Goal: Transaction & Acquisition: Book appointment/travel/reservation

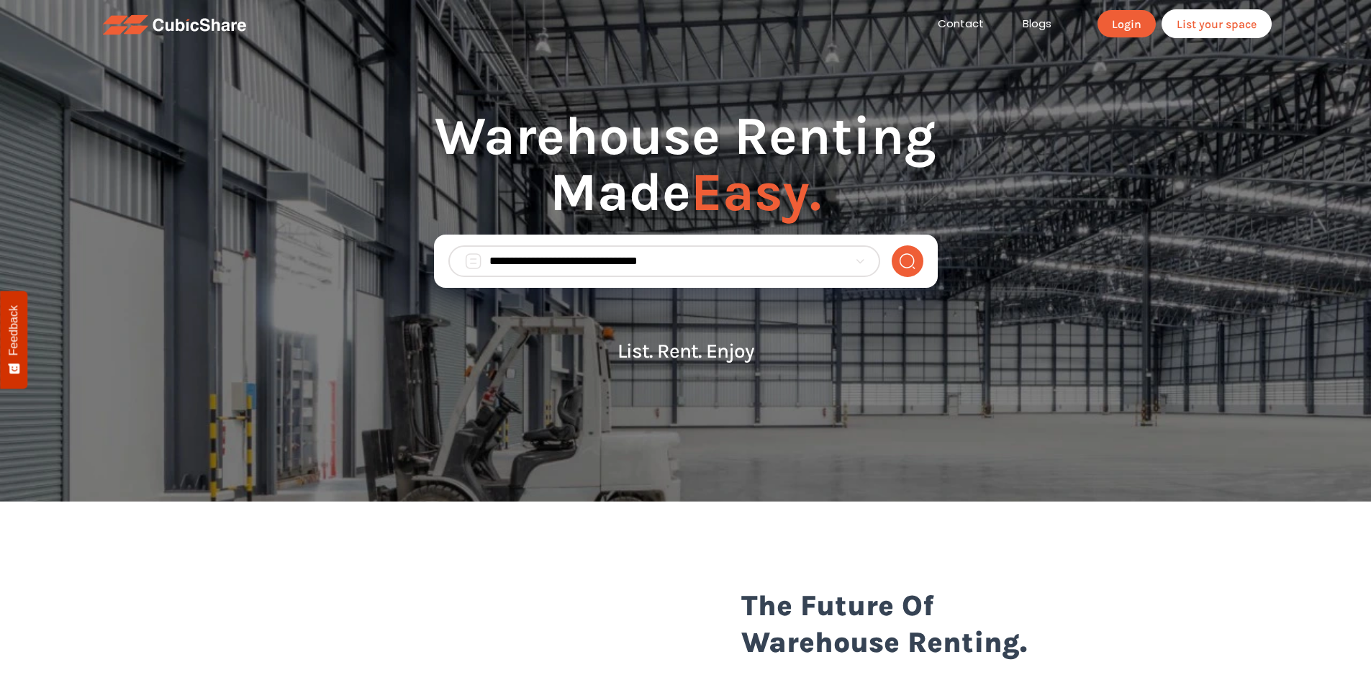
drag, startPoint x: 502, startPoint y: 250, endPoint x: 506, endPoint y: 258, distance: 8.7
click at [503, 252] on div at bounding box center [664, 261] width 432 height 32
click at [506, 260] on input "search" at bounding box center [668, 261] width 359 height 17
type input "*****"
click at [892, 245] on button "submit" at bounding box center [908, 261] width 32 height 32
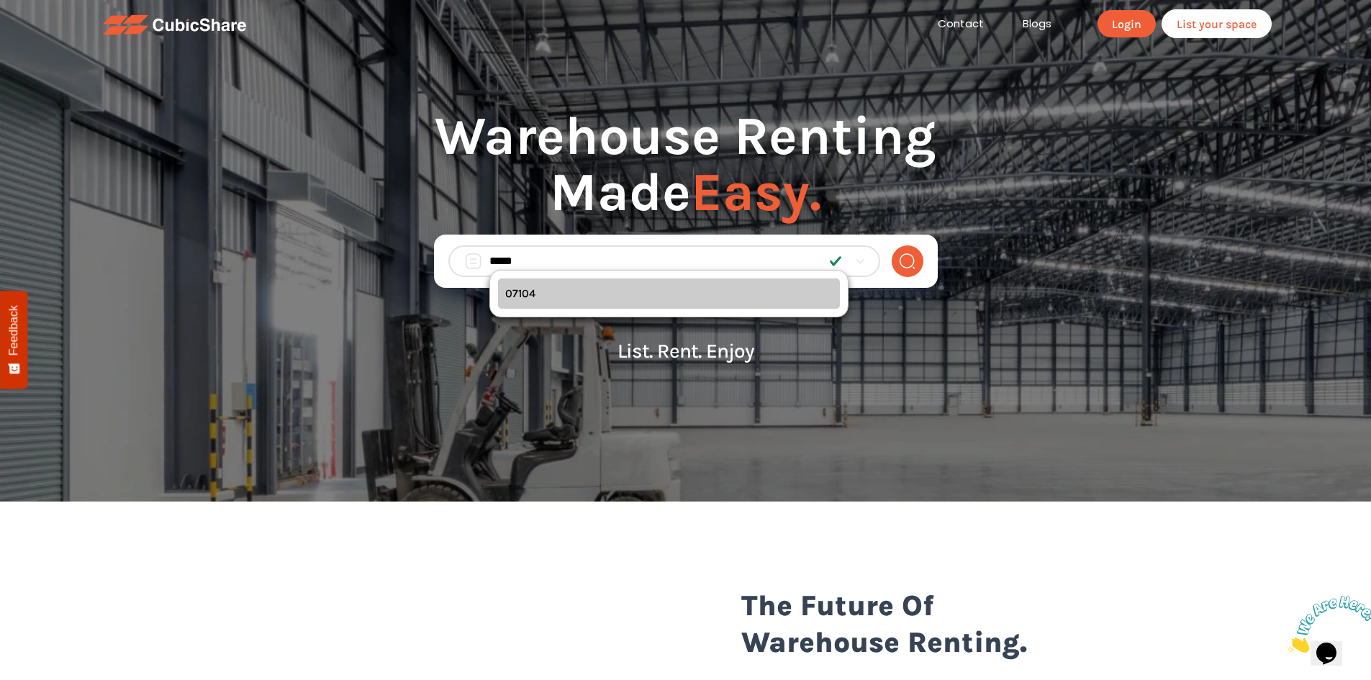
click at [535, 292] on div "07104 Select" at bounding box center [669, 294] width 342 height 30
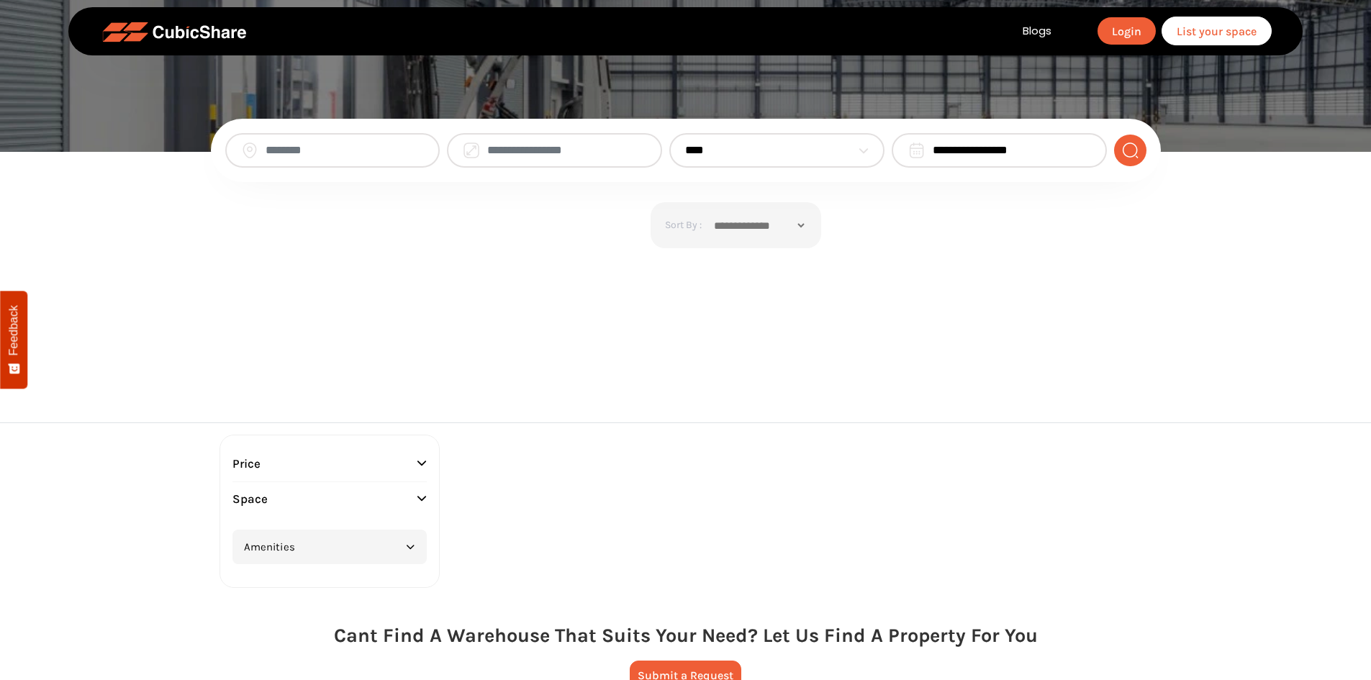
type input "*****"
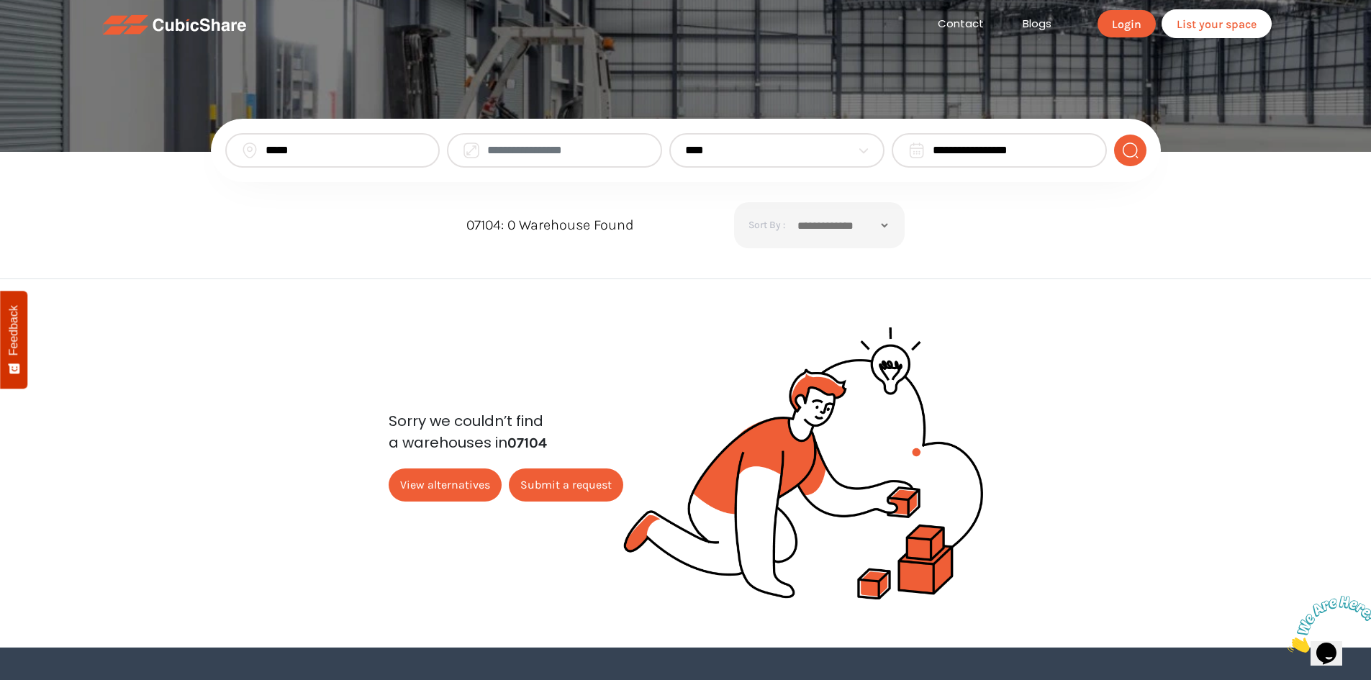
drag, startPoint x: 510, startPoint y: 136, endPoint x: 520, endPoint y: 152, distance: 18.8
click at [513, 135] on div at bounding box center [554, 150] width 215 height 35
click at [518, 151] on input "text" at bounding box center [566, 150] width 159 height 17
type input "****"
click at [744, 146] on select "**********" at bounding box center [768, 150] width 166 height 17
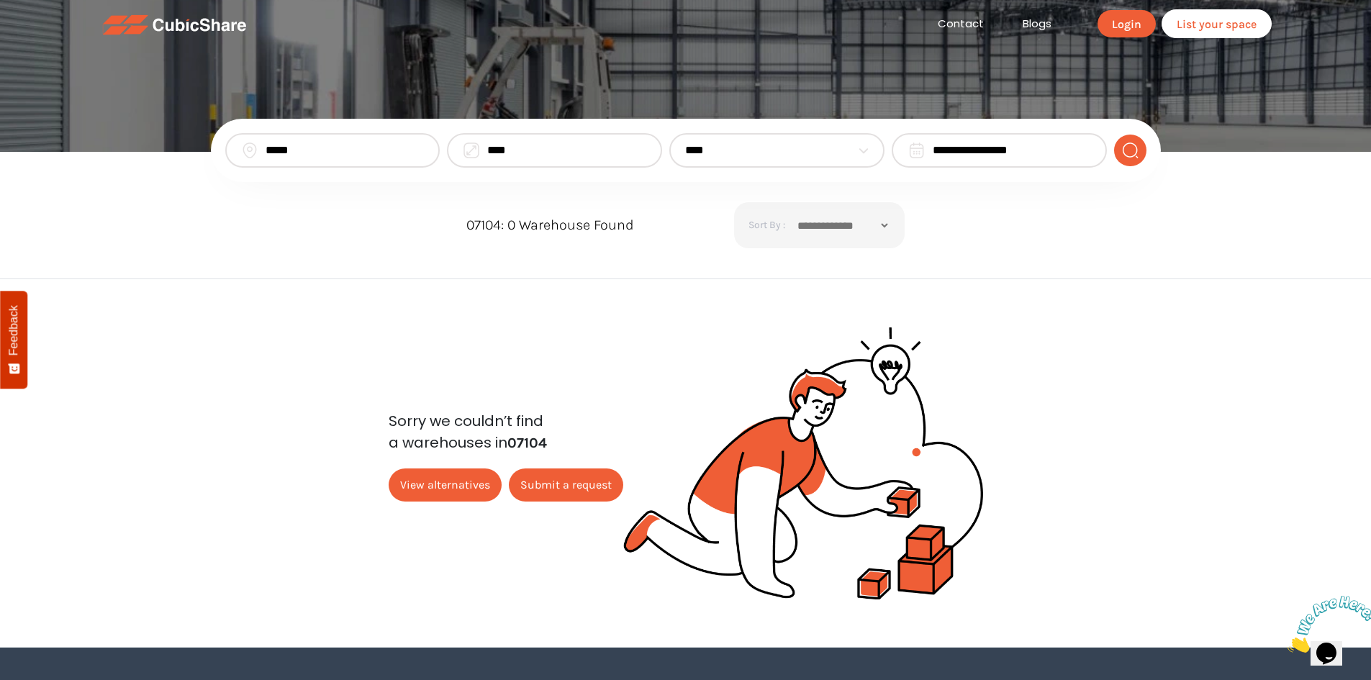
select select "*"
click at [685, 142] on select "**********" at bounding box center [768, 150] width 166 height 17
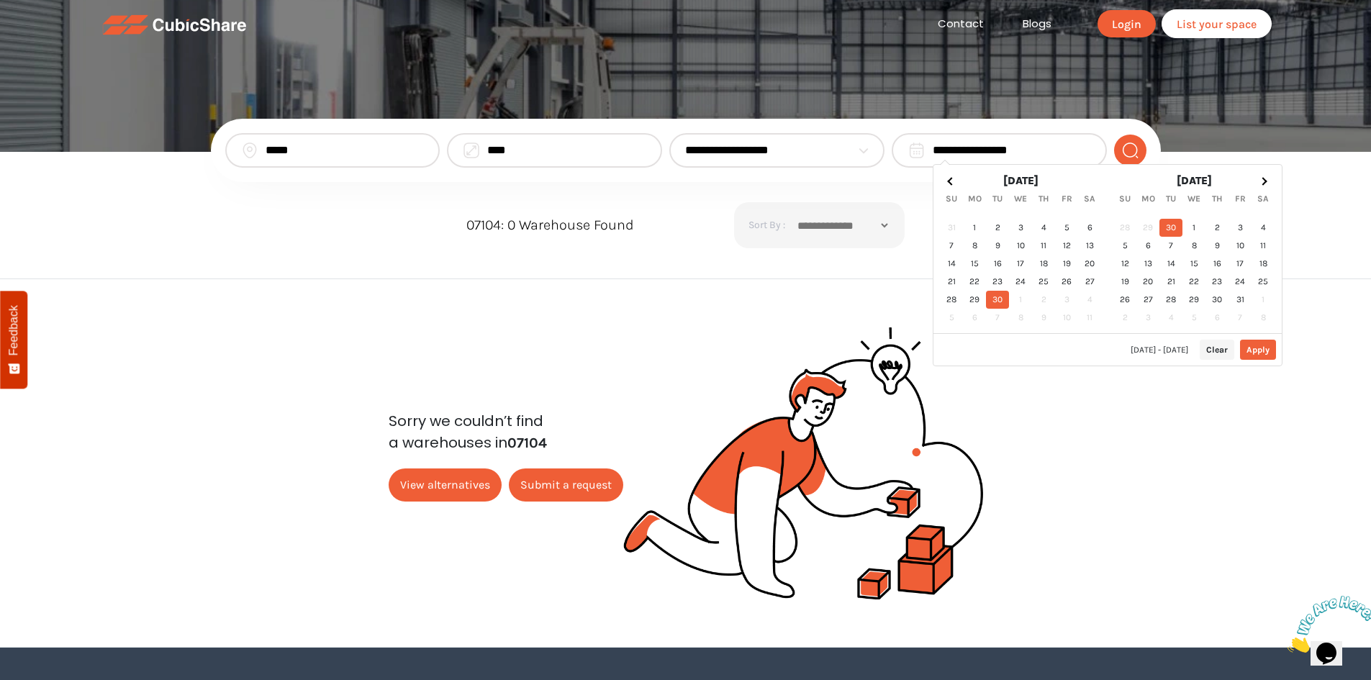
click at [1054, 150] on input "**********" at bounding box center [1012, 150] width 158 height 17
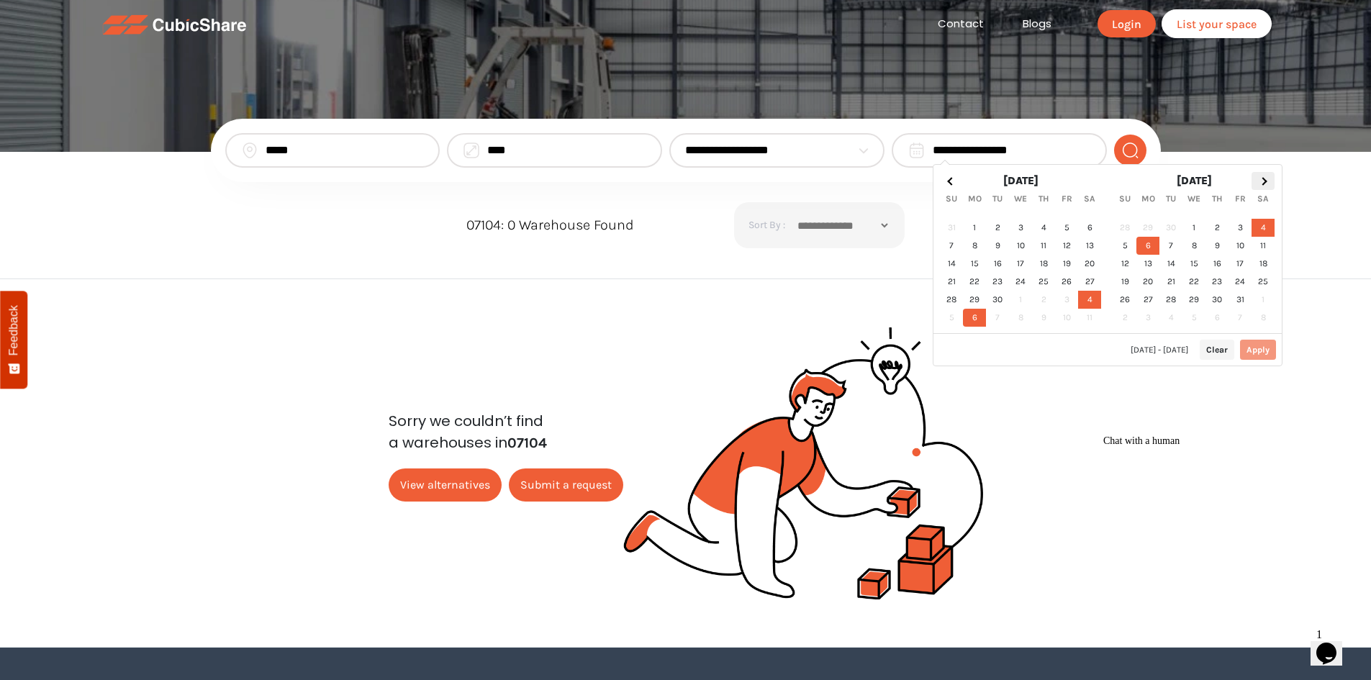
click at [1262, 177] on th at bounding box center [1263, 181] width 23 height 18
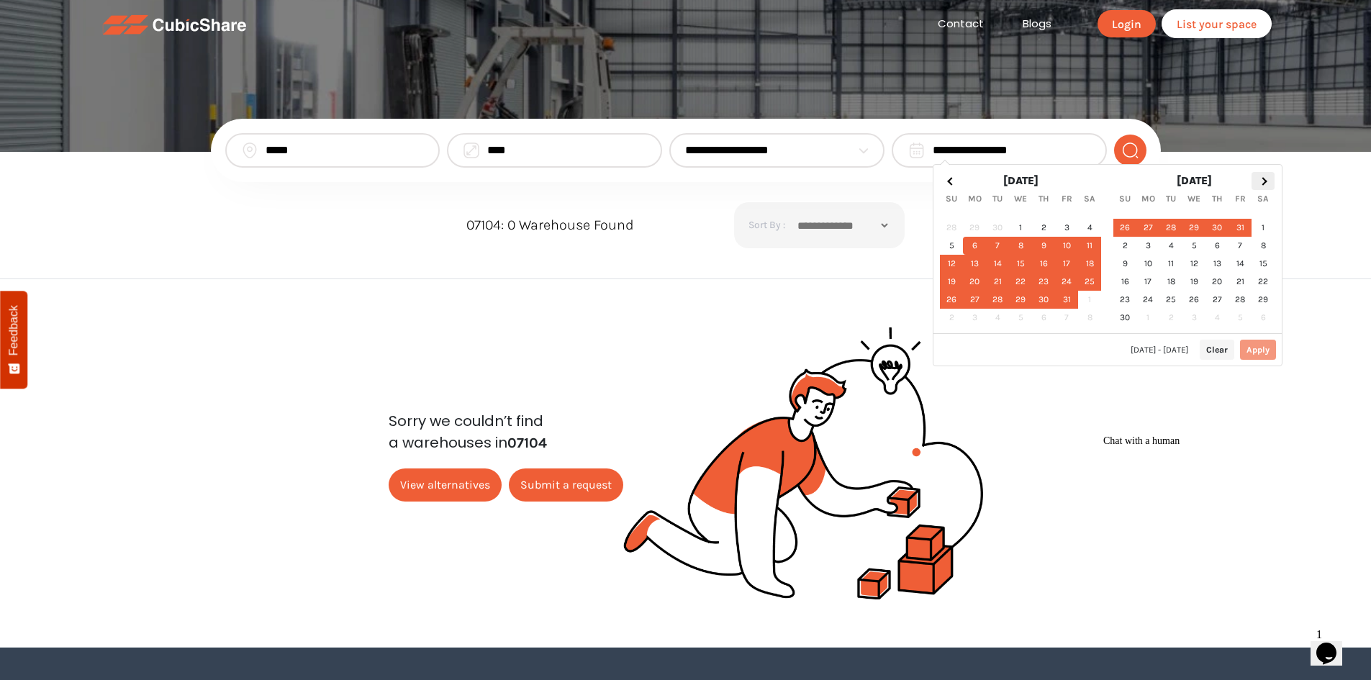
click at [1261, 186] on th at bounding box center [1263, 181] width 23 height 18
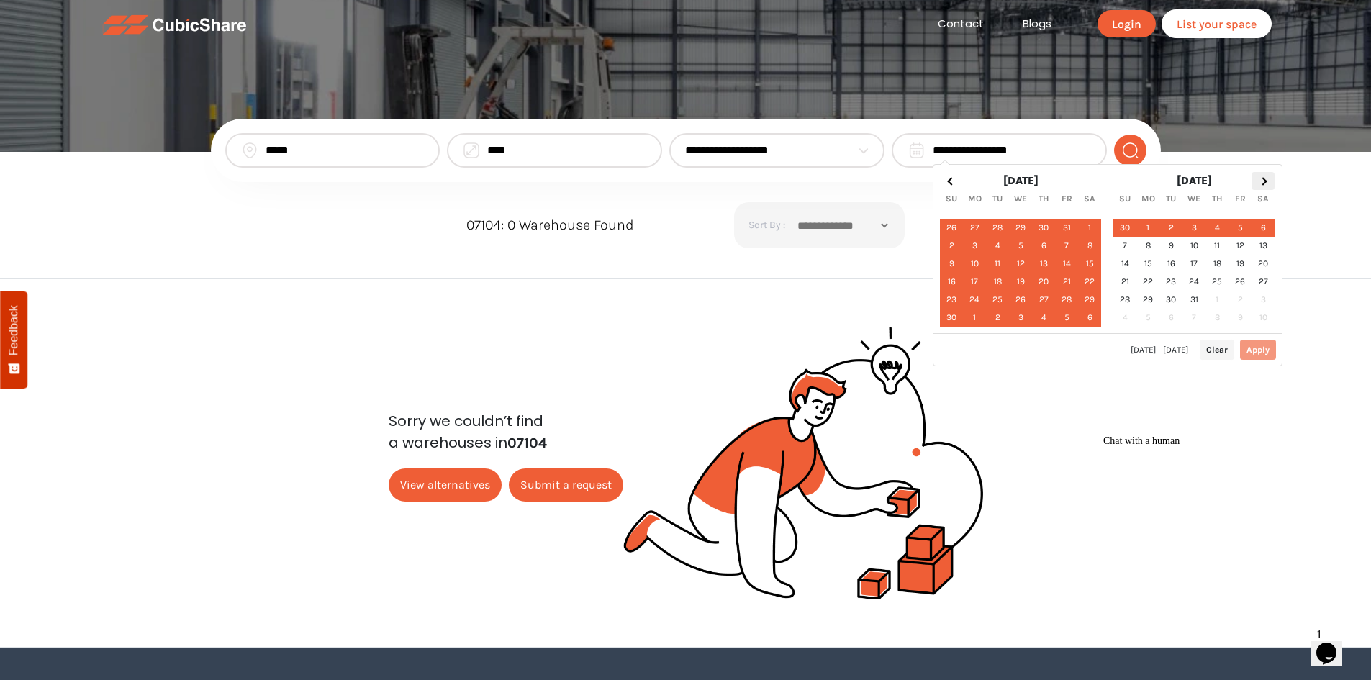
click at [1264, 183] on span at bounding box center [1264, 181] width 8 height 8
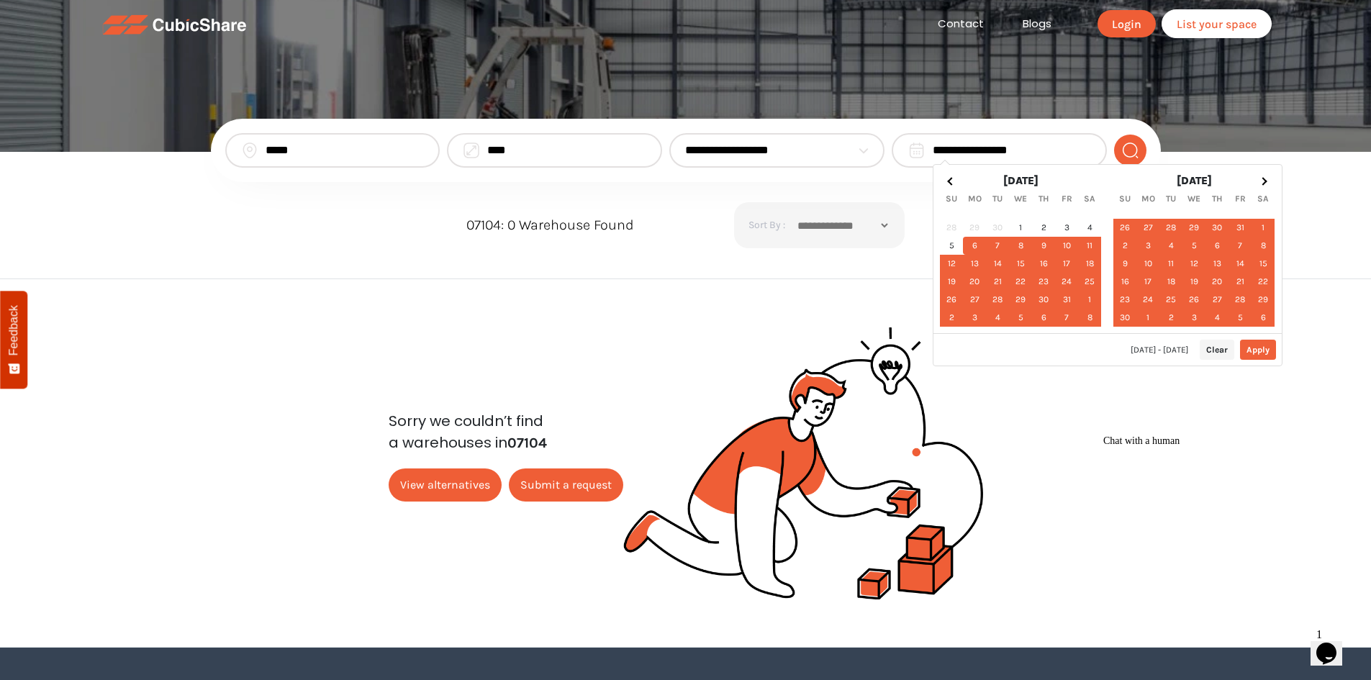
click at [1266, 355] on button "Apply" at bounding box center [1258, 350] width 36 height 20
type input "**********"
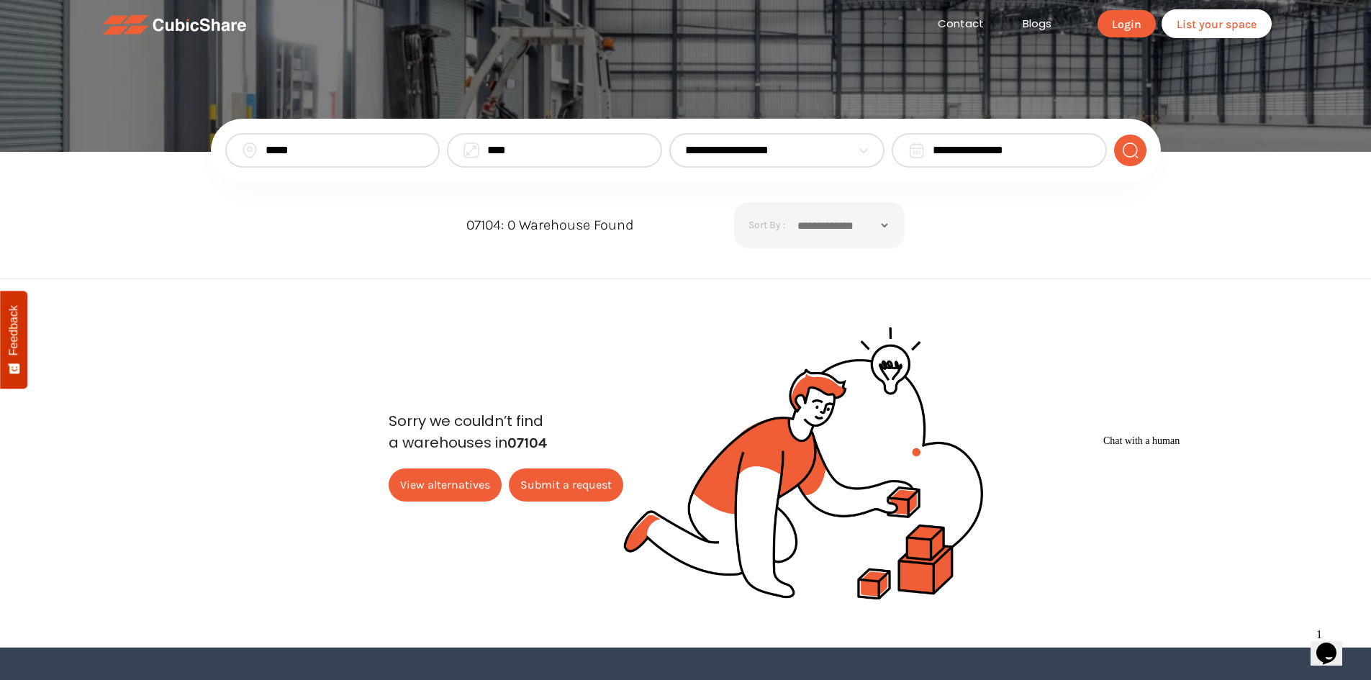
click at [295, 140] on div "*****" at bounding box center [332, 150] width 215 height 35
click at [418, 150] on input "*****" at bounding box center [345, 150] width 159 height 17
click at [352, 150] on input "search" at bounding box center [345, 150] width 159 height 17
type input "**"
click at [1114, 135] on button "submit" at bounding box center [1130, 151] width 32 height 32
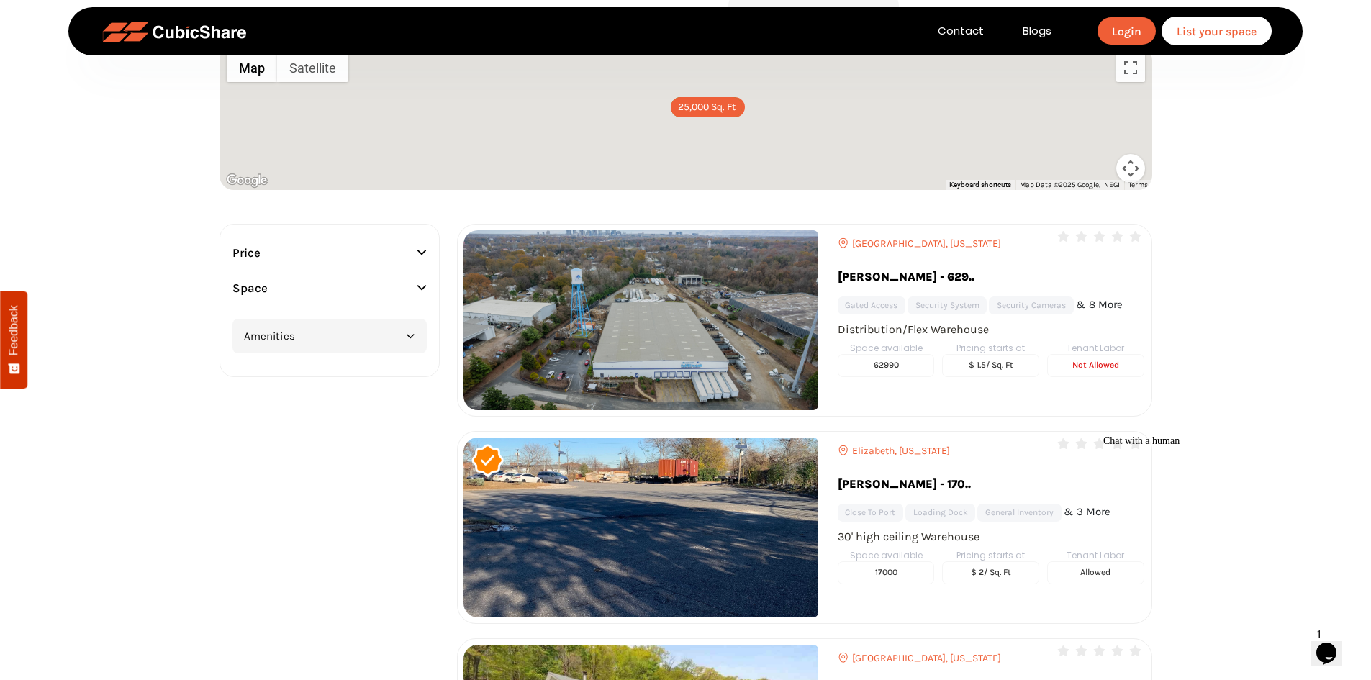
scroll to position [210, 0]
click at [1089, 511] on ul "Close to port Loading Dock General inventory & 3 More" at bounding box center [991, 515] width 307 height 21
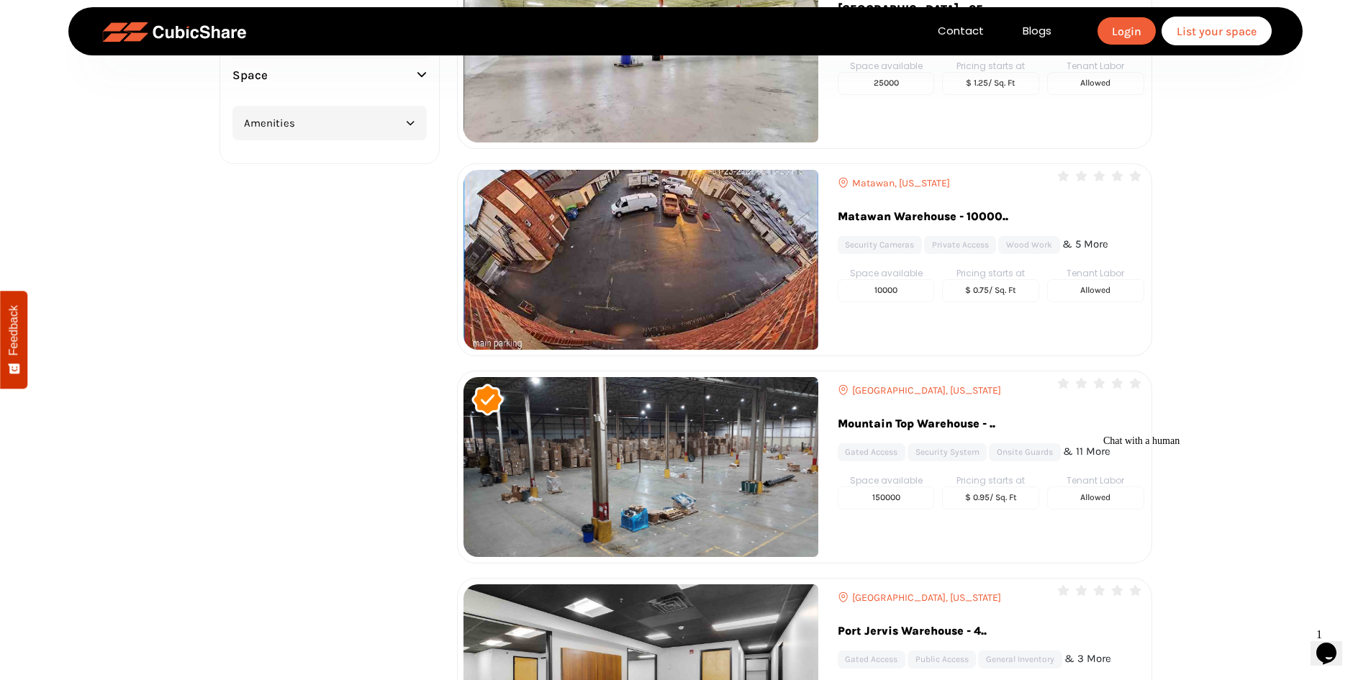
scroll to position [2154, 0]
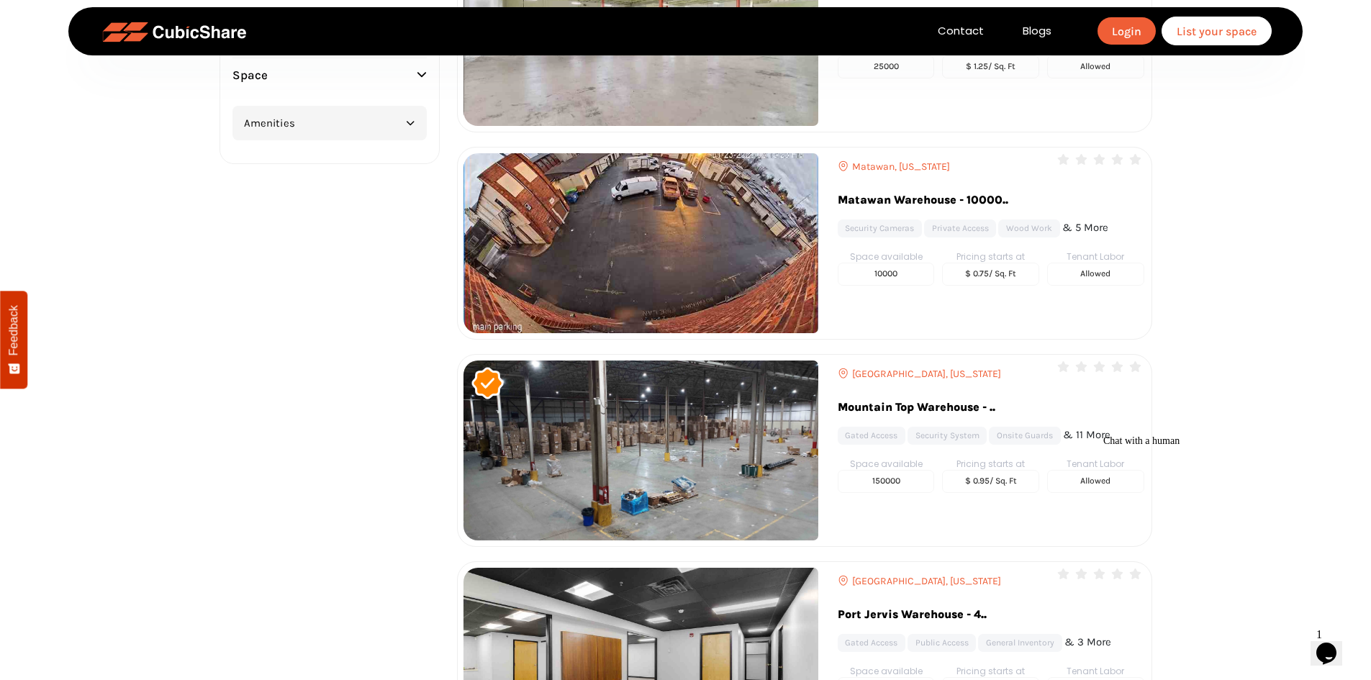
drag, startPoint x: 937, startPoint y: 168, endPoint x: 929, endPoint y: 163, distance: 9.7
click at [929, 163] on span "Matawan, New Jersey" at bounding box center [901, 166] width 98 height 11
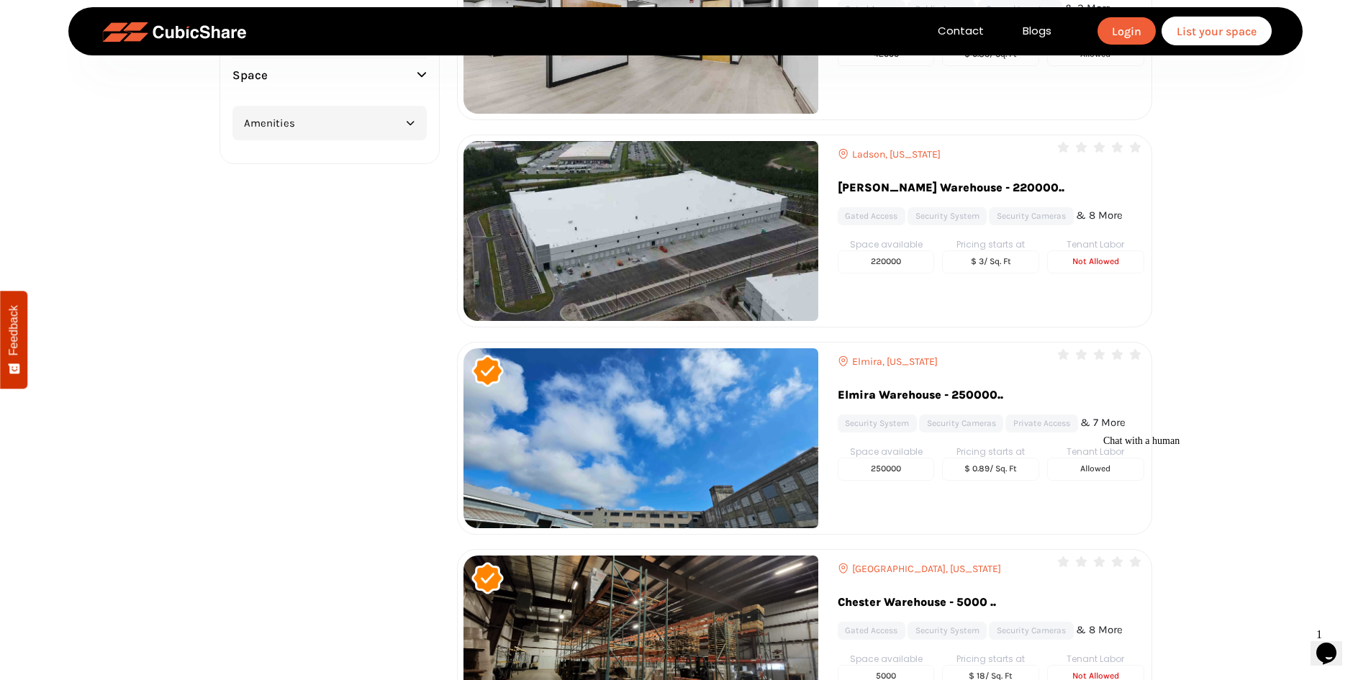
scroll to position [2874, 0]
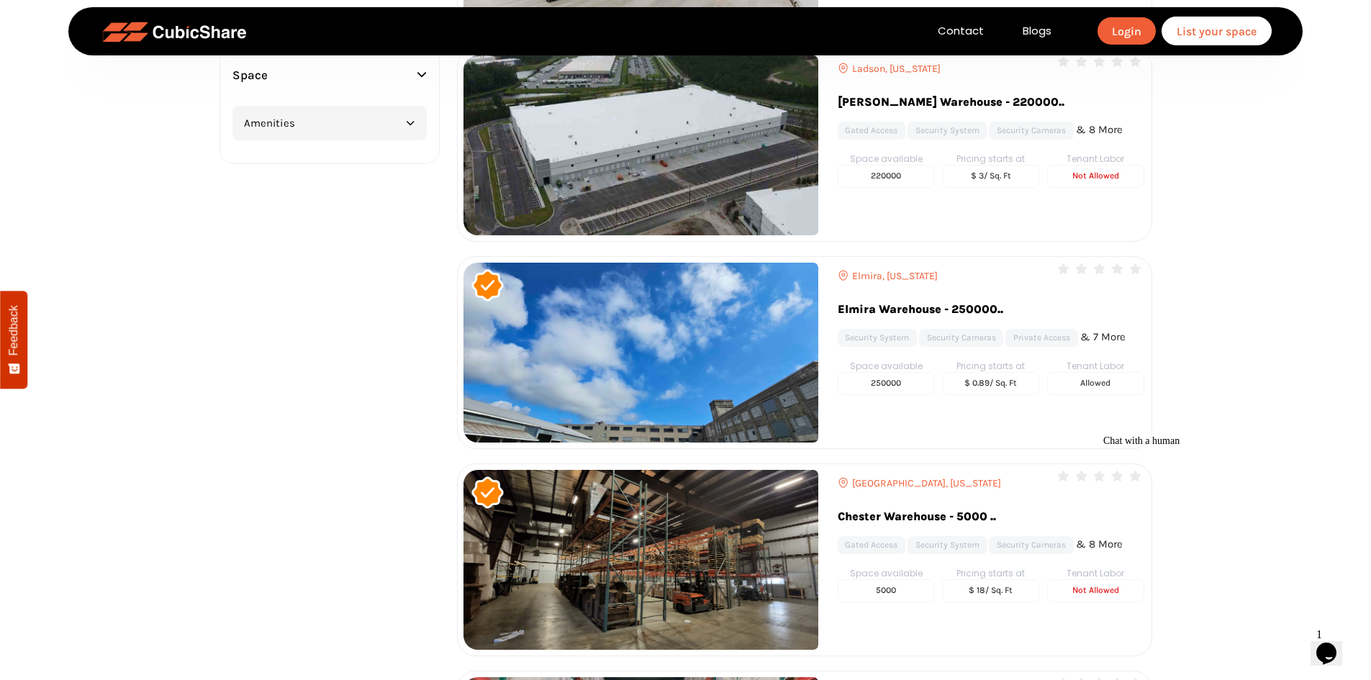
click at [894, 488] on span "Chester, New York" at bounding box center [926, 483] width 149 height 11
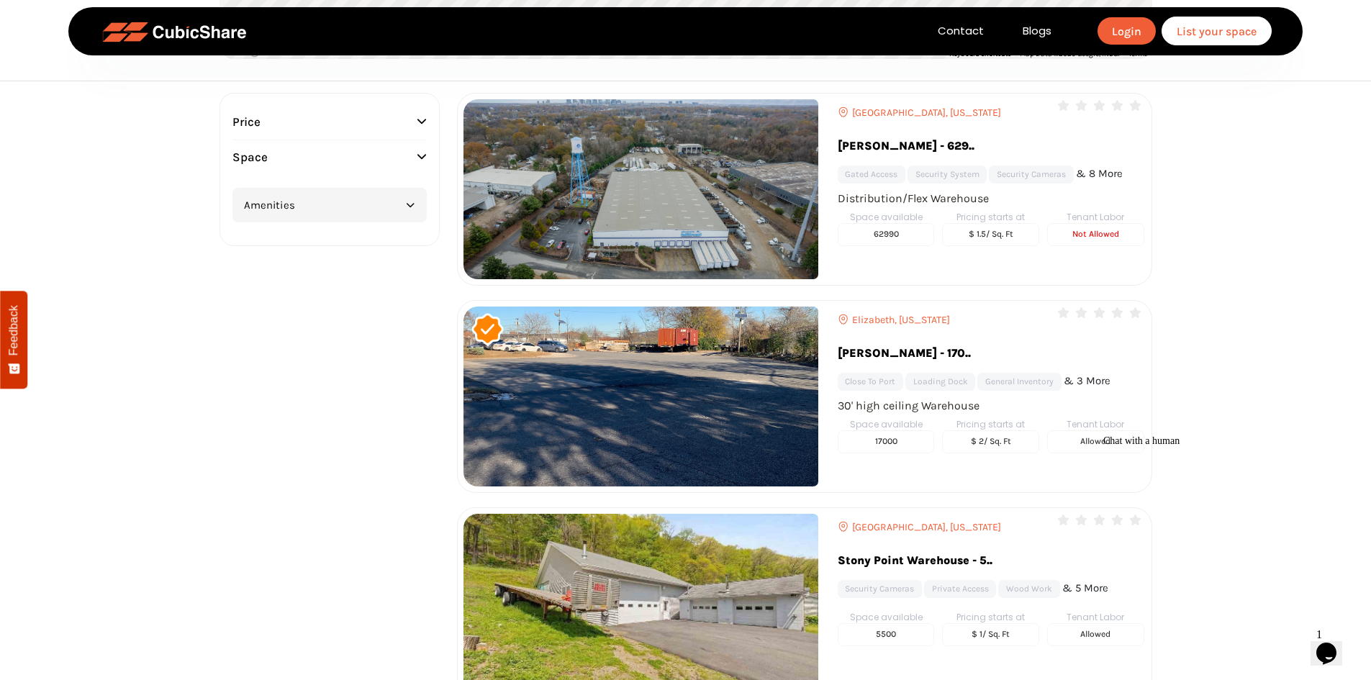
scroll to position [360, 0]
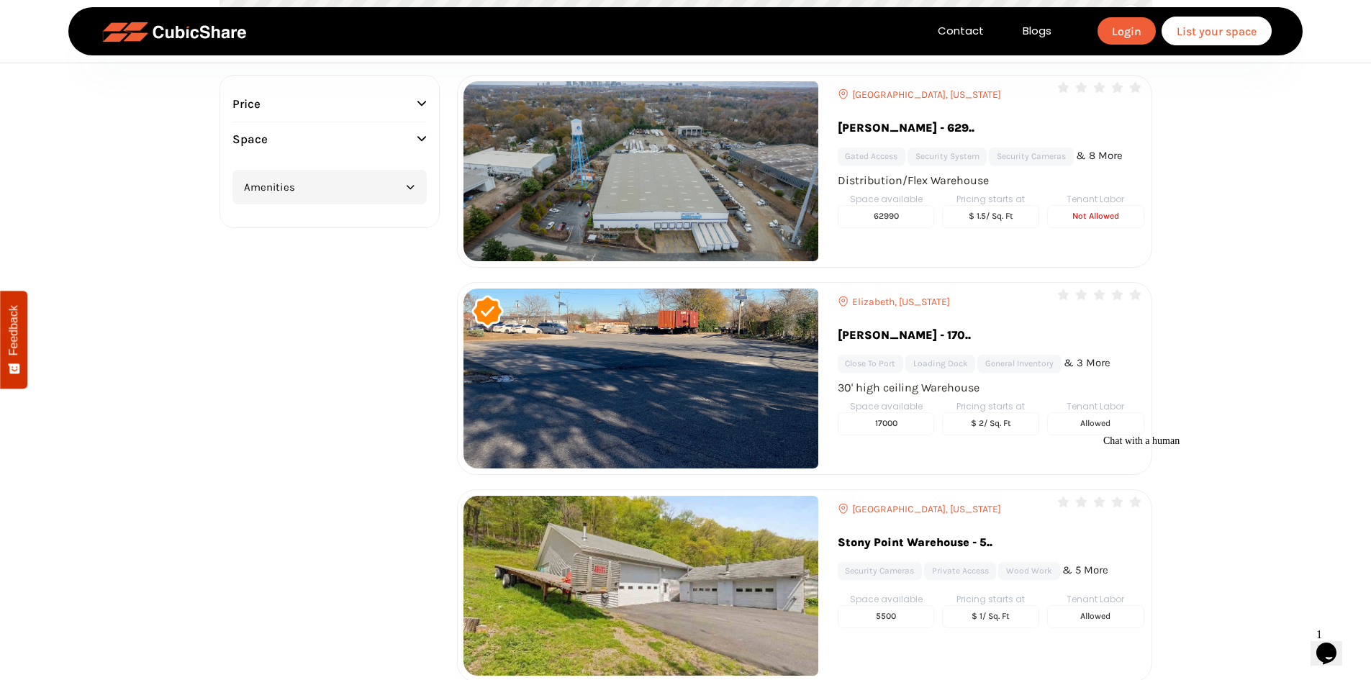
click at [898, 299] on span "Elizabeth, New Jersey" at bounding box center [901, 302] width 98 height 11
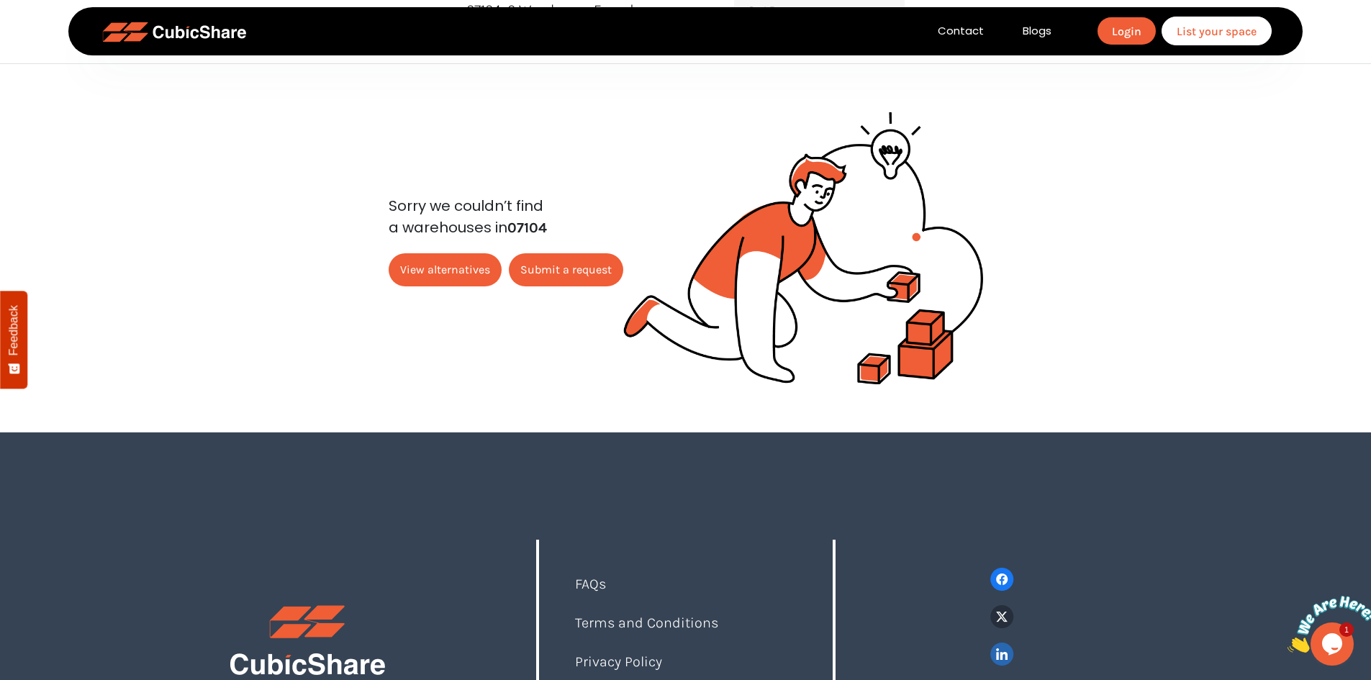
scroll to position [216, 0]
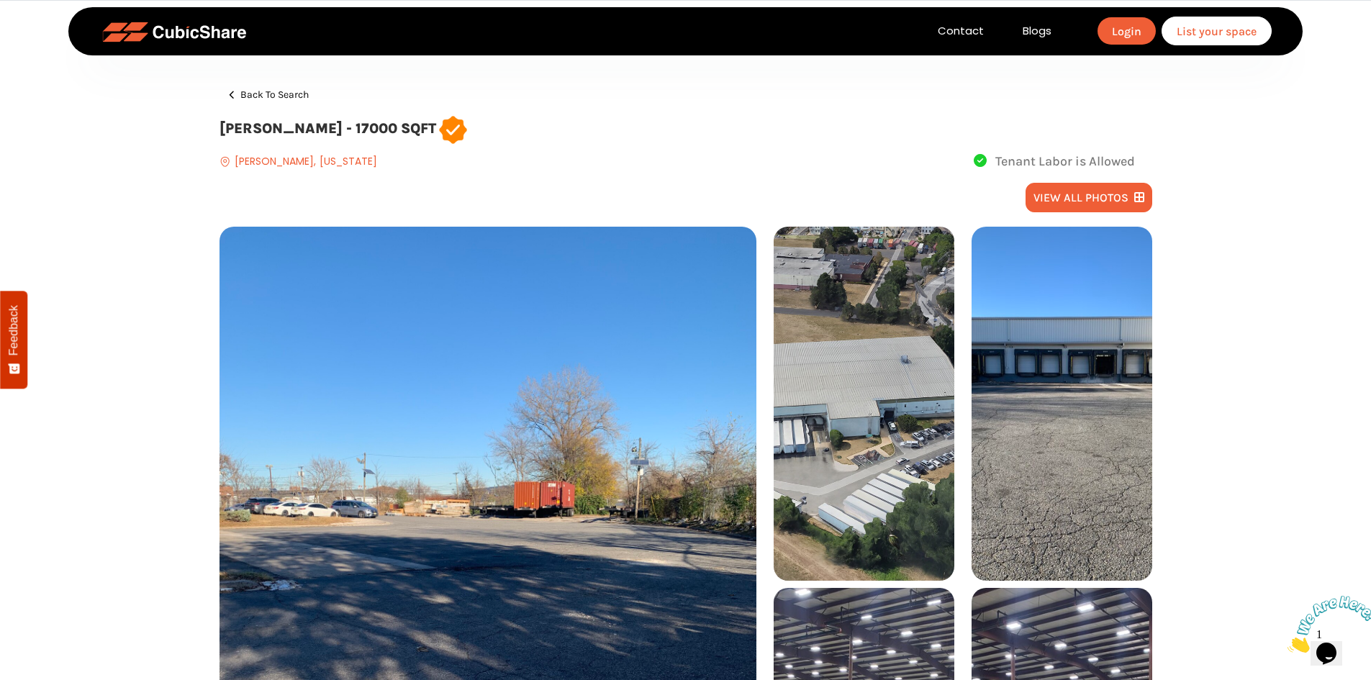
click at [1028, 322] on img at bounding box center [1062, 404] width 181 height 354
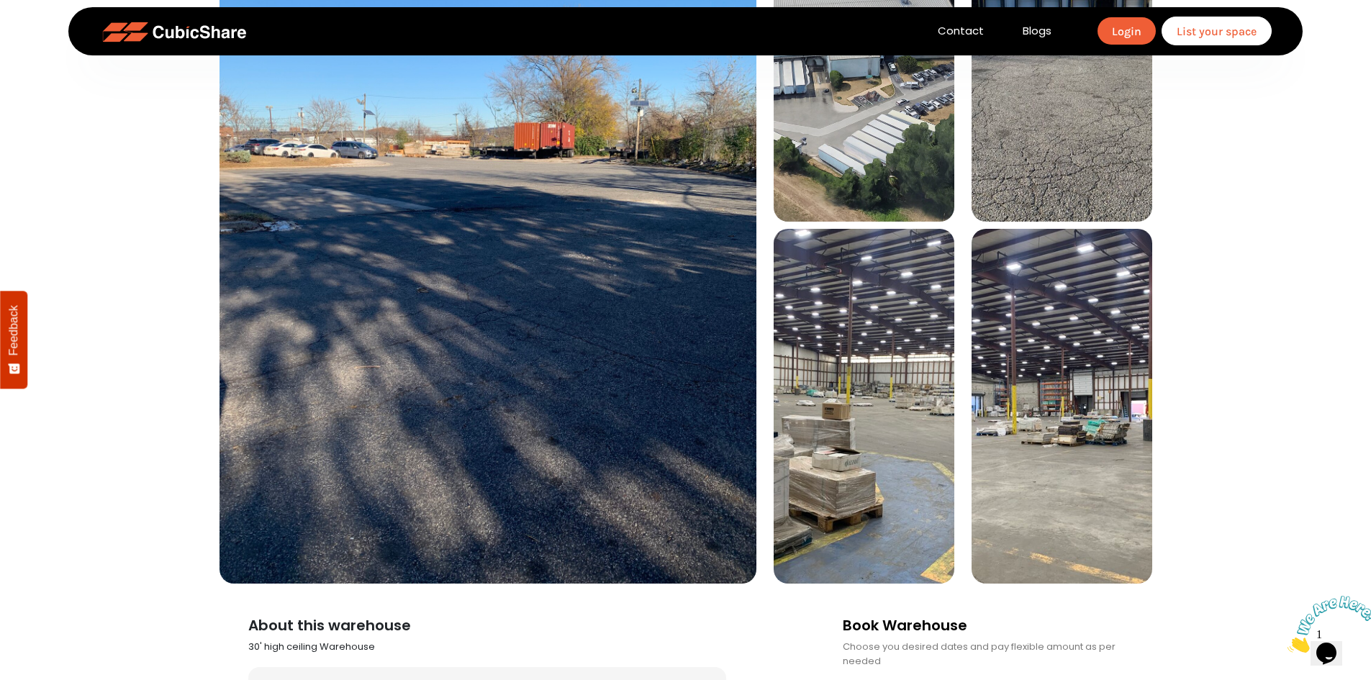
scroll to position [360, 0]
click at [888, 441] on img at bounding box center [864, 405] width 181 height 354
click at [1081, 436] on img at bounding box center [1062, 405] width 181 height 354
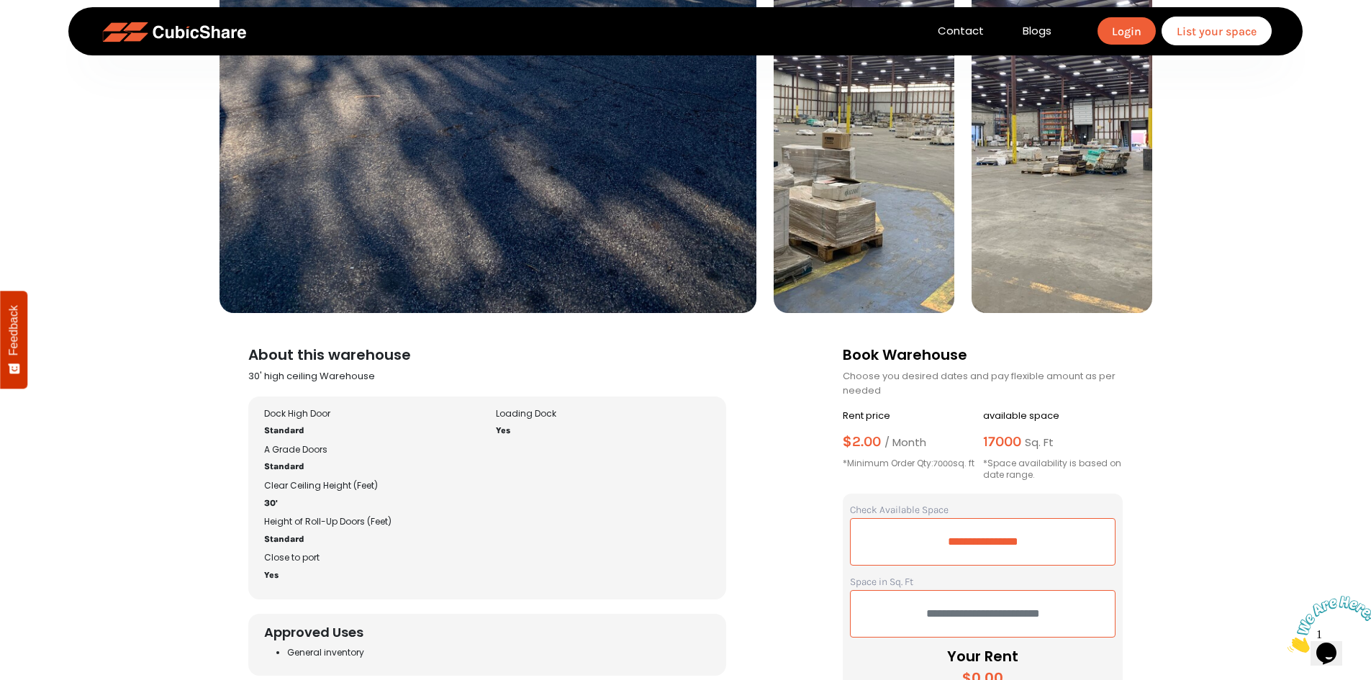
scroll to position [648, 0]
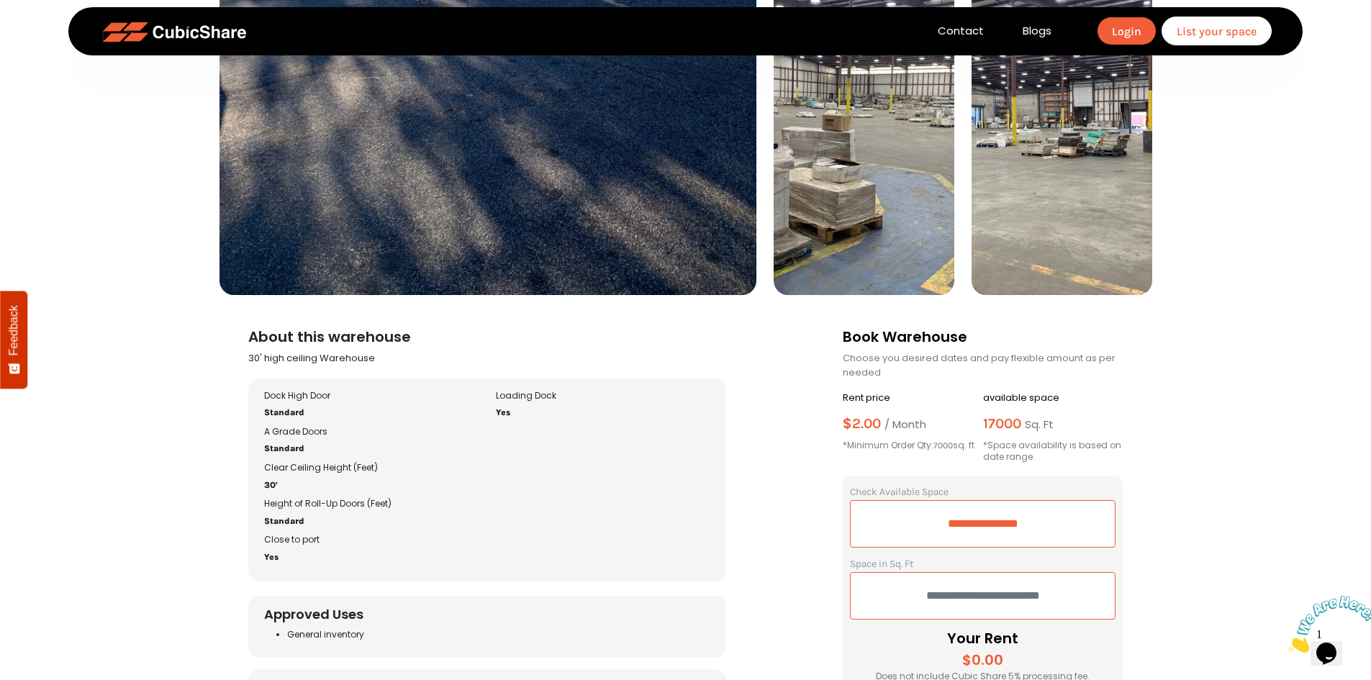
click at [927, 443] on p "*Minimum Order Qty: 7000 sq. ft" at bounding box center [913, 446] width 140 height 12
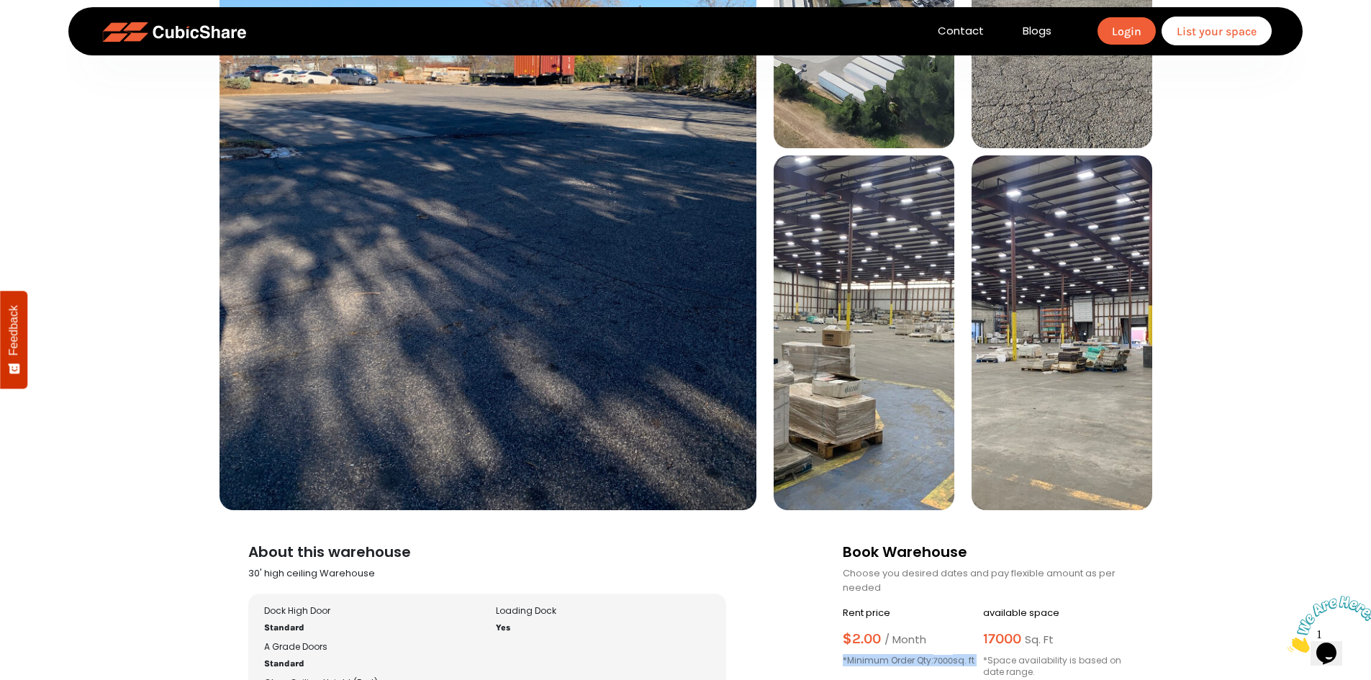
scroll to position [432, 0]
click at [902, 371] on img at bounding box center [864, 333] width 181 height 354
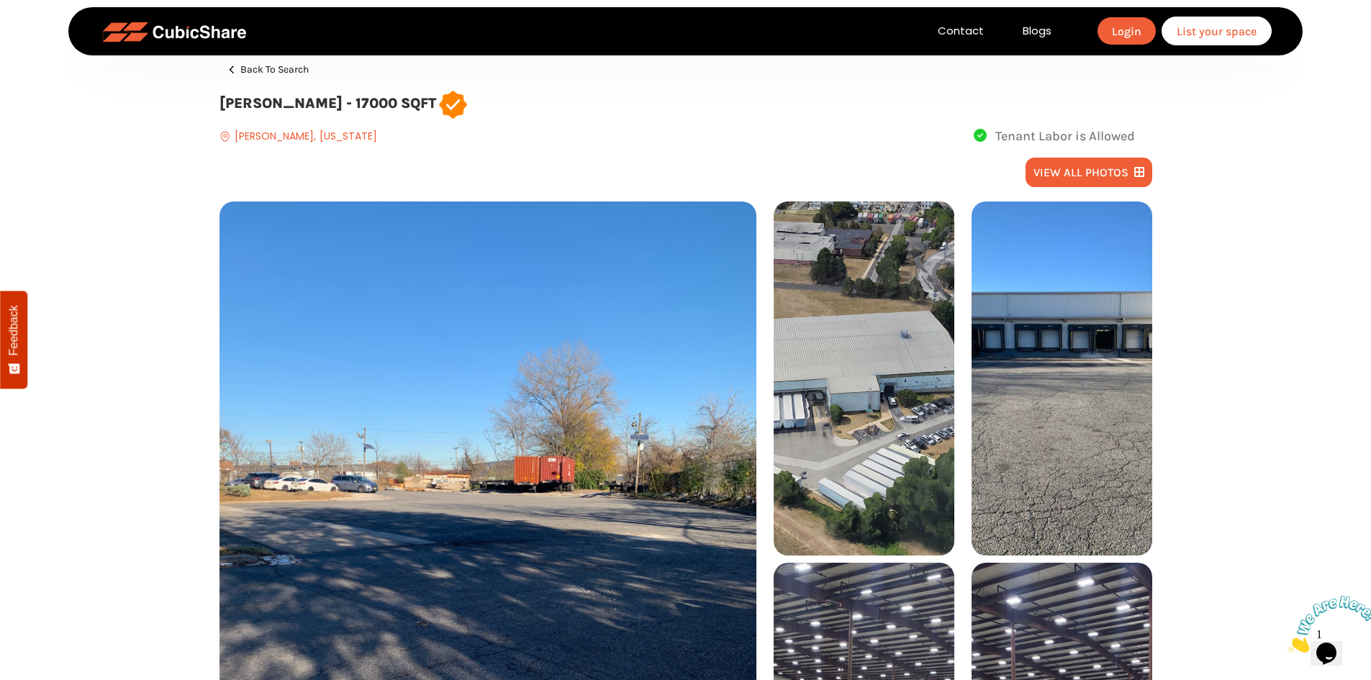
scroll to position [0, 0]
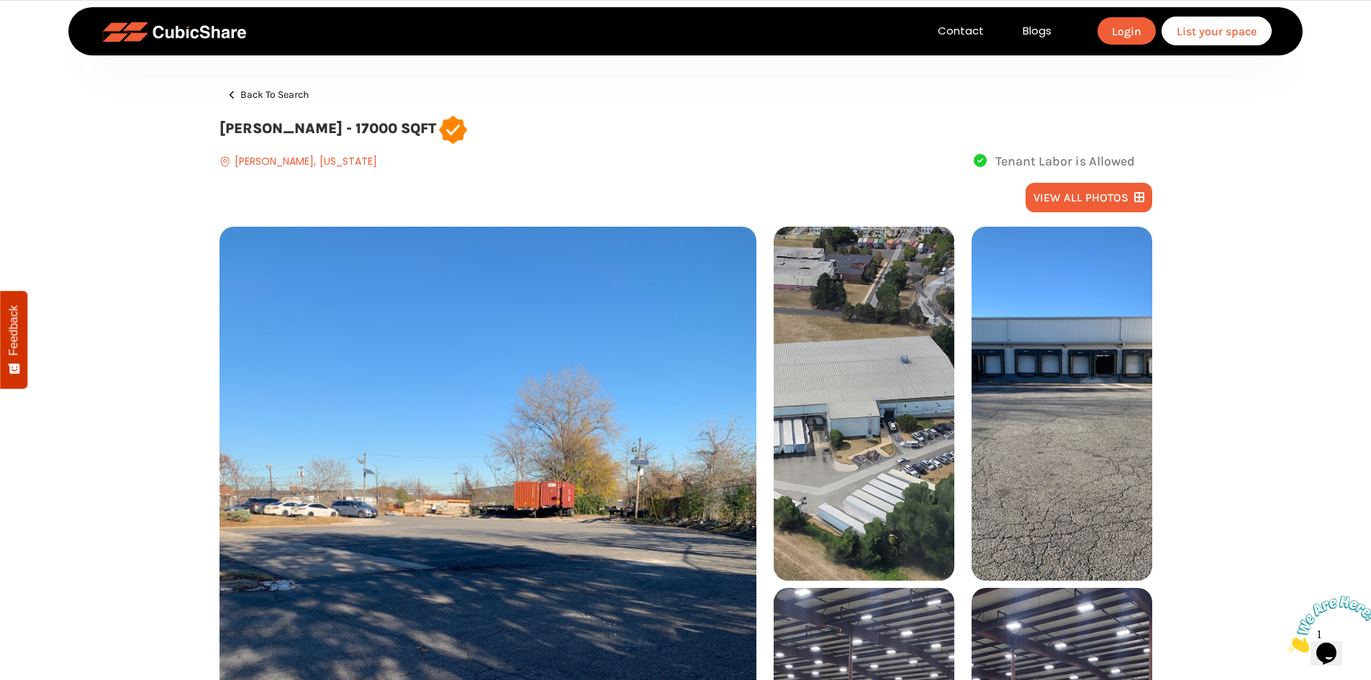
click at [1090, 194] on button "view all photos" at bounding box center [1089, 198] width 127 height 30
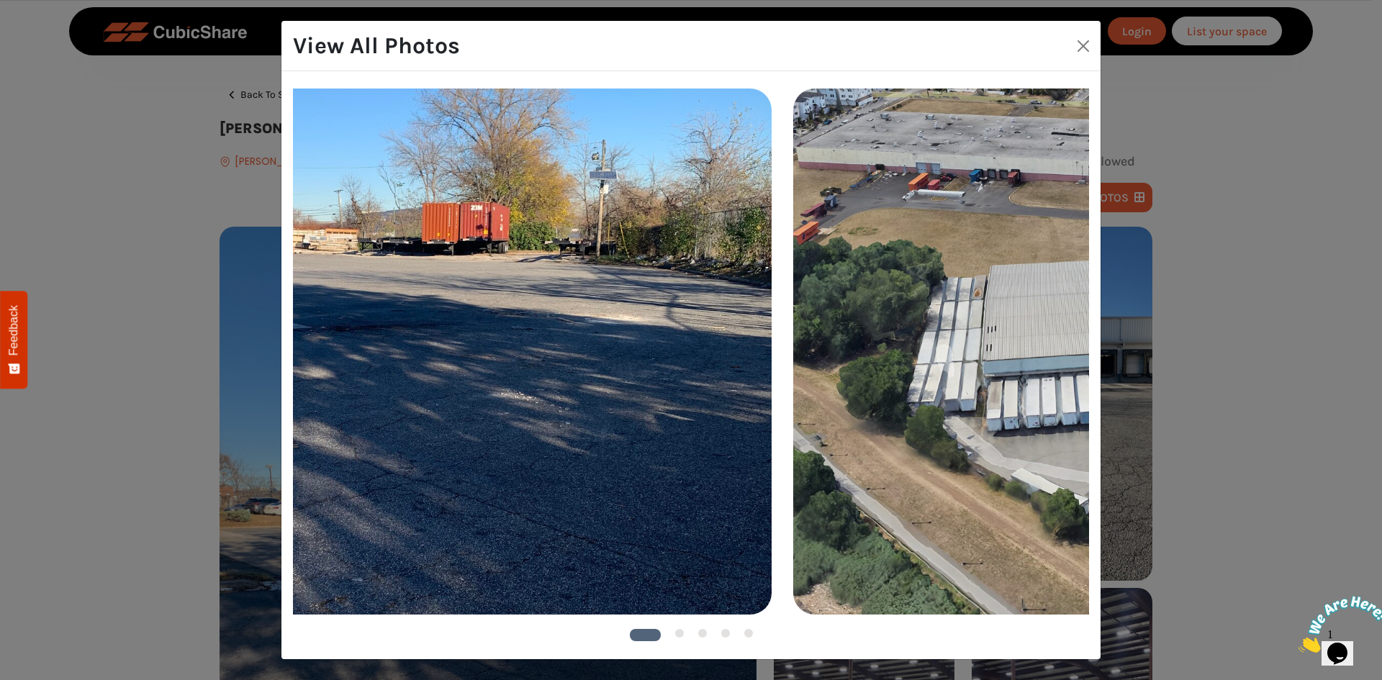
drag, startPoint x: 1061, startPoint y: 351, endPoint x: 654, endPoint y: 406, distance: 411.1
click at [656, 406] on img at bounding box center [384, 351] width 775 height 525
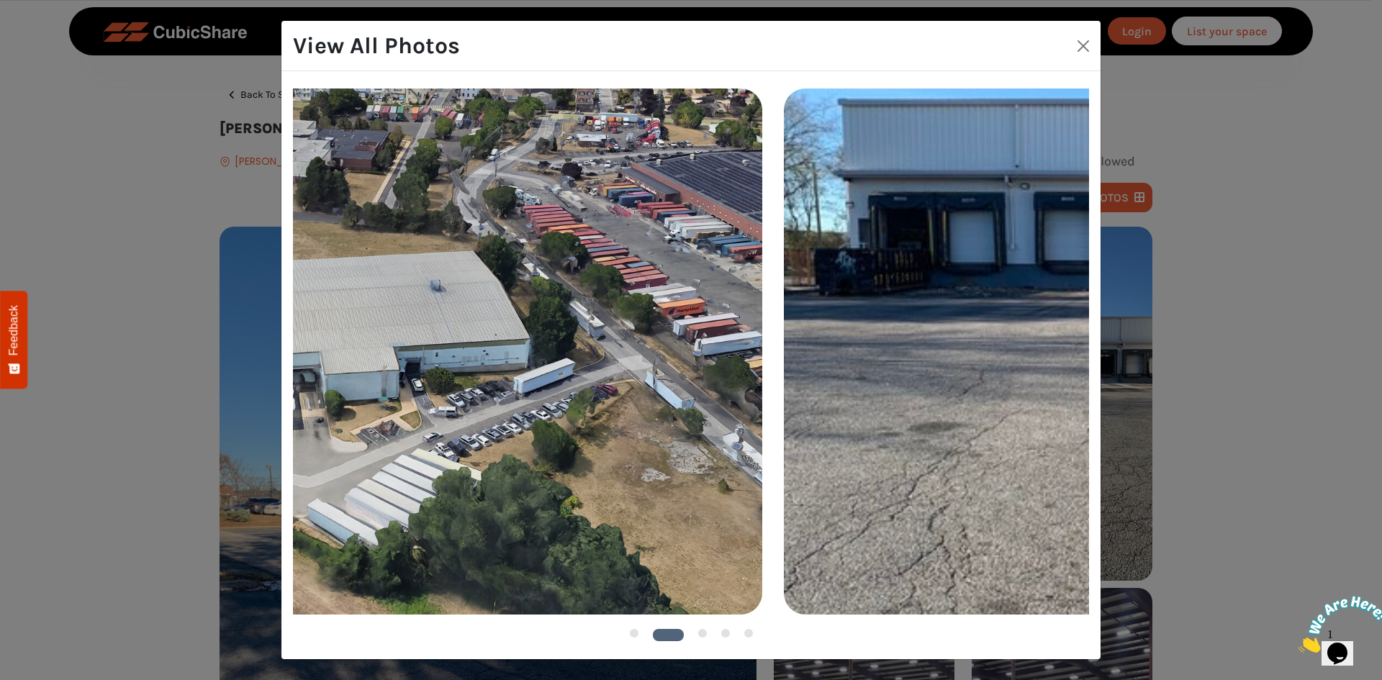
drag, startPoint x: 995, startPoint y: 336, endPoint x: 630, endPoint y: 408, distance: 372.0
click at [630, 408] on img at bounding box center [375, 351] width 775 height 525
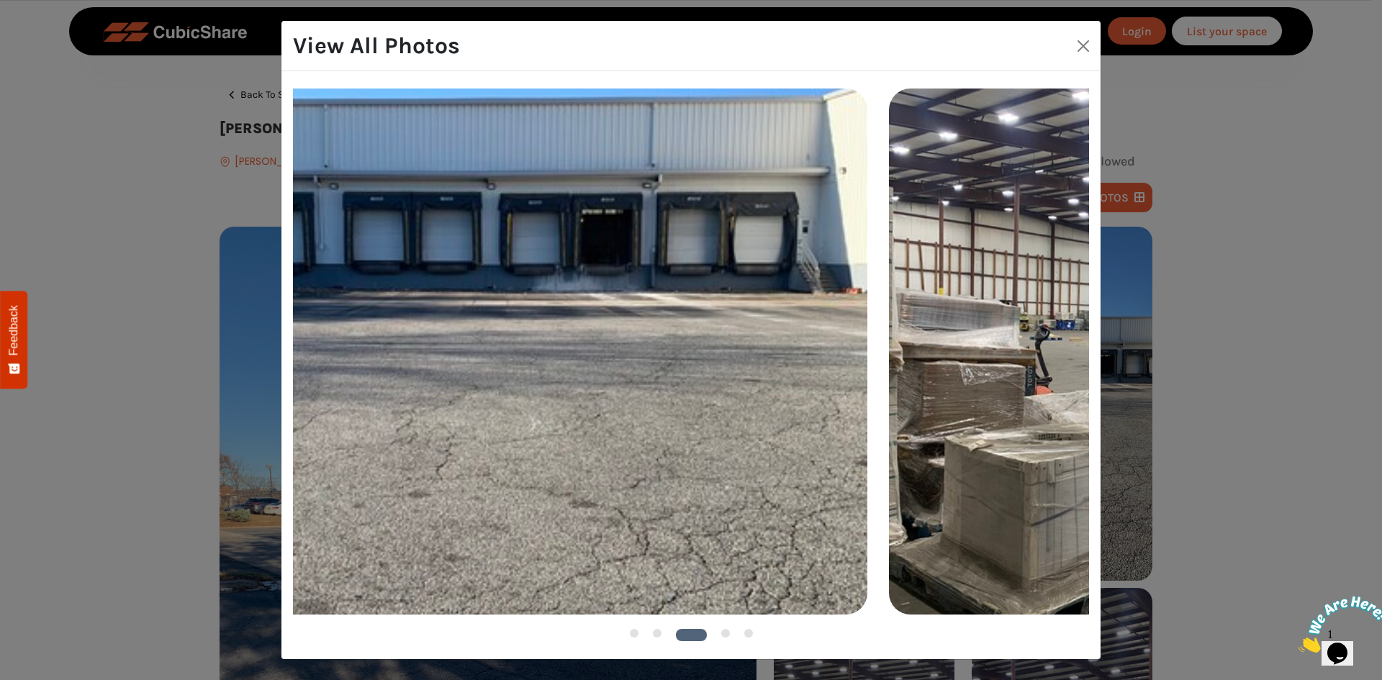
drag, startPoint x: 918, startPoint y: 348, endPoint x: 592, endPoint y: 395, distance: 330.2
click at [592, 395] on img at bounding box center [480, 351] width 775 height 525
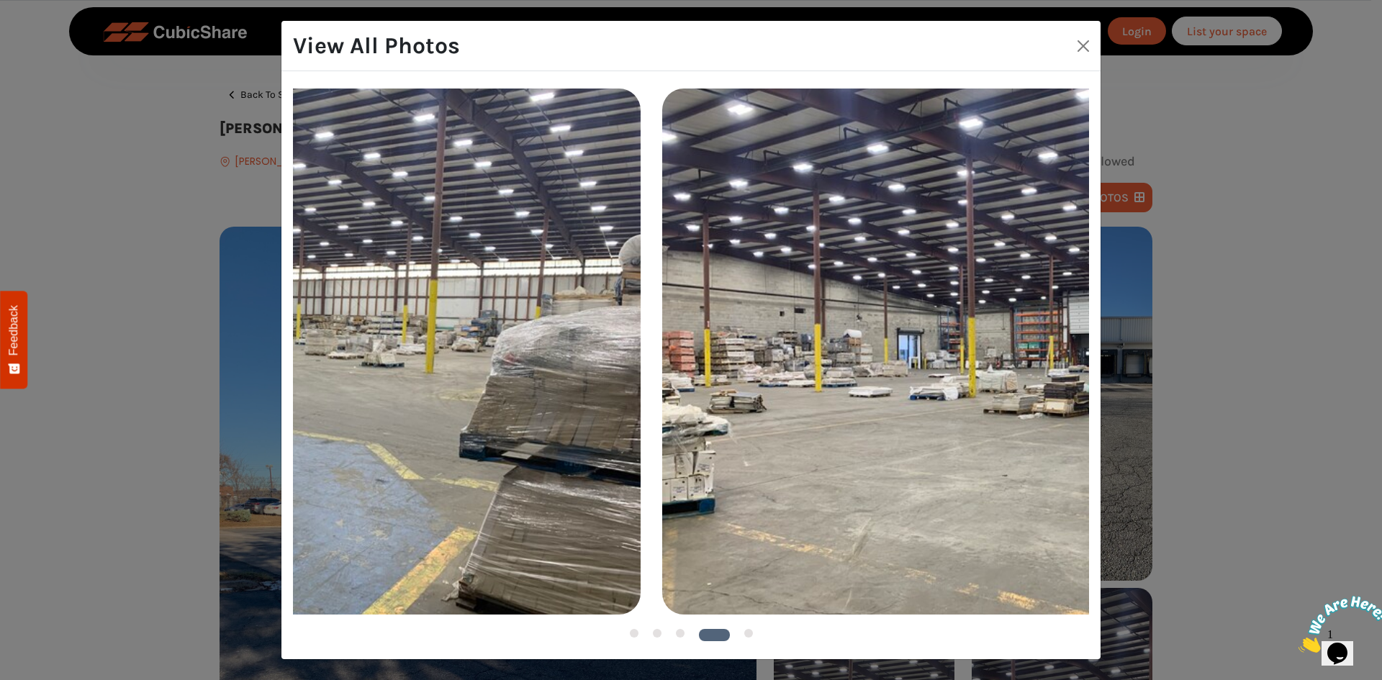
drag, startPoint x: 936, startPoint y: 315, endPoint x: 525, endPoint y: 382, distance: 415.7
click at [499, 396] on img at bounding box center [253, 351] width 775 height 525
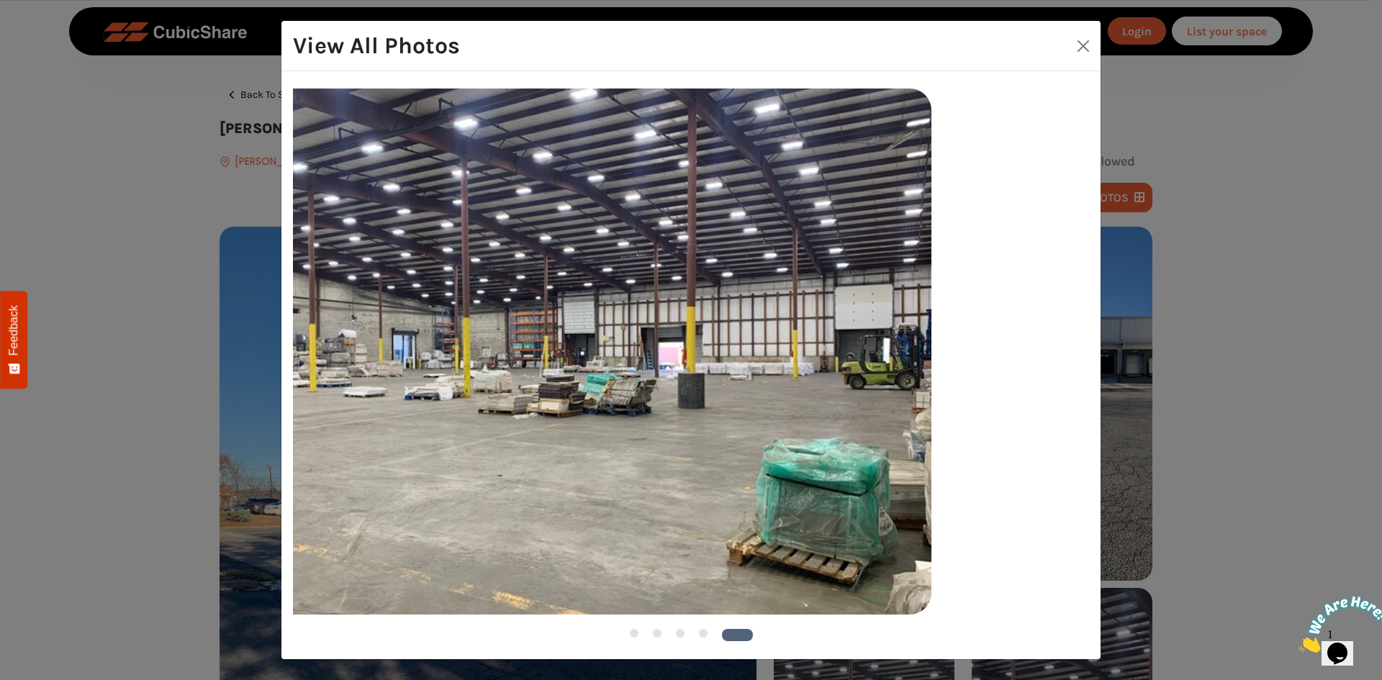
drag, startPoint x: 806, startPoint y: 348, endPoint x: 325, endPoint y: 402, distance: 483.8
click at [351, 400] on img at bounding box center [544, 351] width 775 height 525
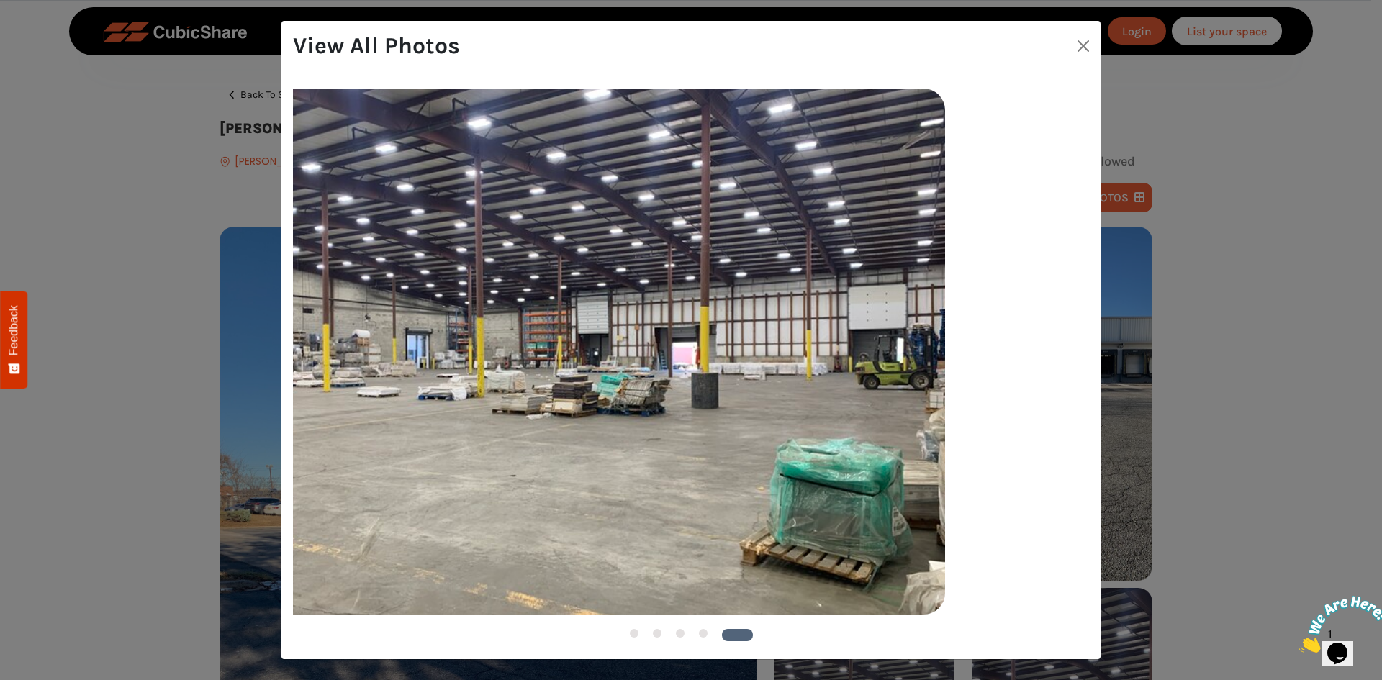
drag, startPoint x: 721, startPoint y: 357, endPoint x: 0, endPoint y: 442, distance: 725.5
click at [37, 448] on div "View All Photos 1 2 3" at bounding box center [691, 340] width 1382 height 680
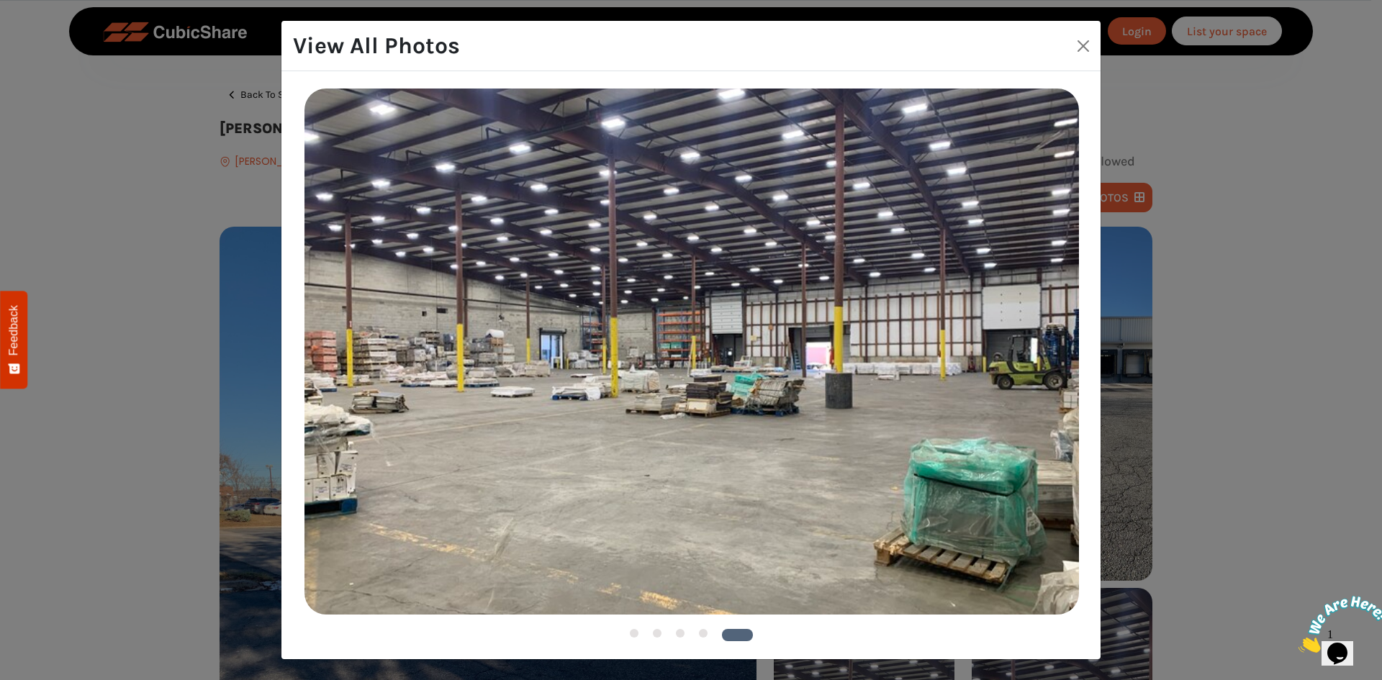
drag, startPoint x: 456, startPoint y: 392, endPoint x: 1094, endPoint y: 258, distance: 651.7
click at [1068, 289] on img at bounding box center [691, 351] width 775 height 525
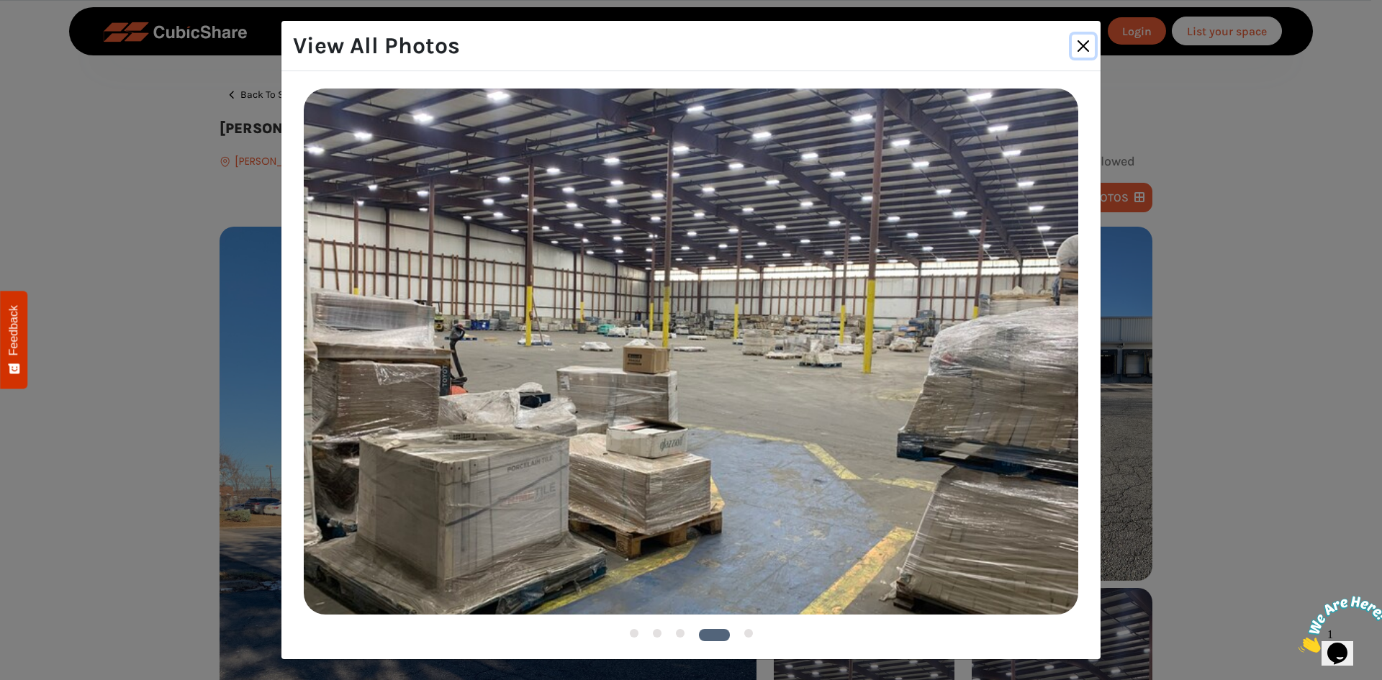
click at [1082, 48] on button "Close" at bounding box center [1083, 46] width 23 height 23
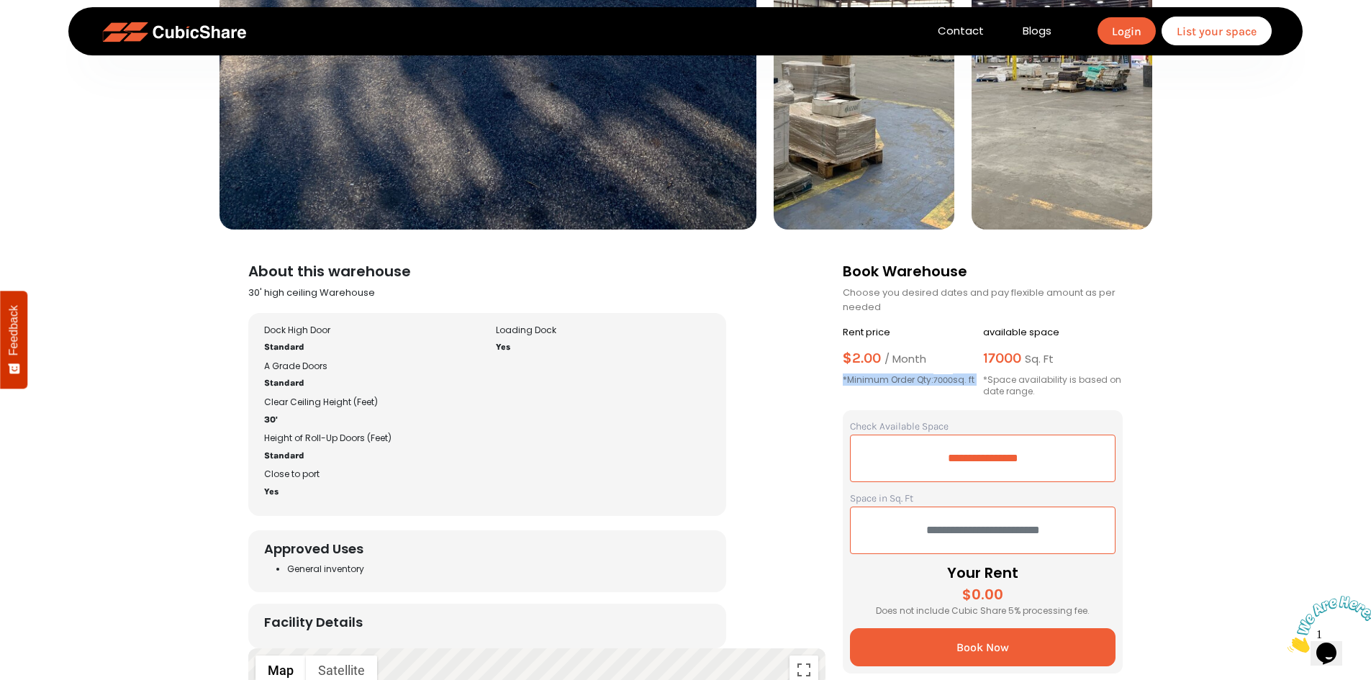
scroll to position [720, 0]
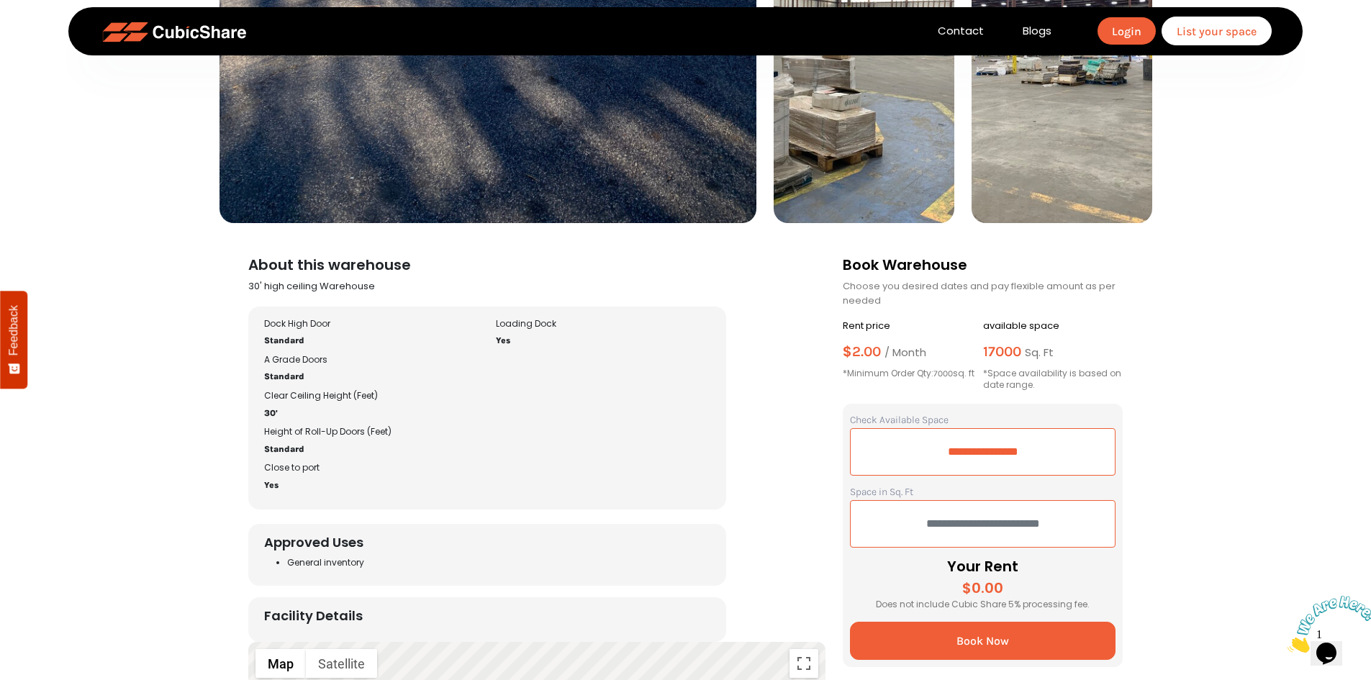
click at [921, 508] on input "text" at bounding box center [983, 524] width 266 height 48
type input "*****"
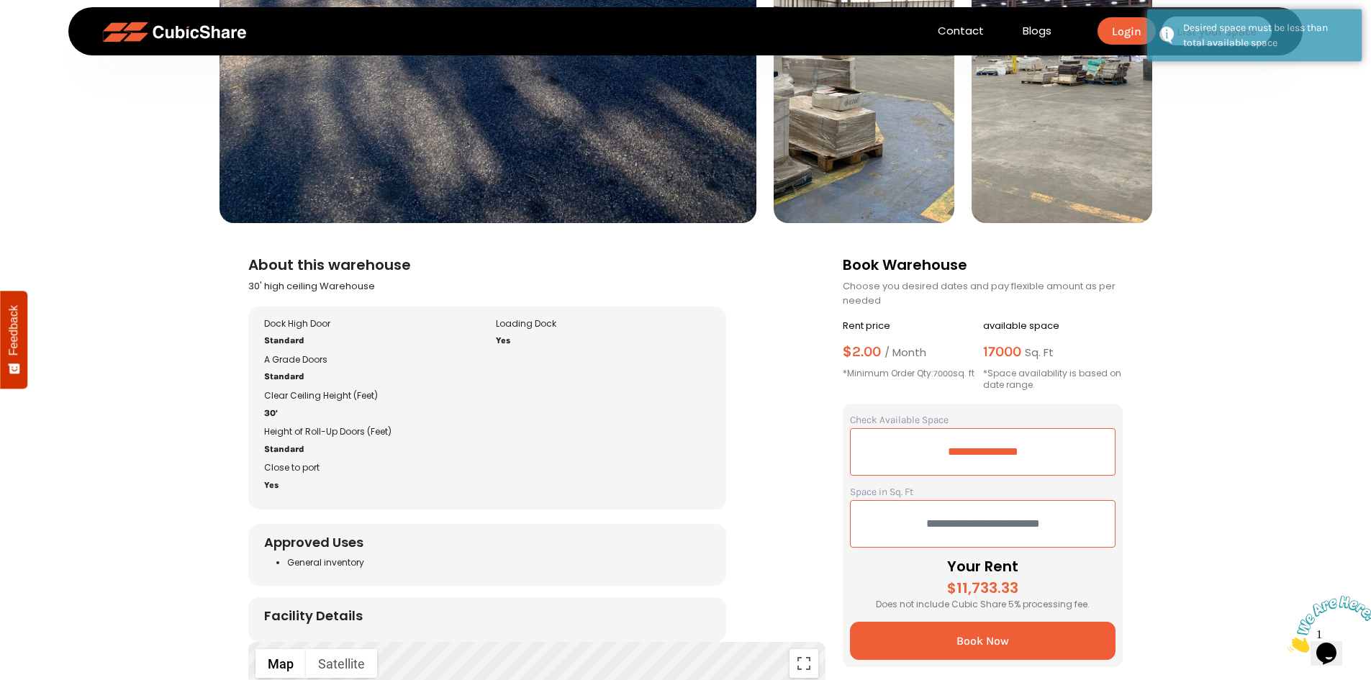
click at [883, 513] on input "text" at bounding box center [983, 524] width 266 height 48
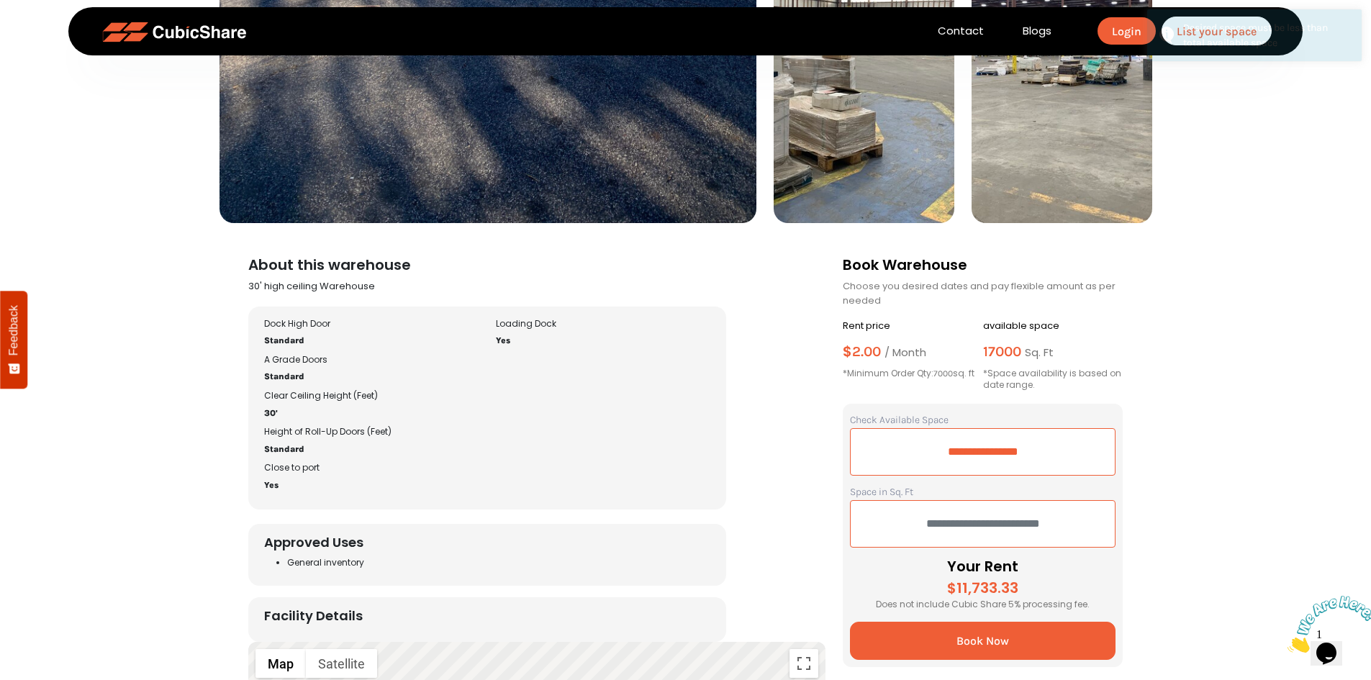
click at [895, 451] on input "**********" at bounding box center [983, 452] width 266 height 48
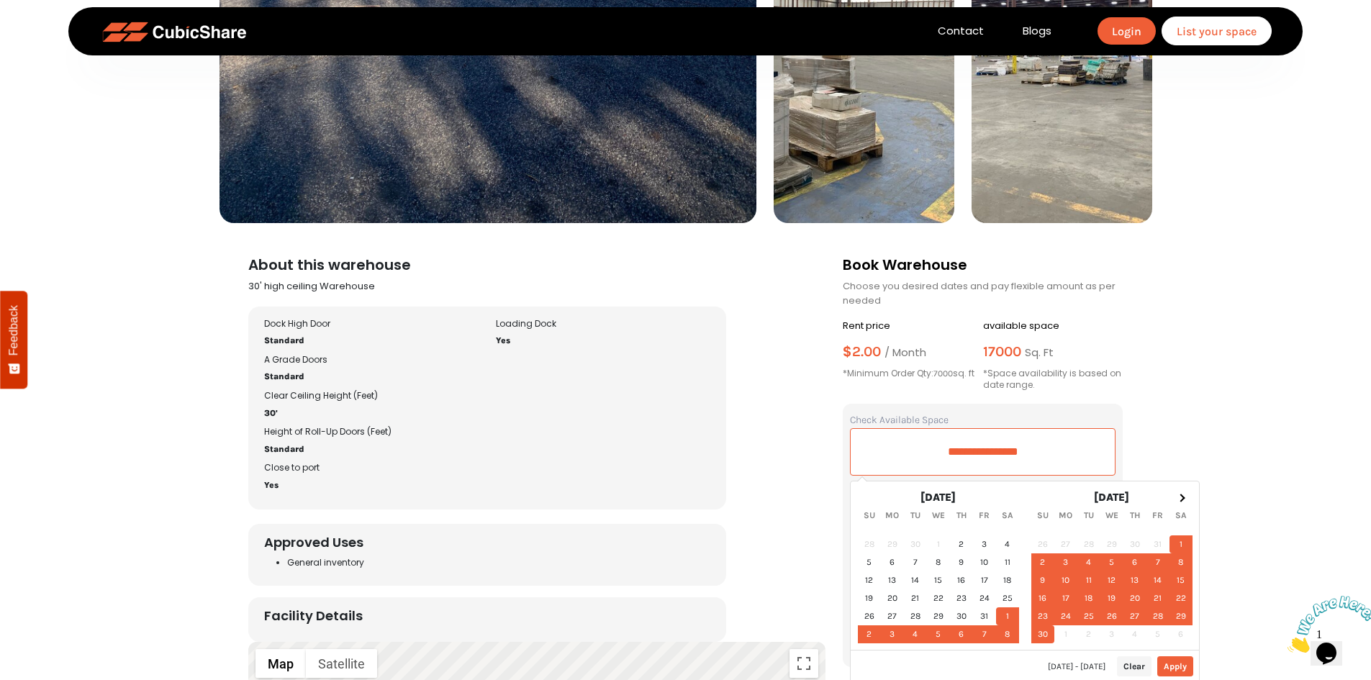
click at [1173, 664] on button "Apply" at bounding box center [1175, 666] width 36 height 20
type input "**********"
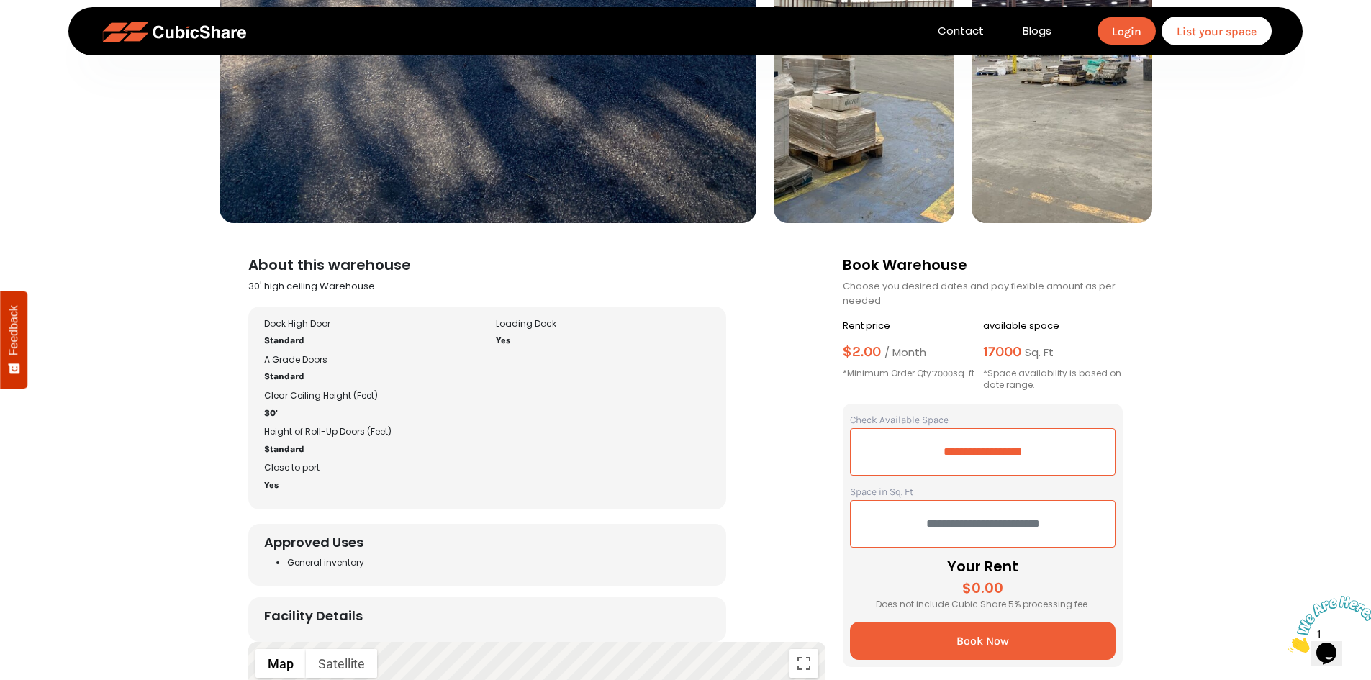
click at [924, 523] on input "text" at bounding box center [983, 524] width 266 height 48
type input "*"
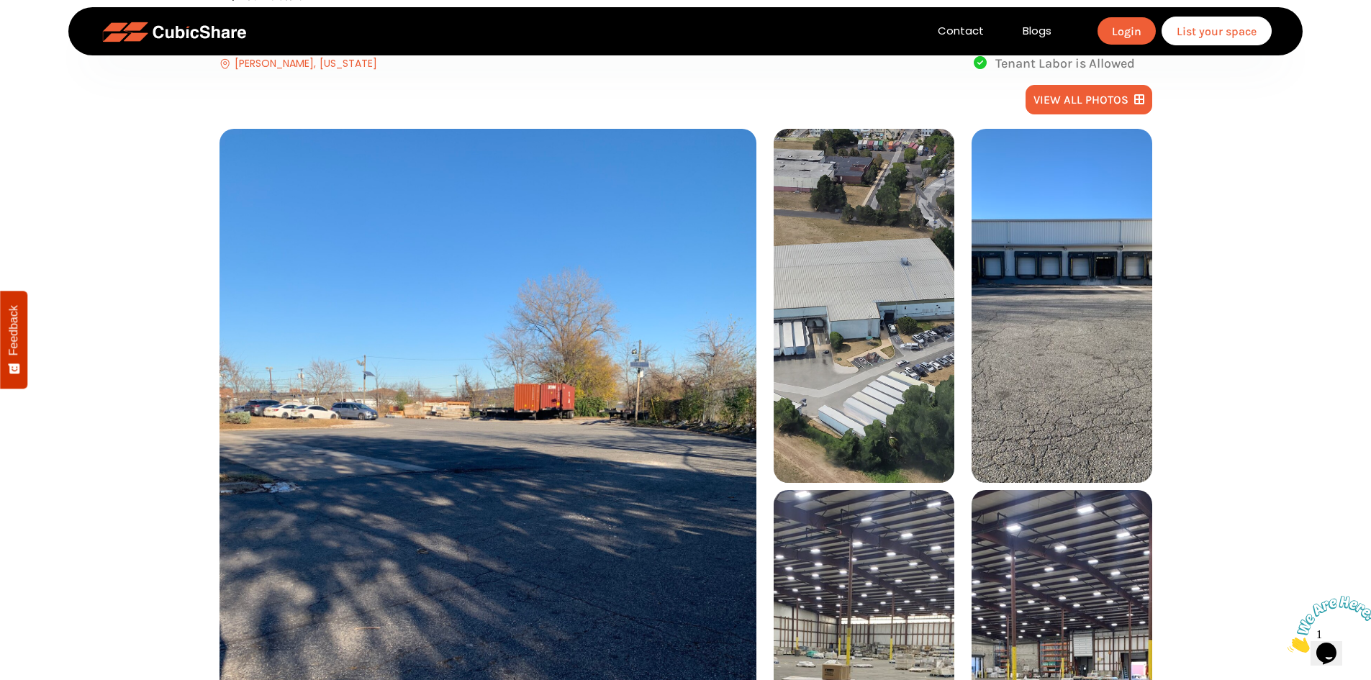
scroll to position [0, 0]
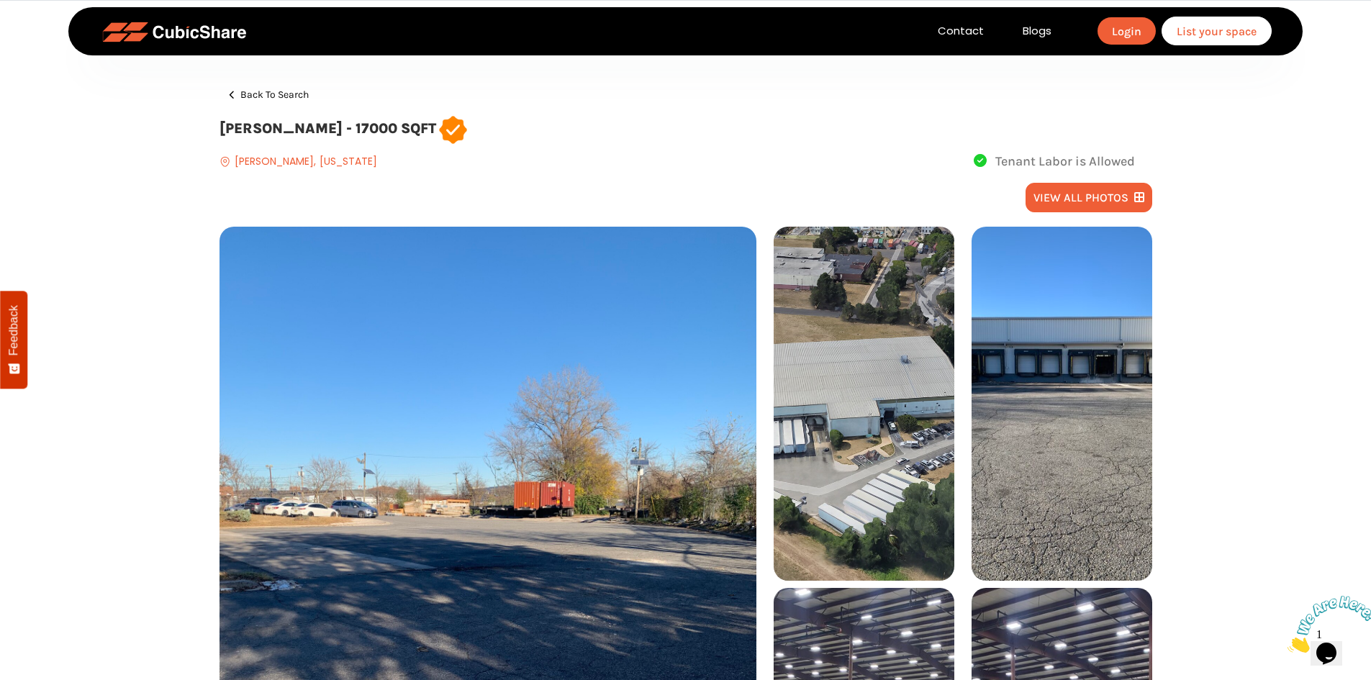
type input "****"
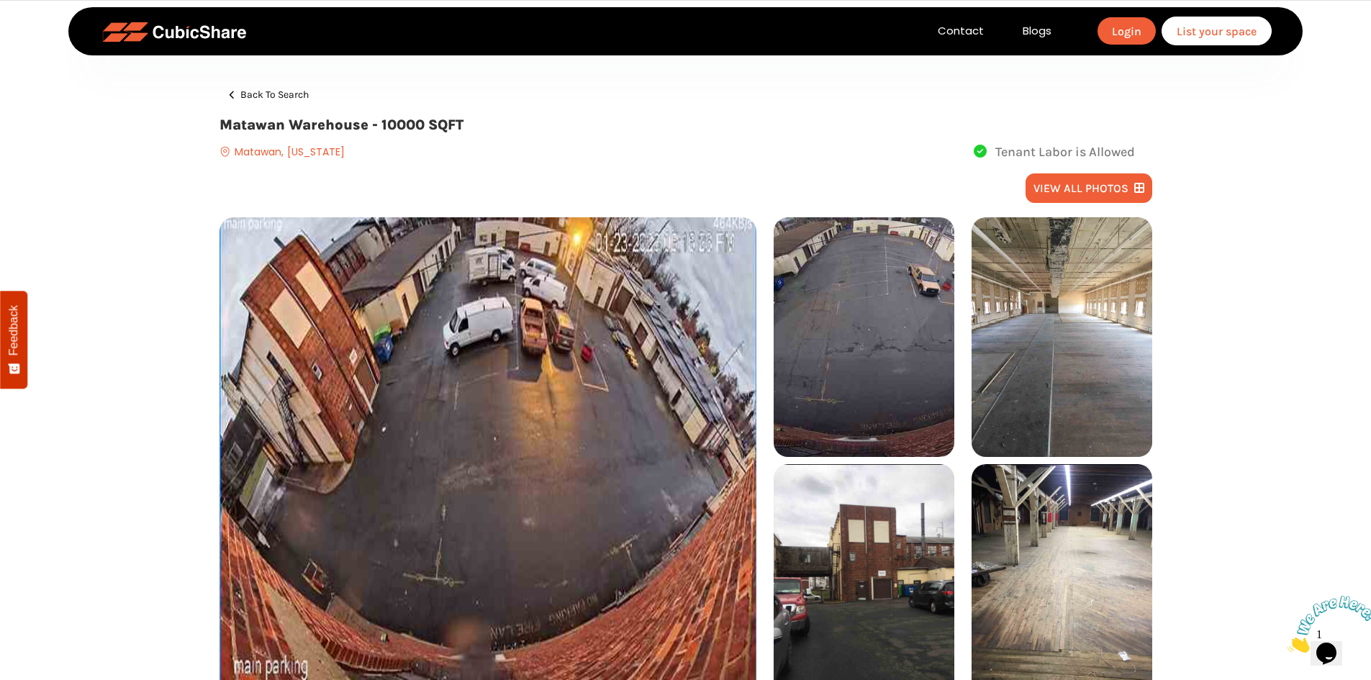
click at [896, 361] on img at bounding box center [864, 337] width 181 height 240
click at [1067, 182] on button "view all photos" at bounding box center [1089, 188] width 127 height 30
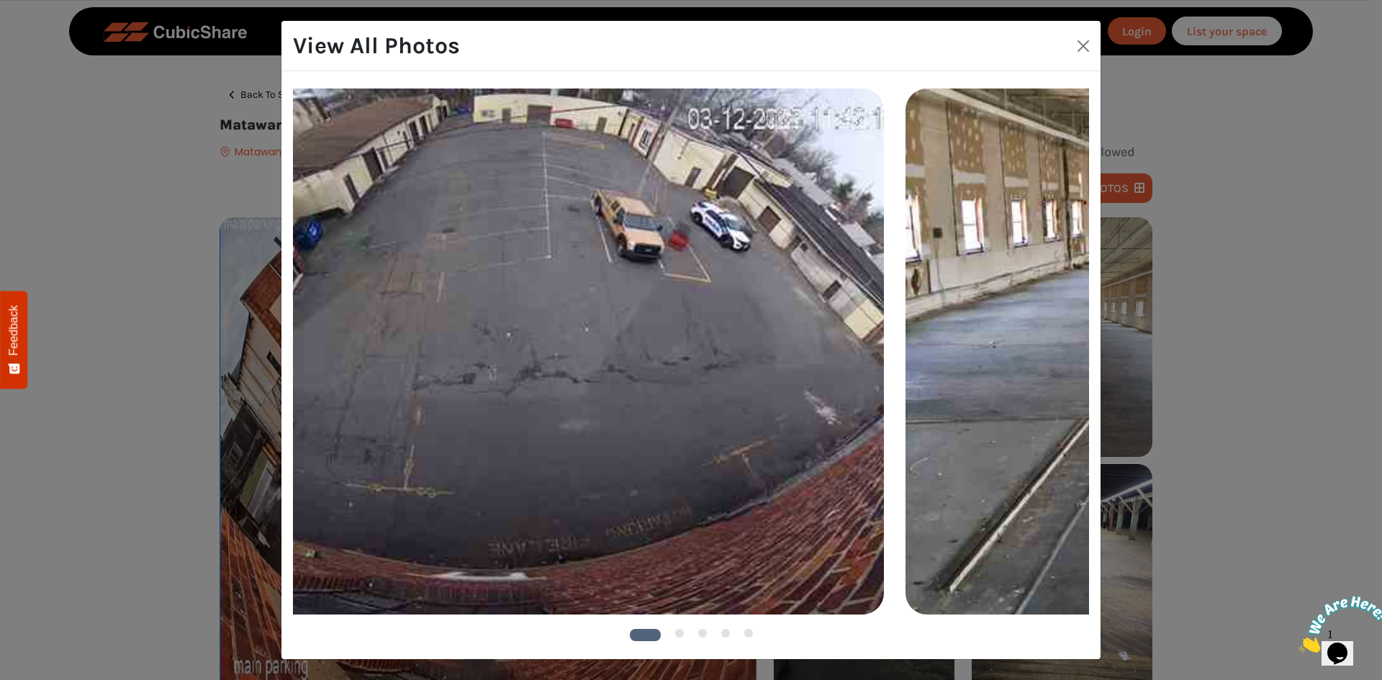
drag, startPoint x: 983, startPoint y: 256, endPoint x: 487, endPoint y: 274, distance: 497.0
click at [500, 272] on img at bounding box center [496, 351] width 775 height 525
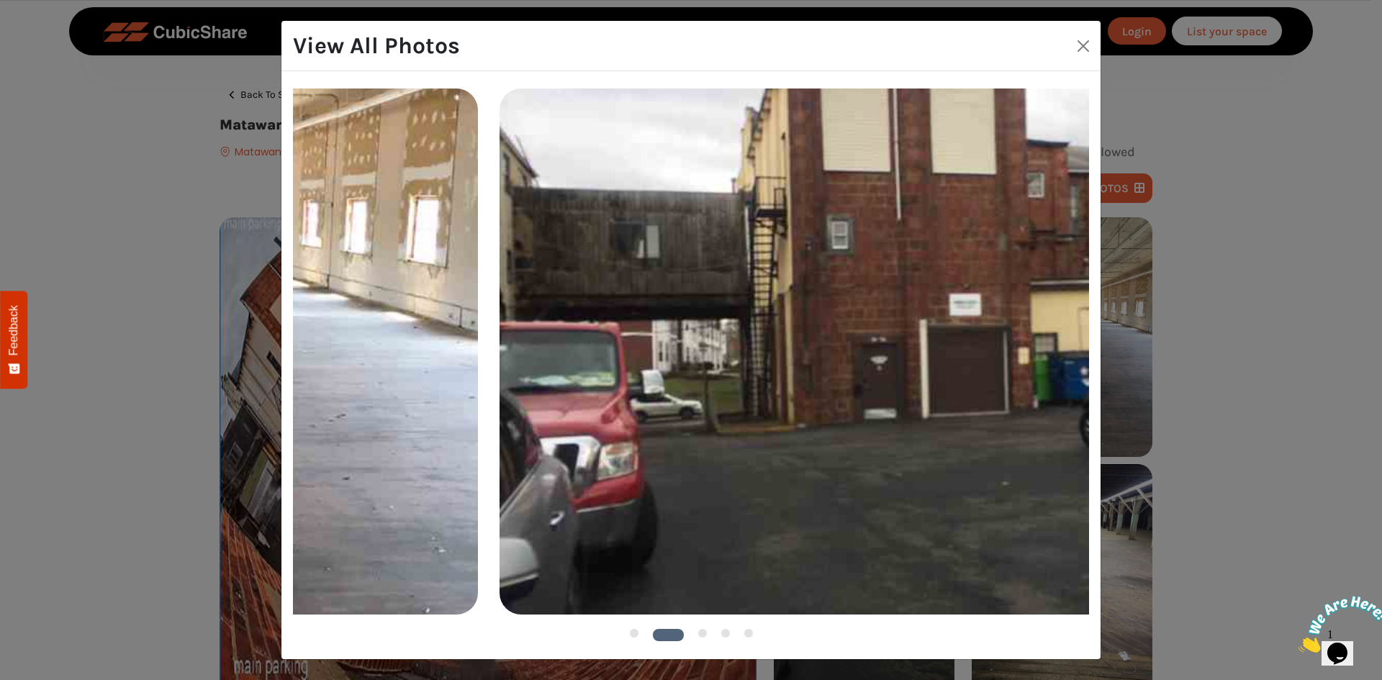
drag, startPoint x: 952, startPoint y: 301, endPoint x: 353, endPoint y: 311, distance: 599.0
click at [346, 315] on img at bounding box center [90, 351] width 775 height 525
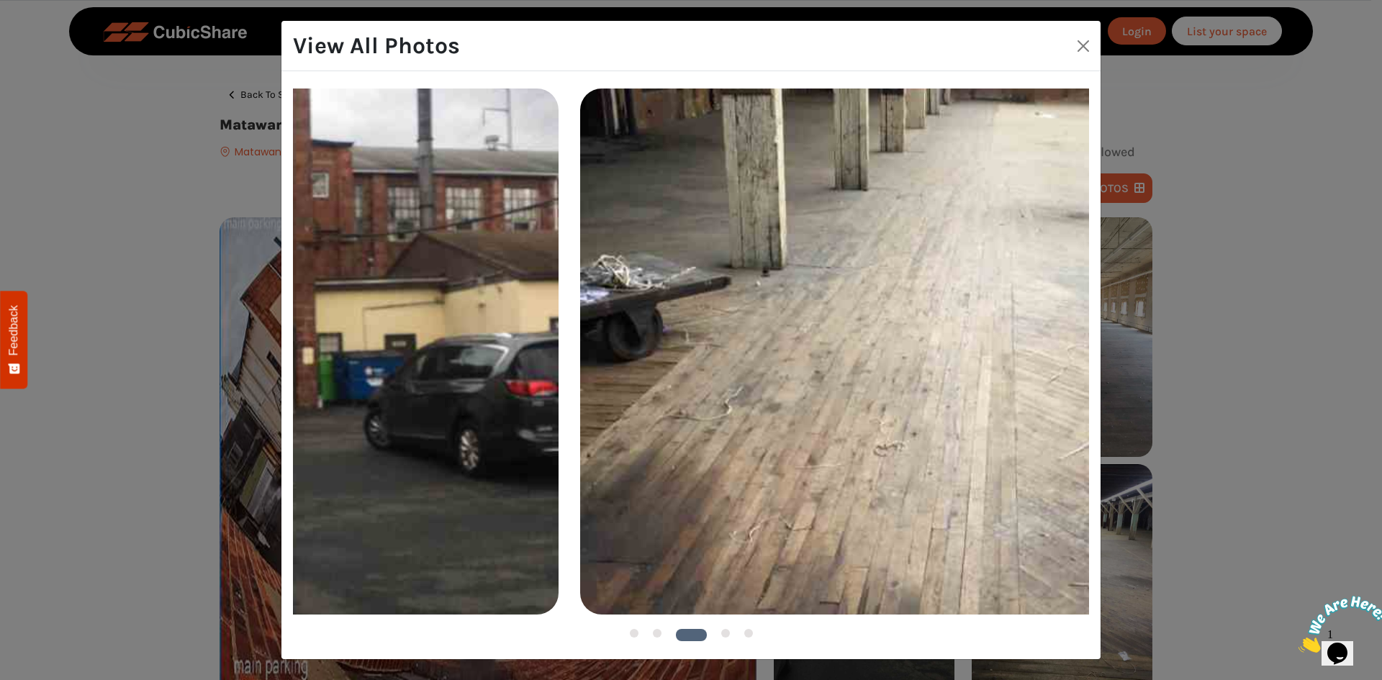
drag, startPoint x: 821, startPoint y: 337, endPoint x: 305, endPoint y: 346, distance: 515.5
click at [284, 352] on div "1 2 3 4 5" at bounding box center [690, 365] width 819 height 588
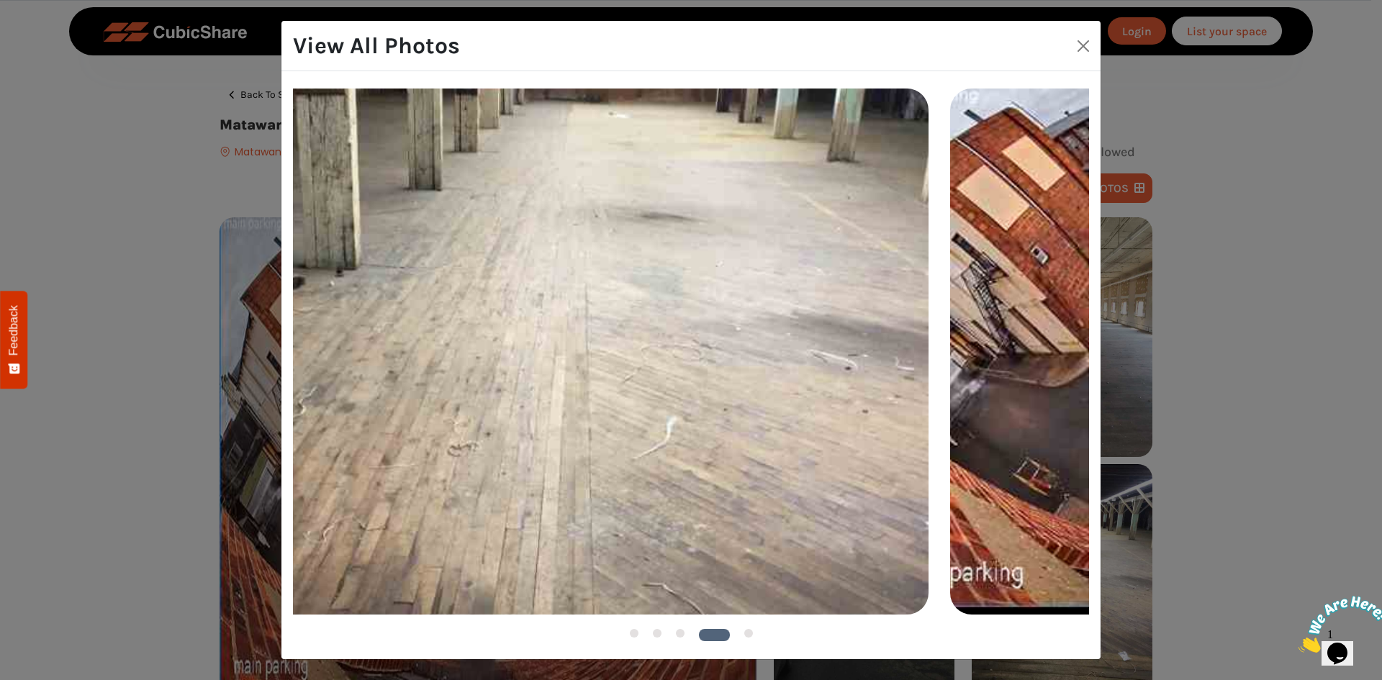
drag, startPoint x: 759, startPoint y: 344, endPoint x: 256, endPoint y: 340, distance: 503.2
click at [256, 340] on div "View All Photos 1 2 3" at bounding box center [691, 340] width 1382 height 680
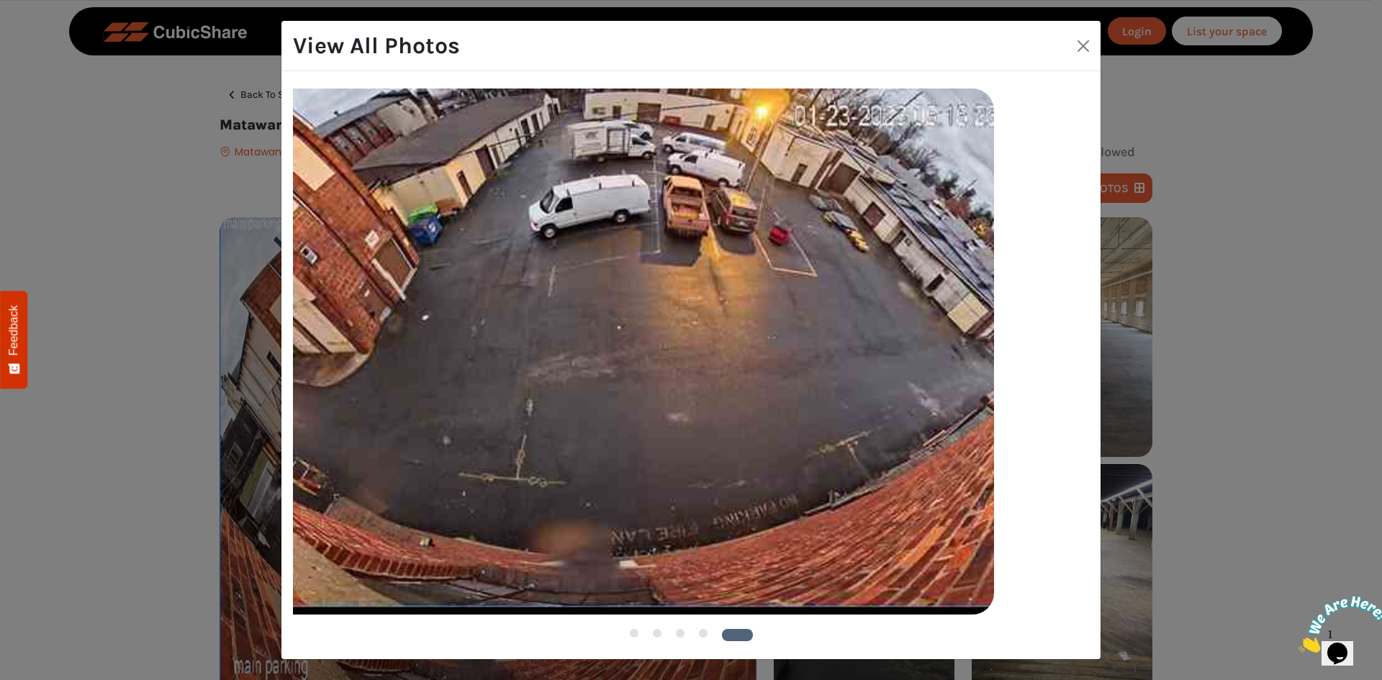
drag, startPoint x: 613, startPoint y: 336, endPoint x: 349, endPoint y: 348, distance: 263.7
click at [351, 348] on img at bounding box center [607, 351] width 775 height 525
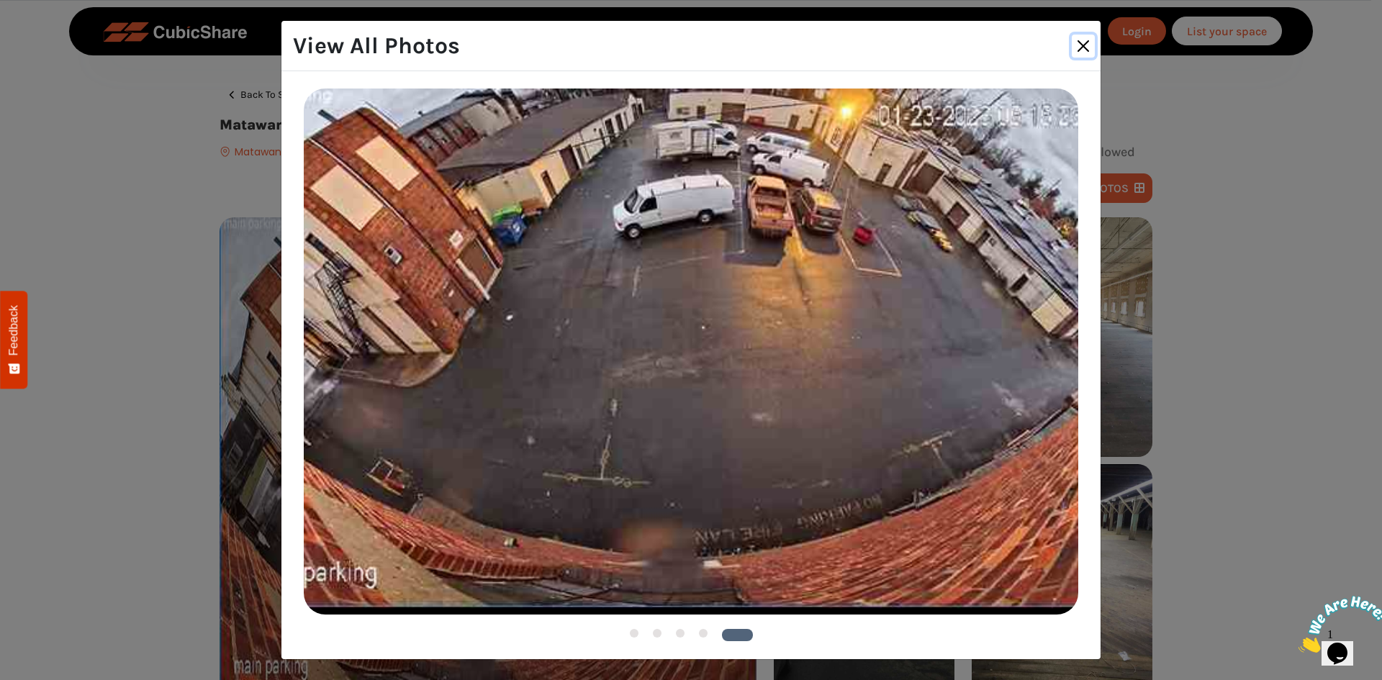
drag, startPoint x: 1073, startPoint y: 42, endPoint x: 1067, endPoint y: 50, distance: 10.4
click at [1072, 45] on button "Close" at bounding box center [1083, 46] width 23 height 23
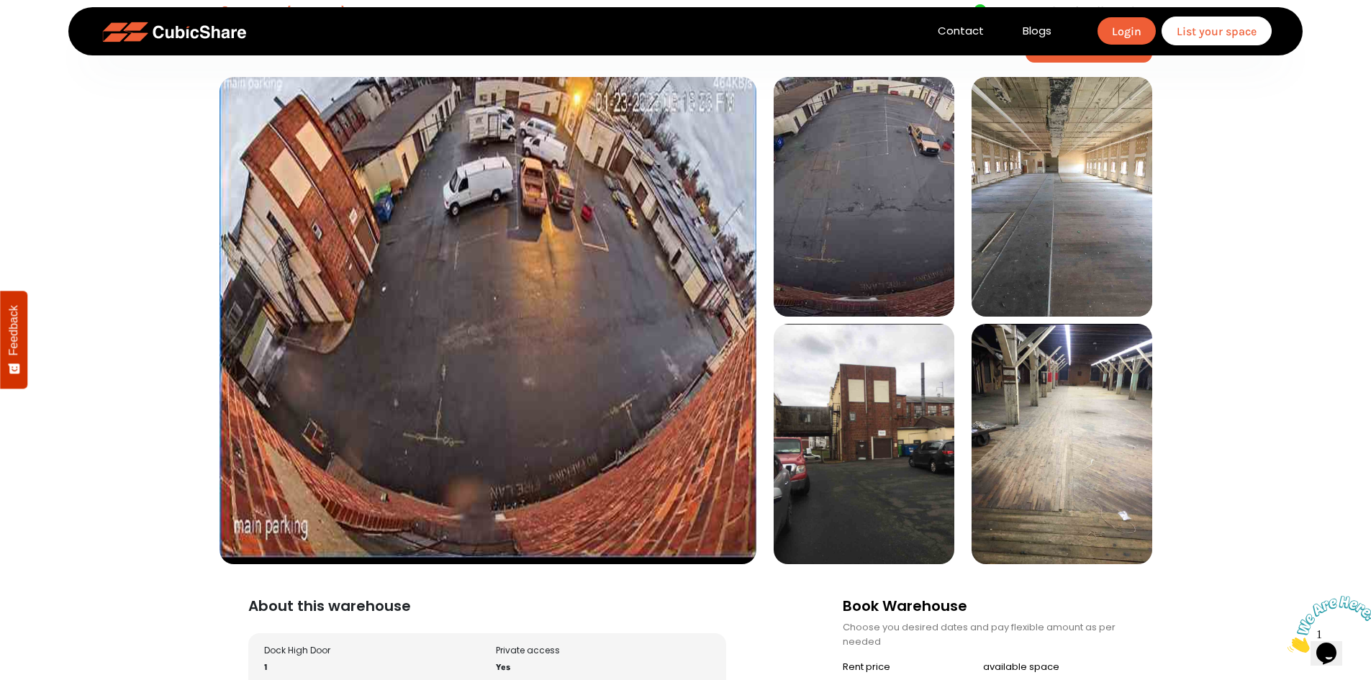
scroll to position [432, 0]
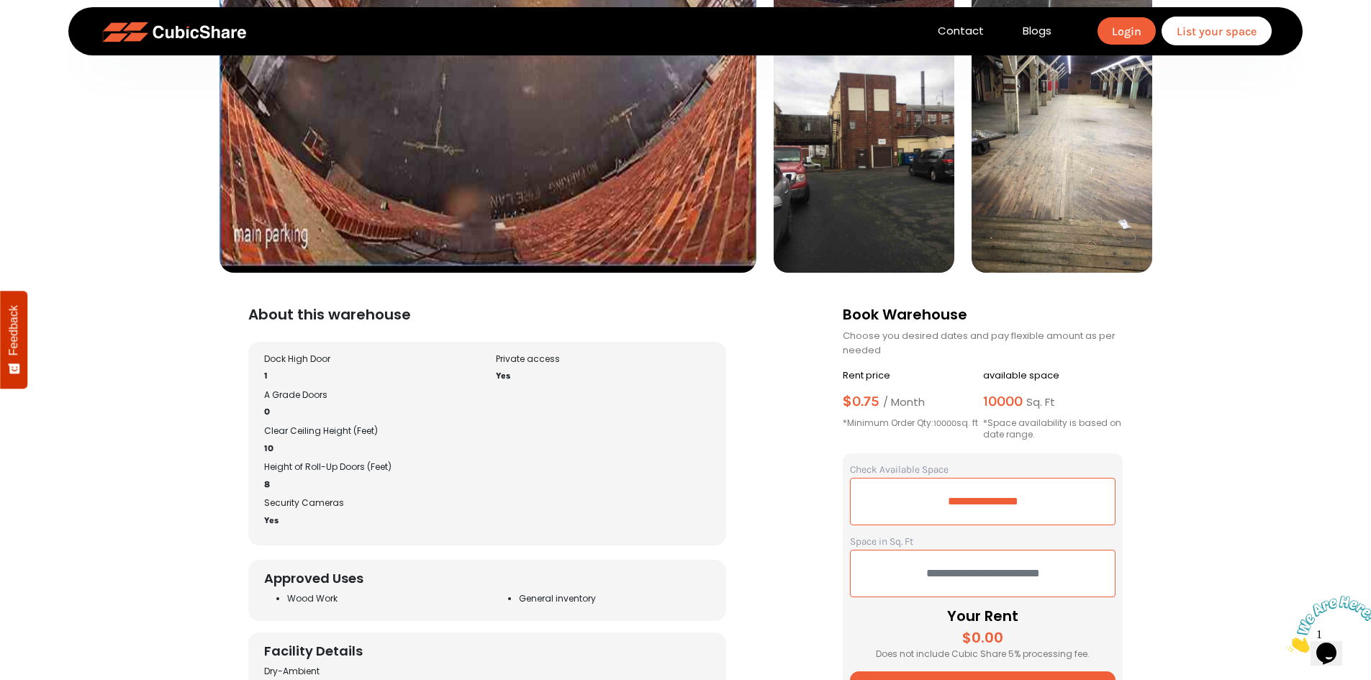
click at [1015, 582] on input "text" at bounding box center [983, 574] width 266 height 48
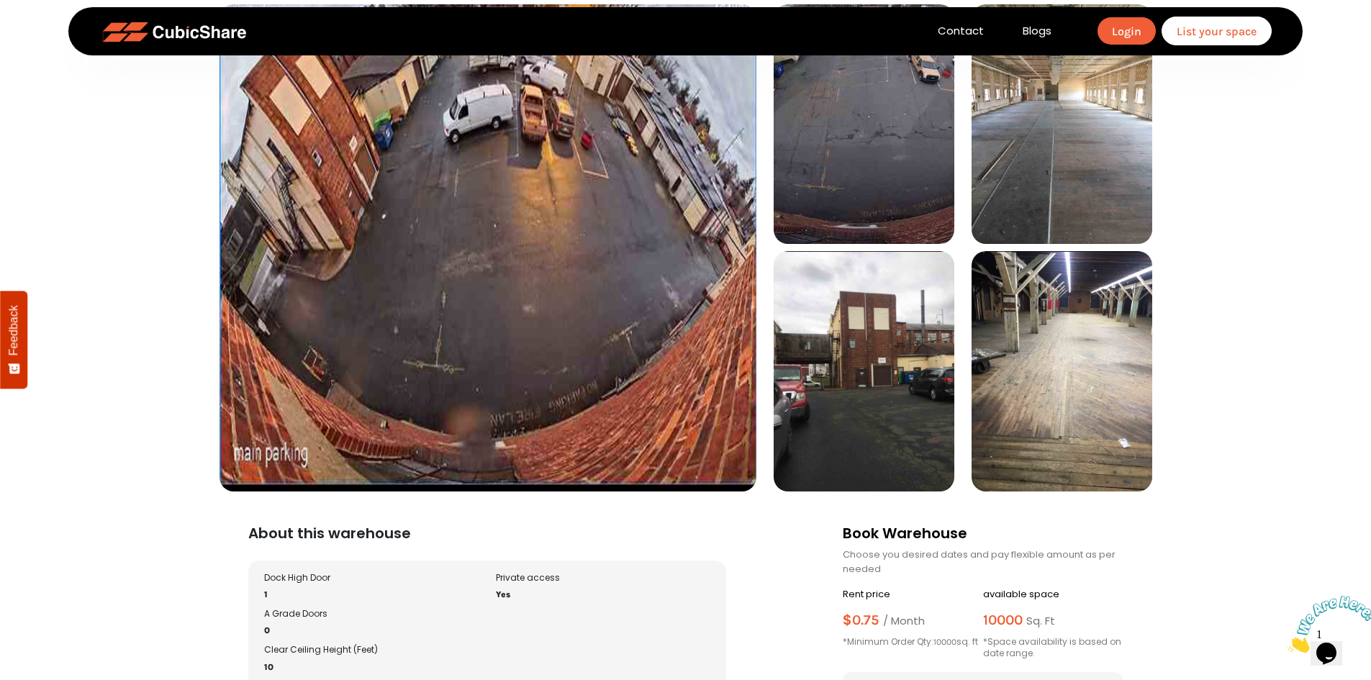
scroll to position [216, 0]
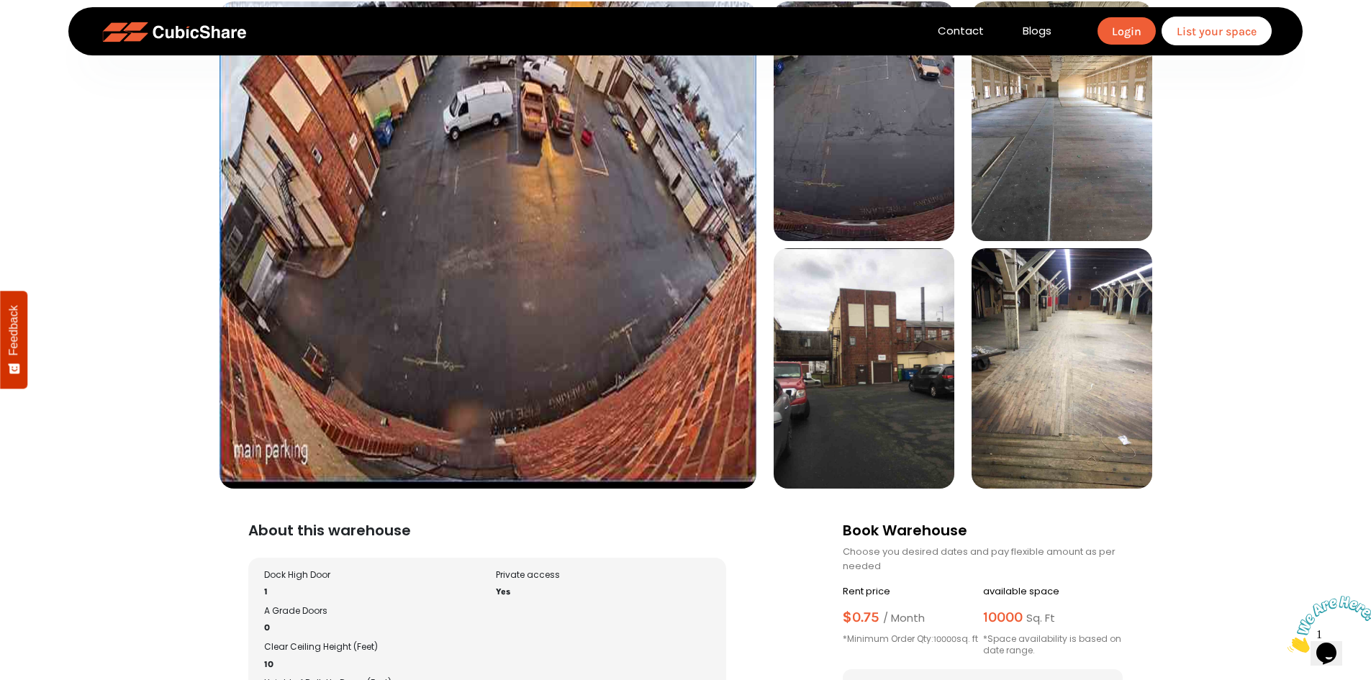
click at [1050, 417] on img at bounding box center [1062, 368] width 181 height 240
click at [1044, 403] on img at bounding box center [1062, 368] width 181 height 240
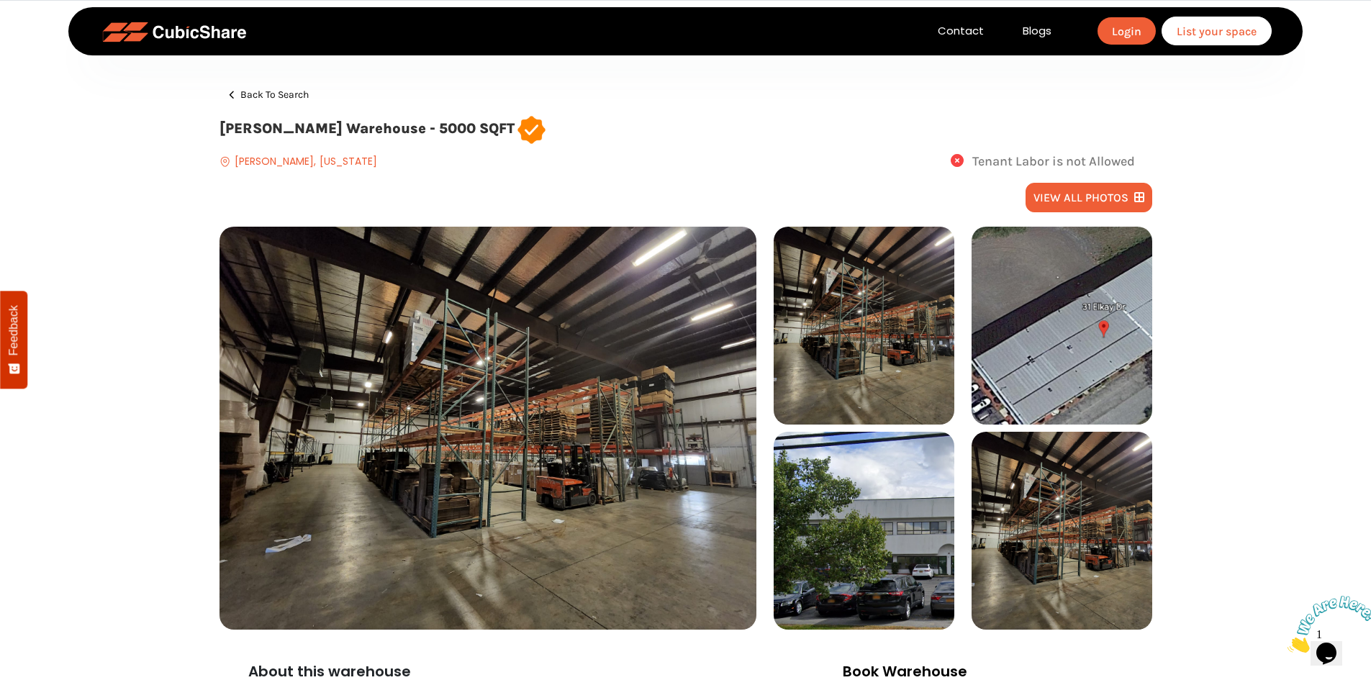
click at [632, 456] on img at bounding box center [488, 428] width 537 height 403
click at [835, 379] on img at bounding box center [864, 326] width 181 height 198
click at [1080, 199] on button "view all photos" at bounding box center [1089, 198] width 127 height 30
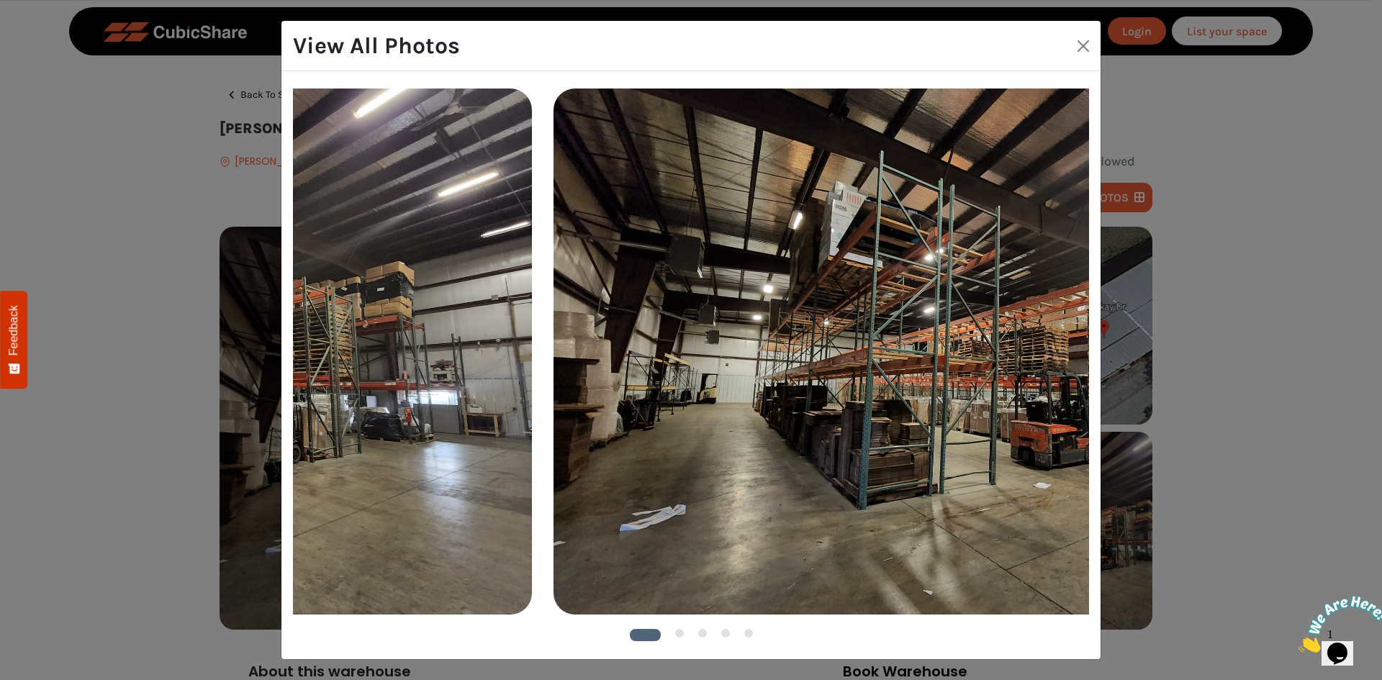
drag, startPoint x: 955, startPoint y: 392, endPoint x: 403, endPoint y: 412, distance: 552.5
click at [405, 412] on img at bounding box center [144, 351] width 775 height 525
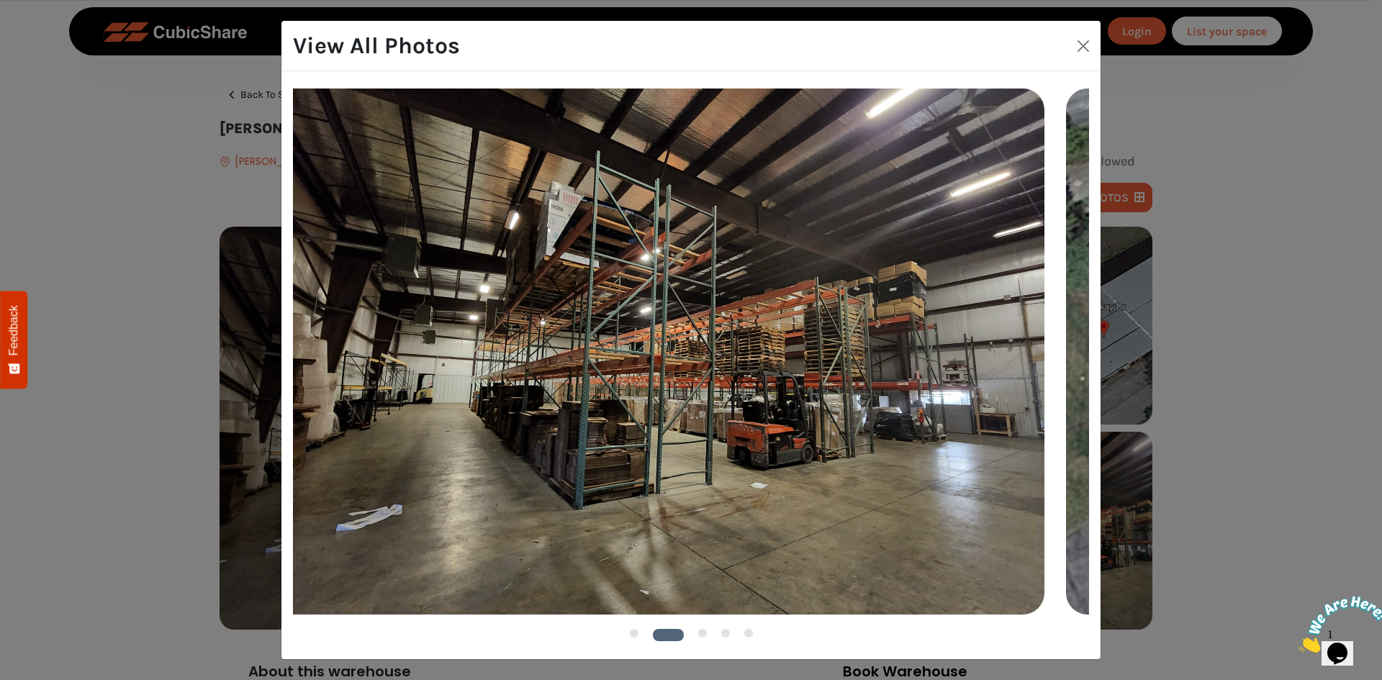
drag, startPoint x: 860, startPoint y: 425, endPoint x: 450, endPoint y: 441, distance: 410.6
click at [452, 442] on img at bounding box center [657, 351] width 775 height 525
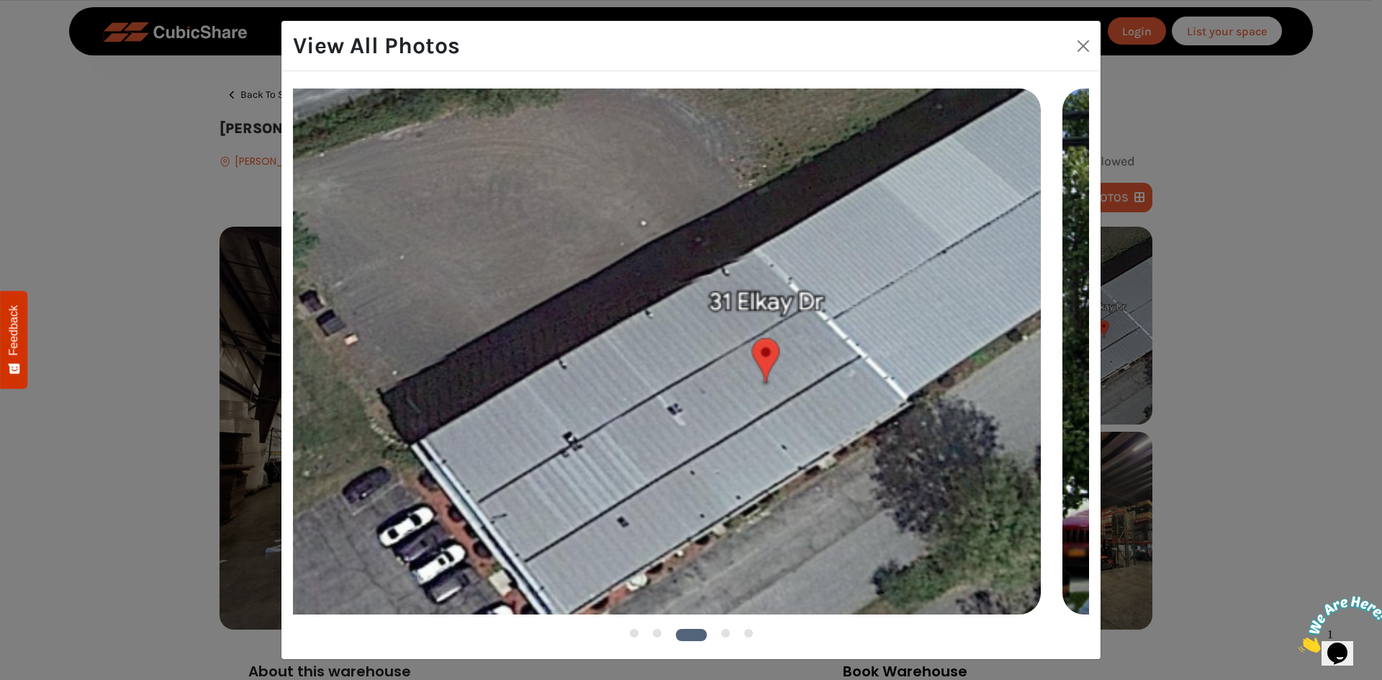
drag, startPoint x: 886, startPoint y: 400, endPoint x: 365, endPoint y: 428, distance: 521.9
click at [365, 428] on img at bounding box center [653, 351] width 775 height 525
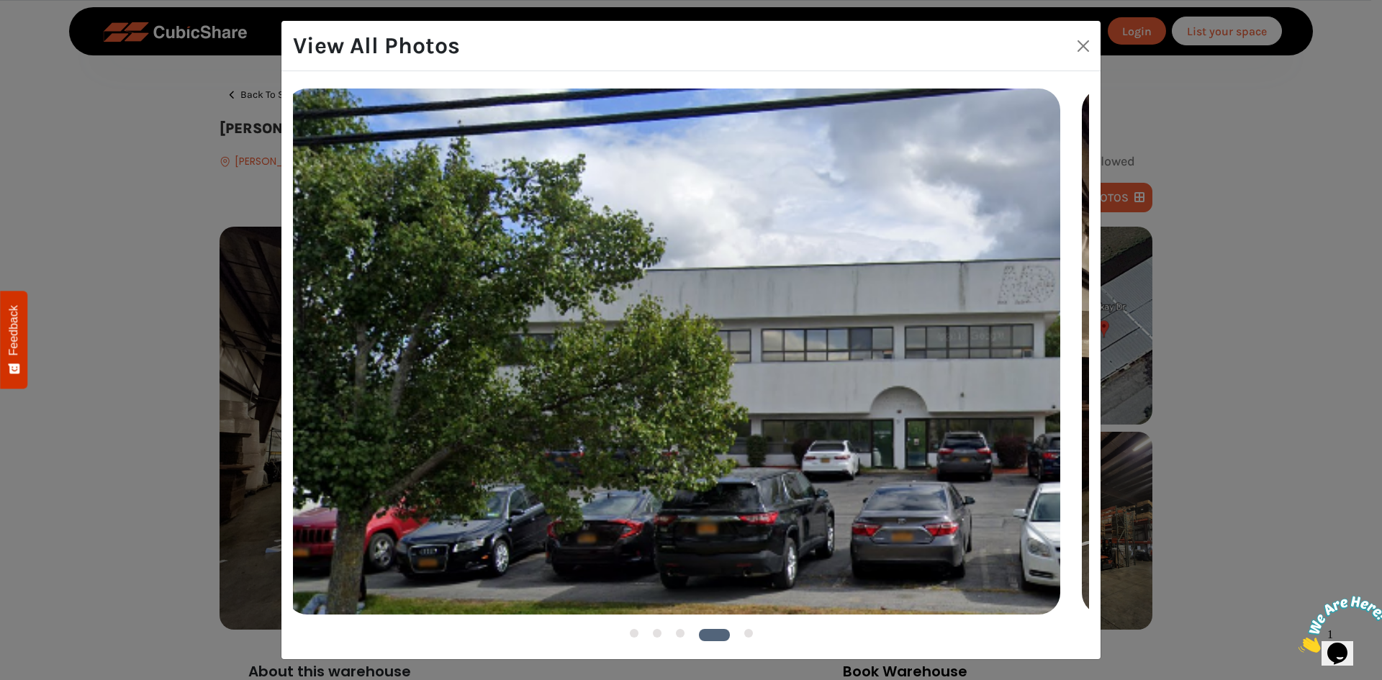
drag, startPoint x: 836, startPoint y: 398, endPoint x: 286, endPoint y: 419, distance: 551.1
click at [286, 419] on div "1 2 3 4 5" at bounding box center [690, 365] width 819 height 588
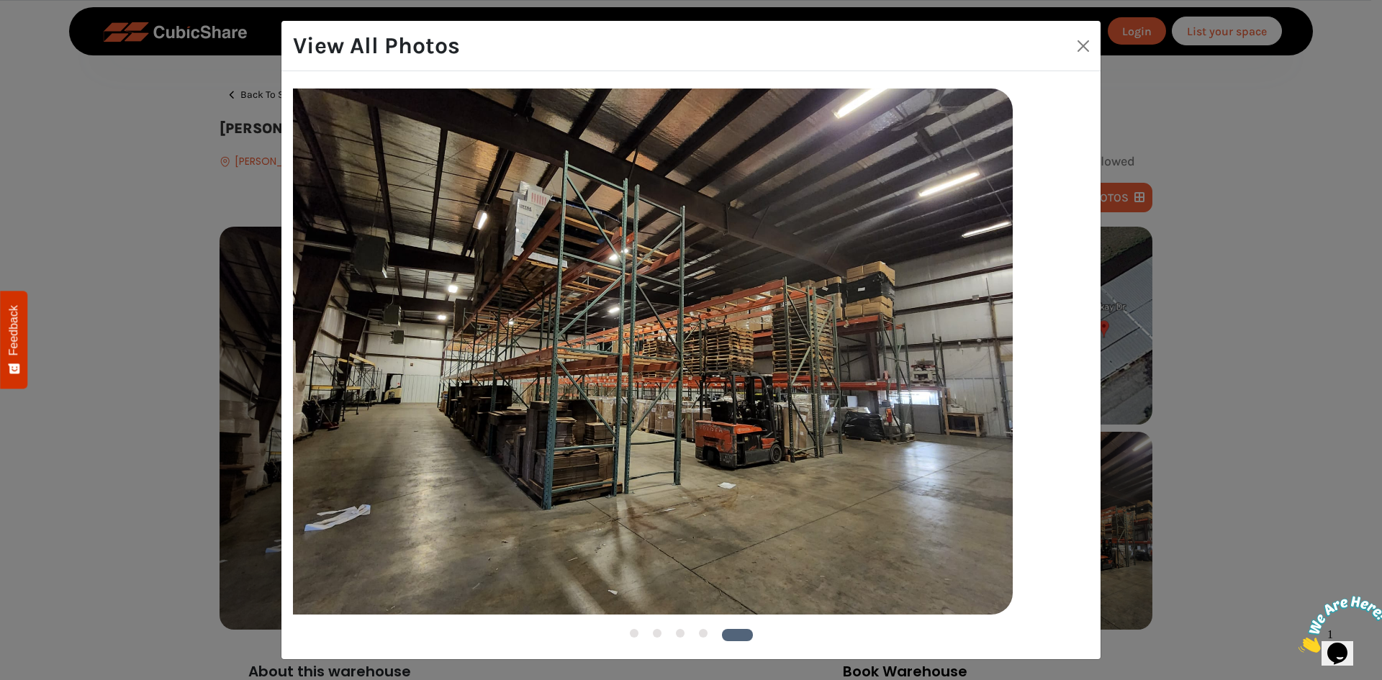
drag, startPoint x: 982, startPoint y: 445, endPoint x: 370, endPoint y: 444, distance: 611.8
click at [370, 444] on img at bounding box center [625, 351] width 775 height 525
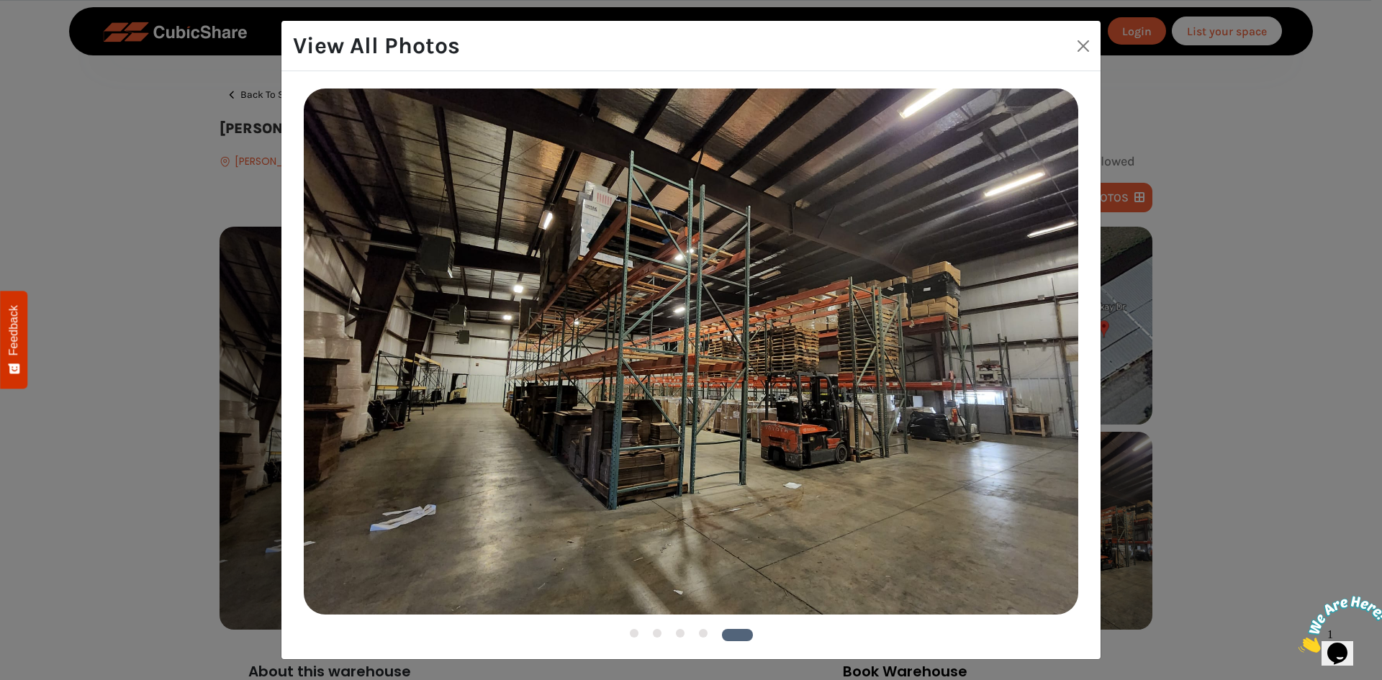
drag, startPoint x: 869, startPoint y: 423, endPoint x: 137, endPoint y: 415, distance: 731.4
click at [190, 420] on div "View All Photos 1 2 3" at bounding box center [691, 340] width 1382 height 680
drag, startPoint x: 288, startPoint y: 407, endPoint x: 905, endPoint y: 396, distance: 617.0
click at [890, 402] on div "1 2 3 4 5" at bounding box center [690, 365] width 819 height 588
drag, startPoint x: 597, startPoint y: 401, endPoint x: 1046, endPoint y: 407, distance: 448.5
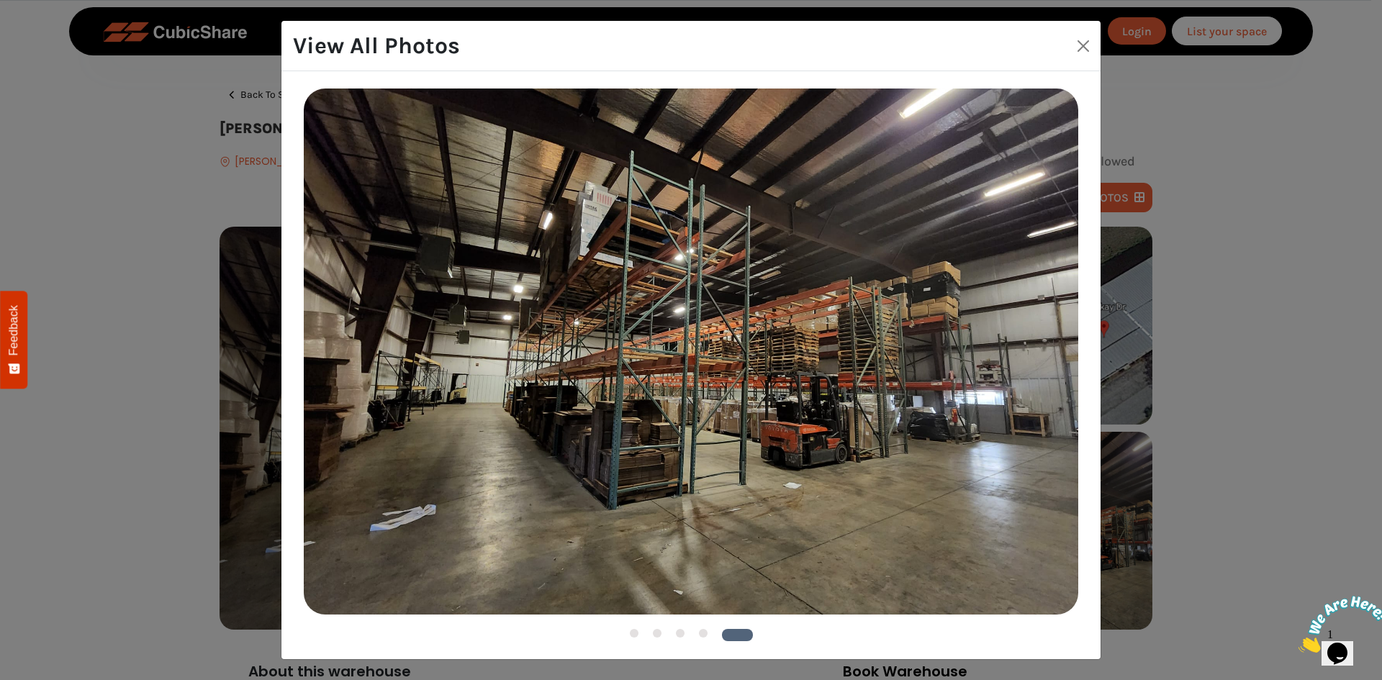
click at [1046, 407] on img at bounding box center [691, 351] width 775 height 525
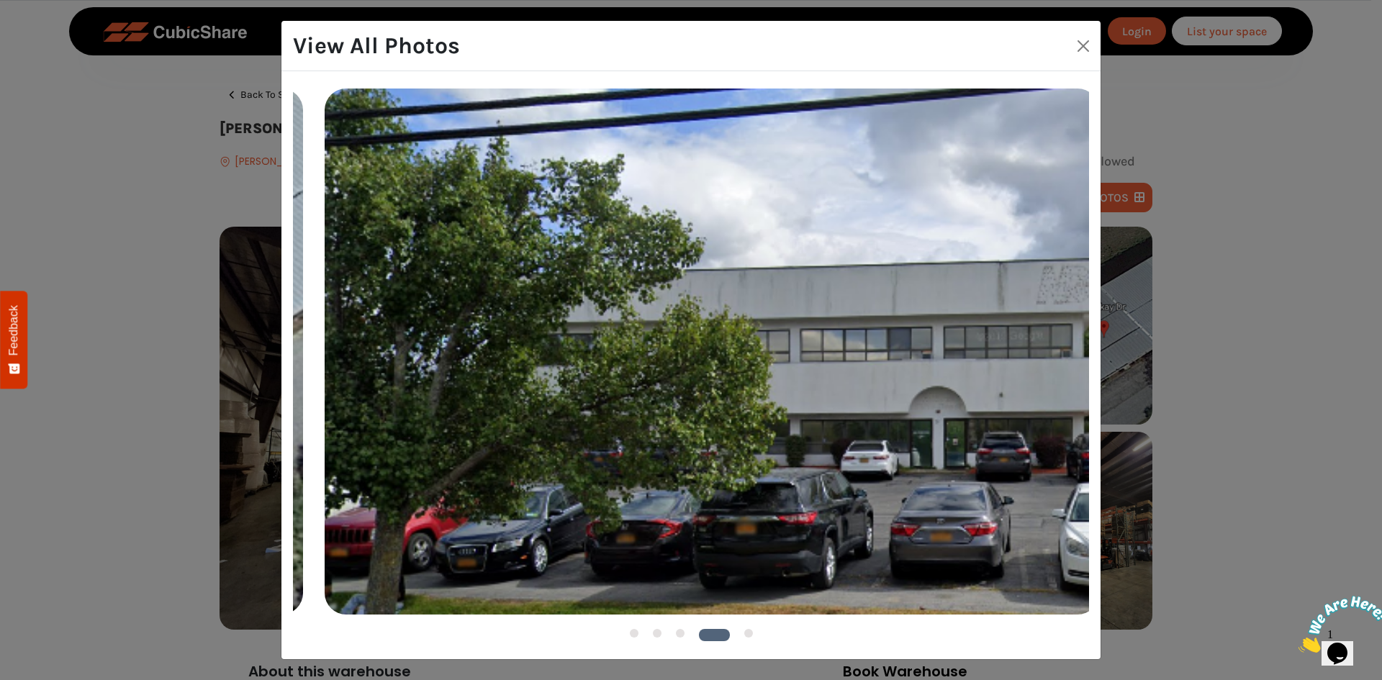
drag, startPoint x: 715, startPoint y: 405, endPoint x: 1045, endPoint y: 405, distance: 330.4
click at [1038, 409] on img at bounding box center [712, 351] width 775 height 525
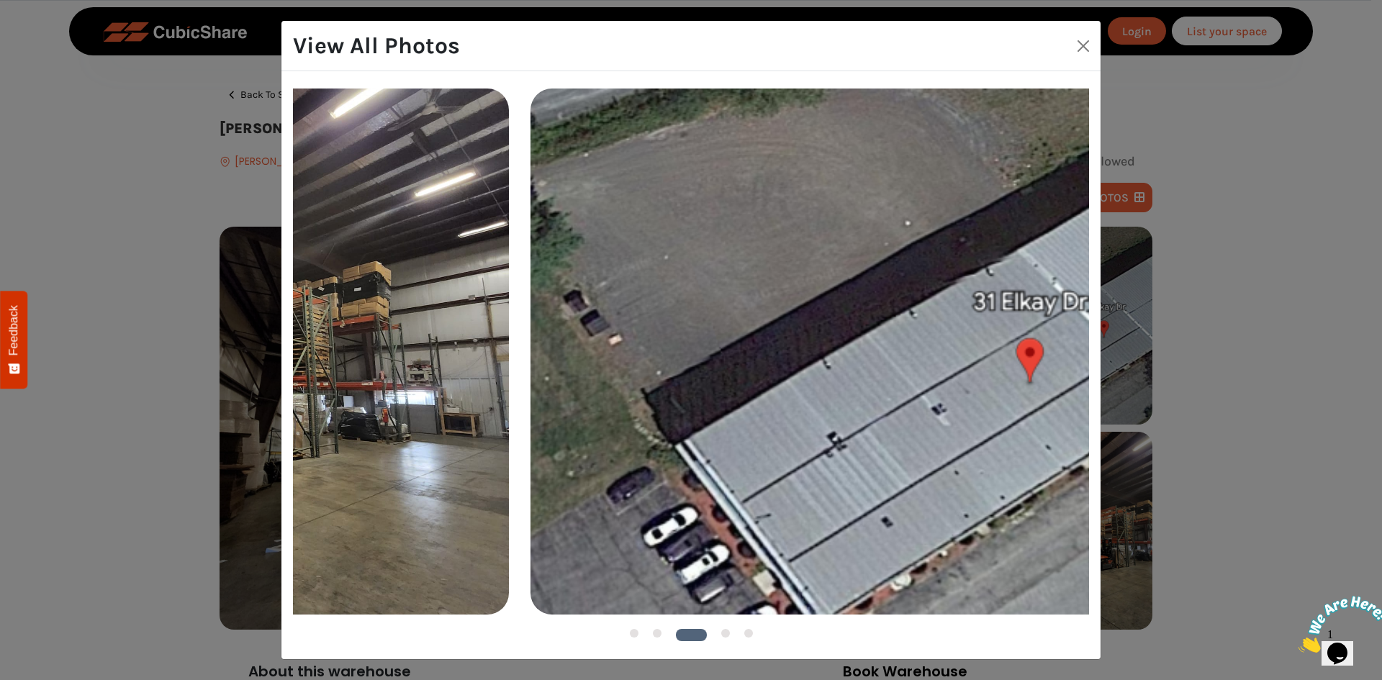
drag, startPoint x: 667, startPoint y: 361, endPoint x: 854, endPoint y: 327, distance: 190.3
click at [878, 331] on img at bounding box center [918, 351] width 775 height 525
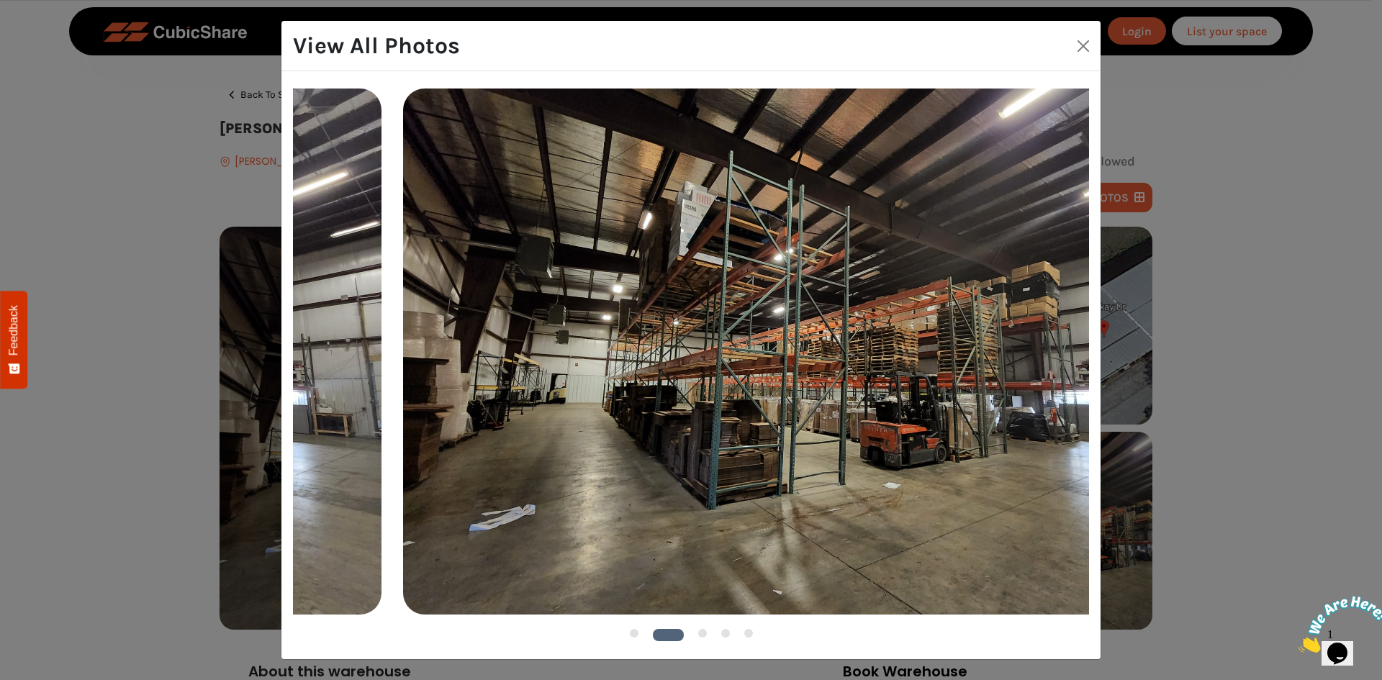
drag, startPoint x: 605, startPoint y: 338, endPoint x: 972, endPoint y: 315, distance: 367.8
click at [972, 316] on img at bounding box center [790, 351] width 775 height 525
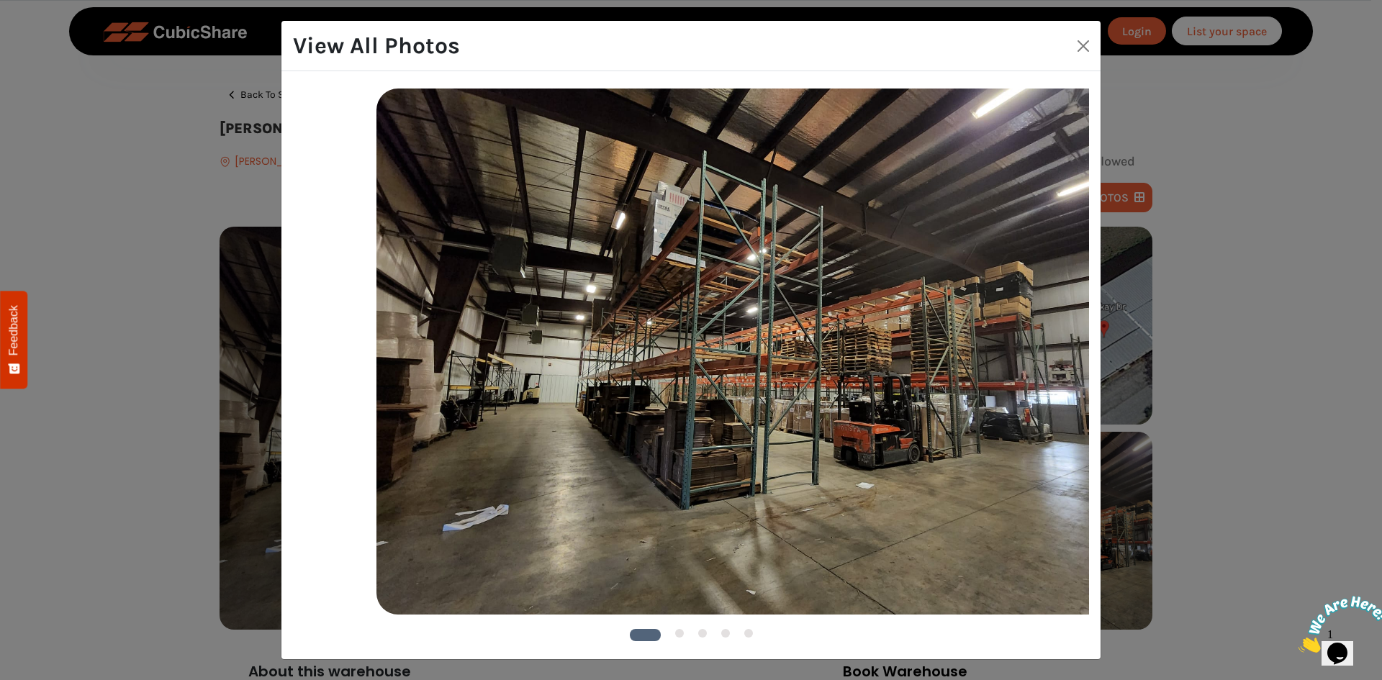
drag, startPoint x: 615, startPoint y: 322, endPoint x: 1163, endPoint y: 296, distance: 549.1
click at [1058, 318] on img at bounding box center [763, 351] width 775 height 525
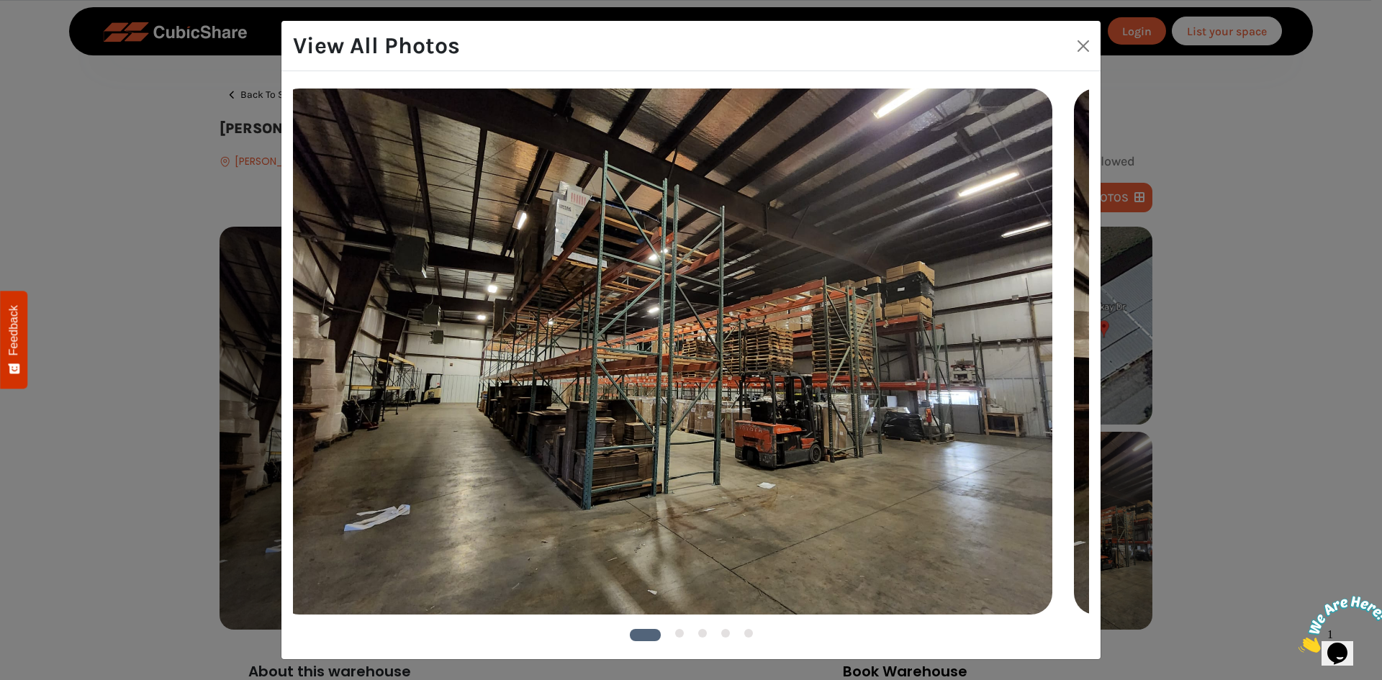
drag, startPoint x: 793, startPoint y: 329, endPoint x: 565, endPoint y: 320, distance: 228.4
click at [565, 320] on img at bounding box center [665, 351] width 775 height 525
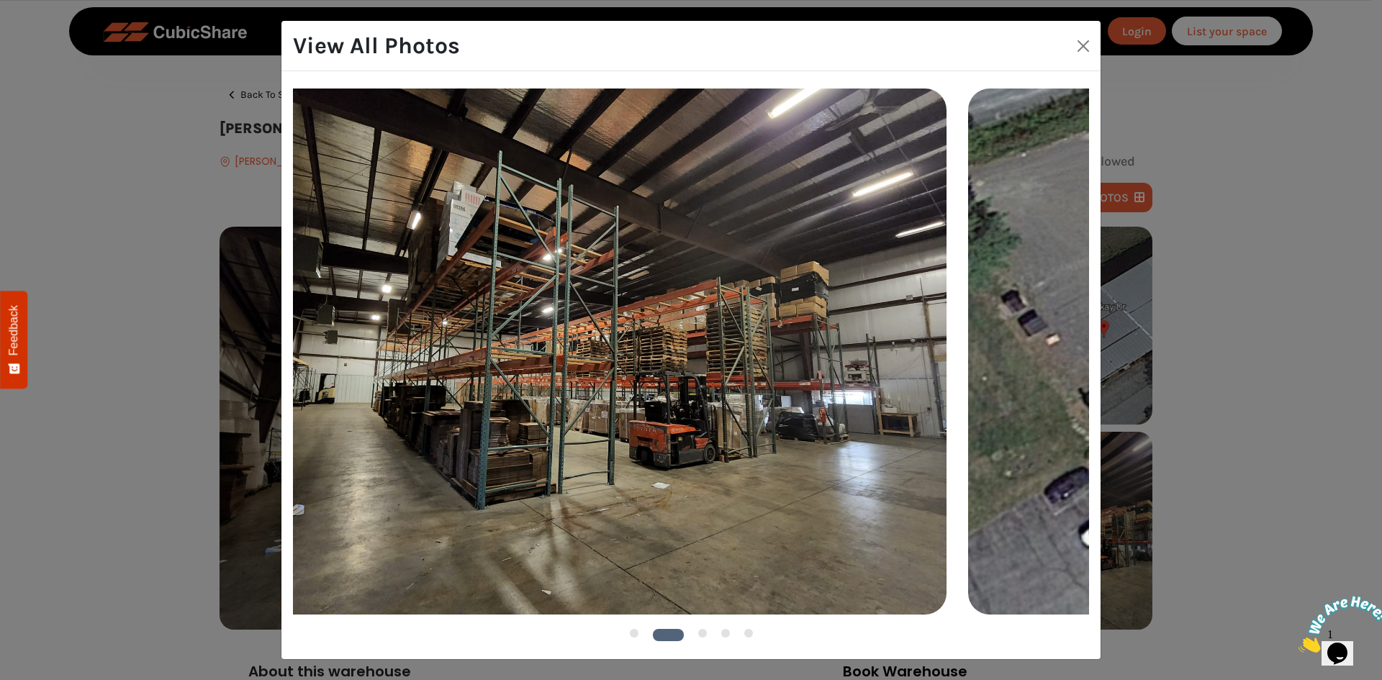
drag, startPoint x: 750, startPoint y: 310, endPoint x: 581, endPoint y: 315, distance: 169.2
click at [579, 317] on img at bounding box center [559, 351] width 775 height 525
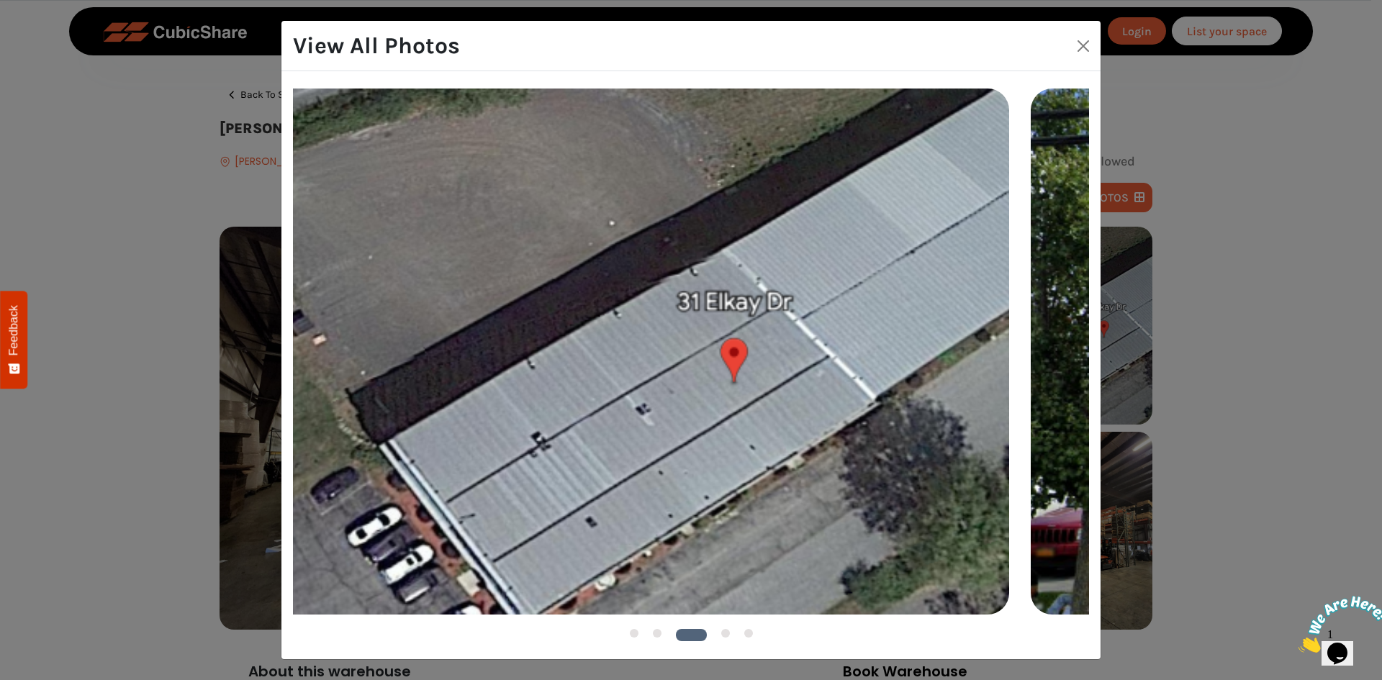
drag, startPoint x: 728, startPoint y: 306, endPoint x: 390, endPoint y: 297, distance: 338.4
click at [409, 298] on img at bounding box center [622, 351] width 775 height 525
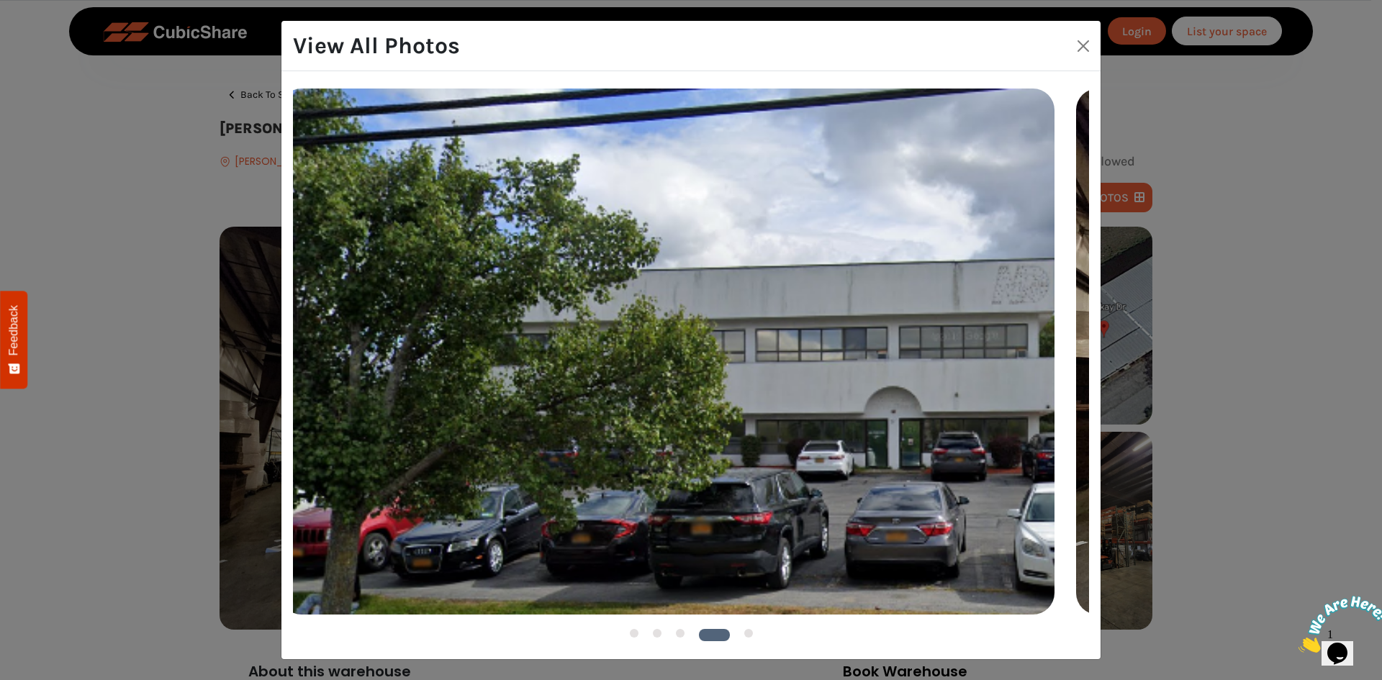
drag, startPoint x: 757, startPoint y: 312, endPoint x: 336, endPoint y: 312, distance: 420.4
click at [343, 315] on img at bounding box center [667, 351] width 775 height 525
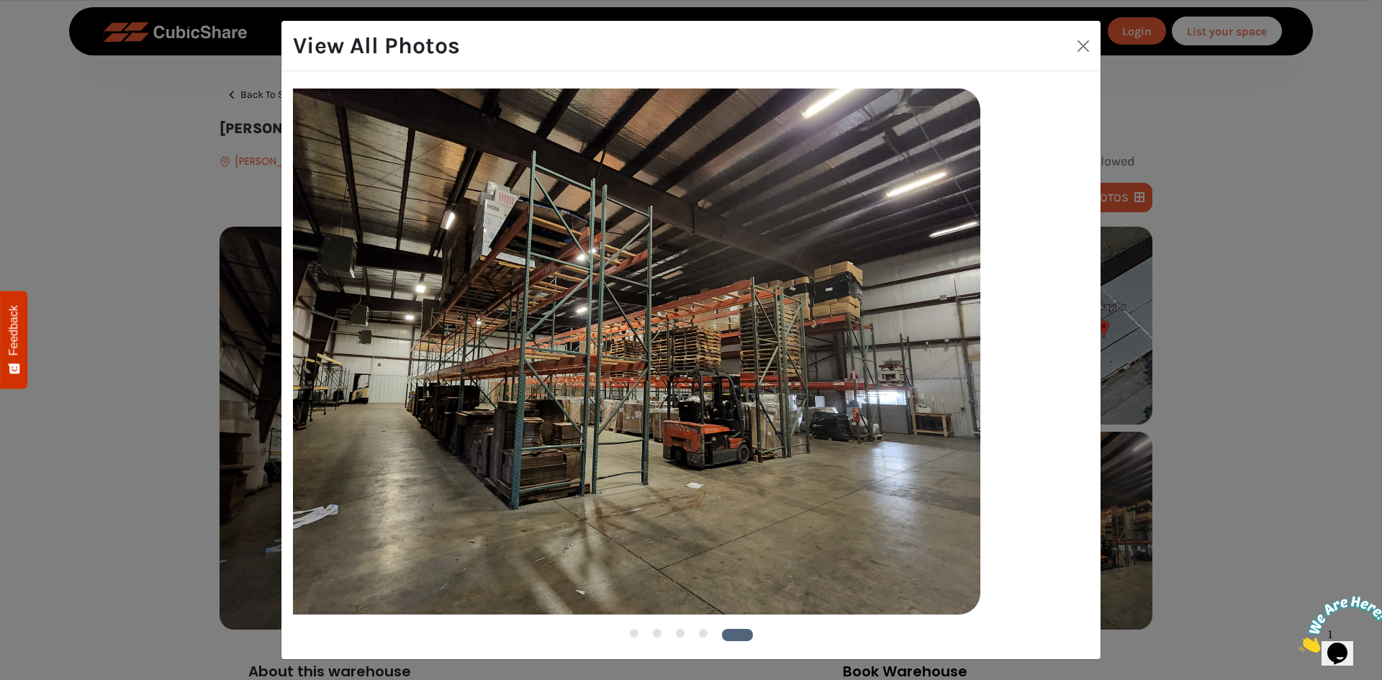
drag, startPoint x: 768, startPoint y: 337, endPoint x: 405, endPoint y: 328, distance: 362.9
click at [419, 332] on img at bounding box center [593, 351] width 775 height 525
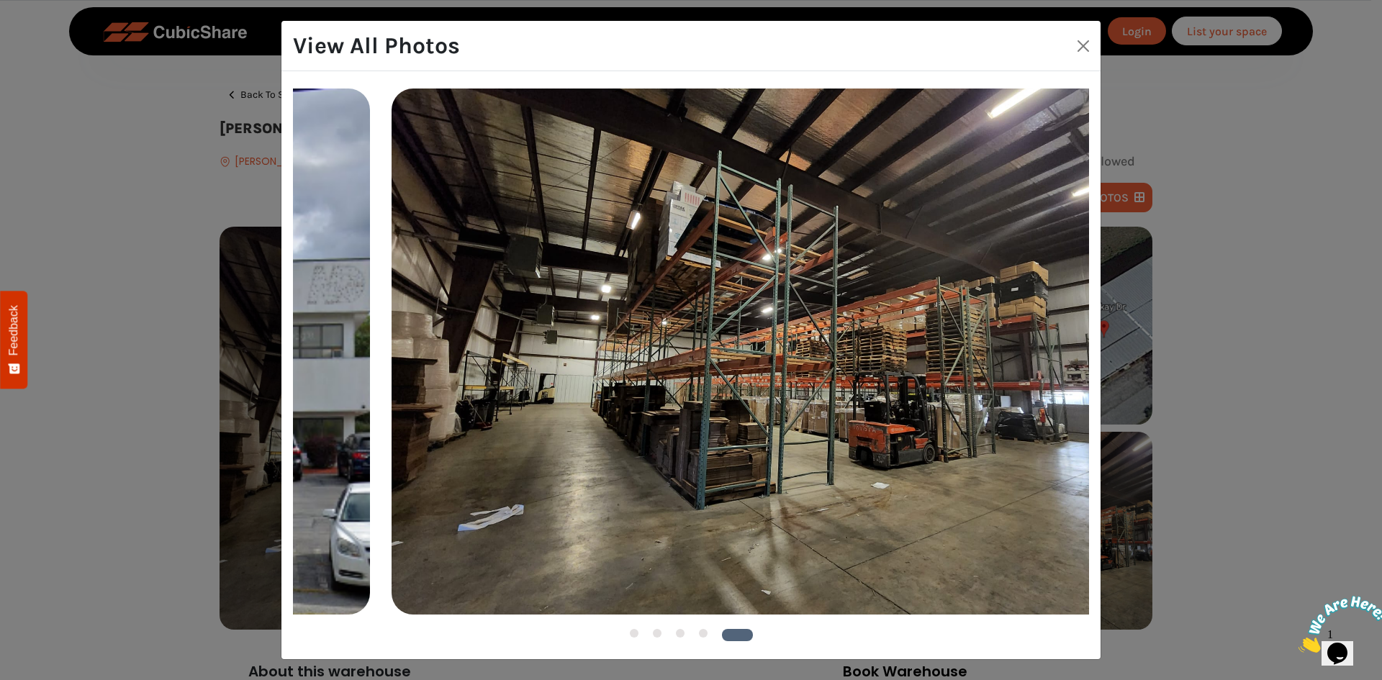
drag, startPoint x: 596, startPoint y: 328, endPoint x: 731, endPoint y: 299, distance: 137.5
click at [875, 317] on img at bounding box center [779, 351] width 775 height 525
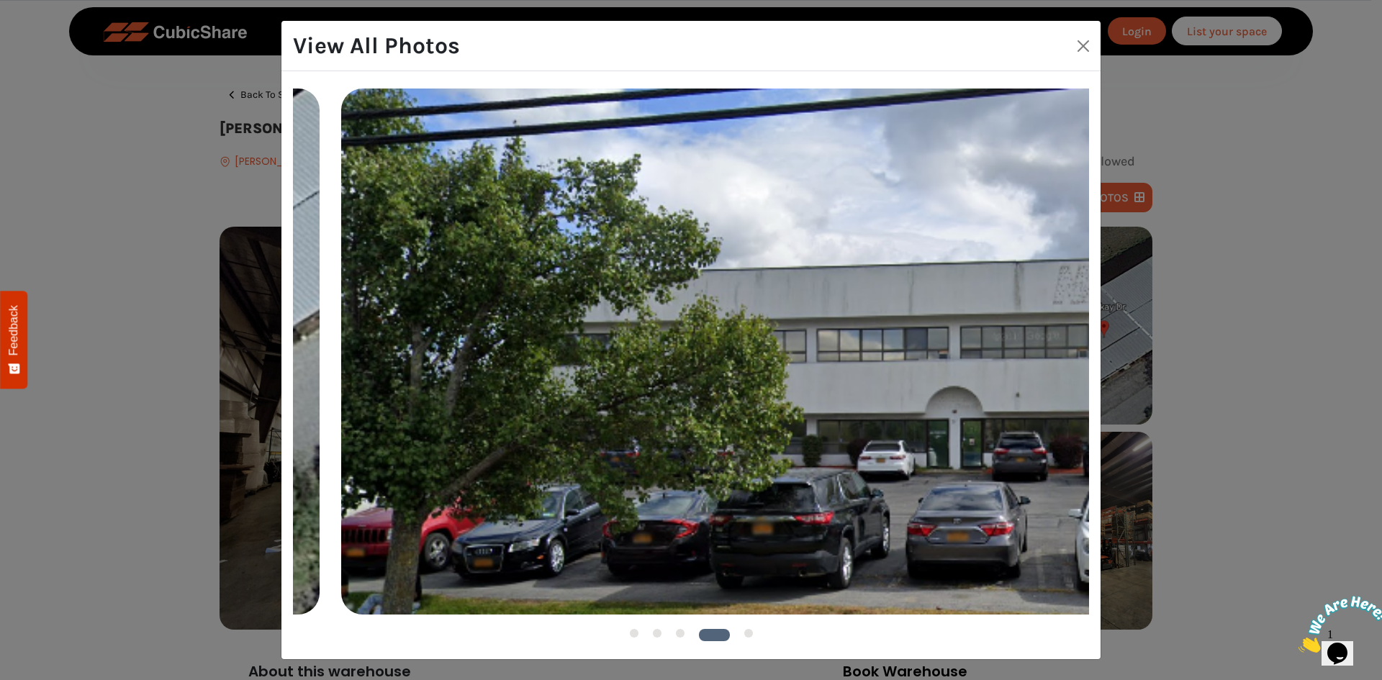
drag, startPoint x: 705, startPoint y: 312, endPoint x: 826, endPoint y: 289, distance: 123.2
click at [826, 291] on img at bounding box center [728, 351] width 775 height 525
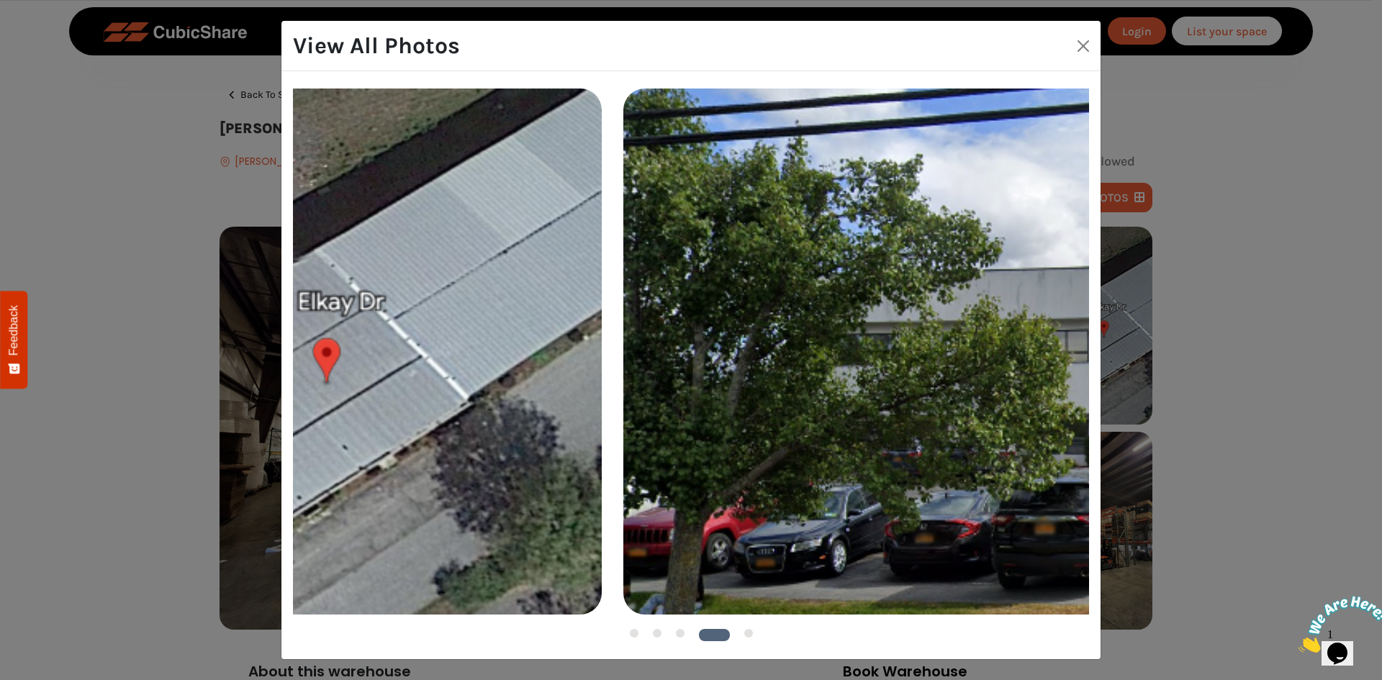
drag, startPoint x: 672, startPoint y: 288, endPoint x: 1009, endPoint y: 335, distance: 340.1
click at [1009, 335] on img at bounding box center [1010, 351] width 775 height 525
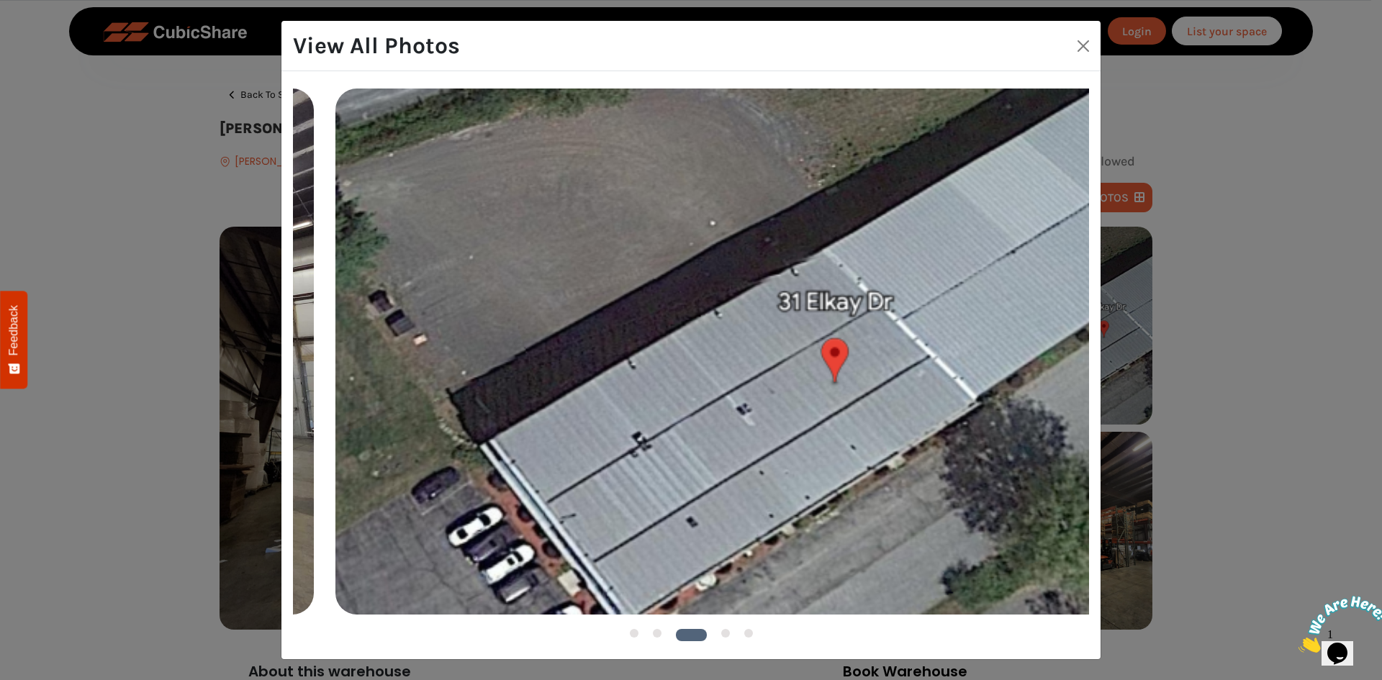
drag, startPoint x: 978, startPoint y: 317, endPoint x: 1107, endPoint y: 321, distance: 129.6
click at [1106, 322] on div "View All Photos 1 2 3" at bounding box center [691, 340] width 1382 height 680
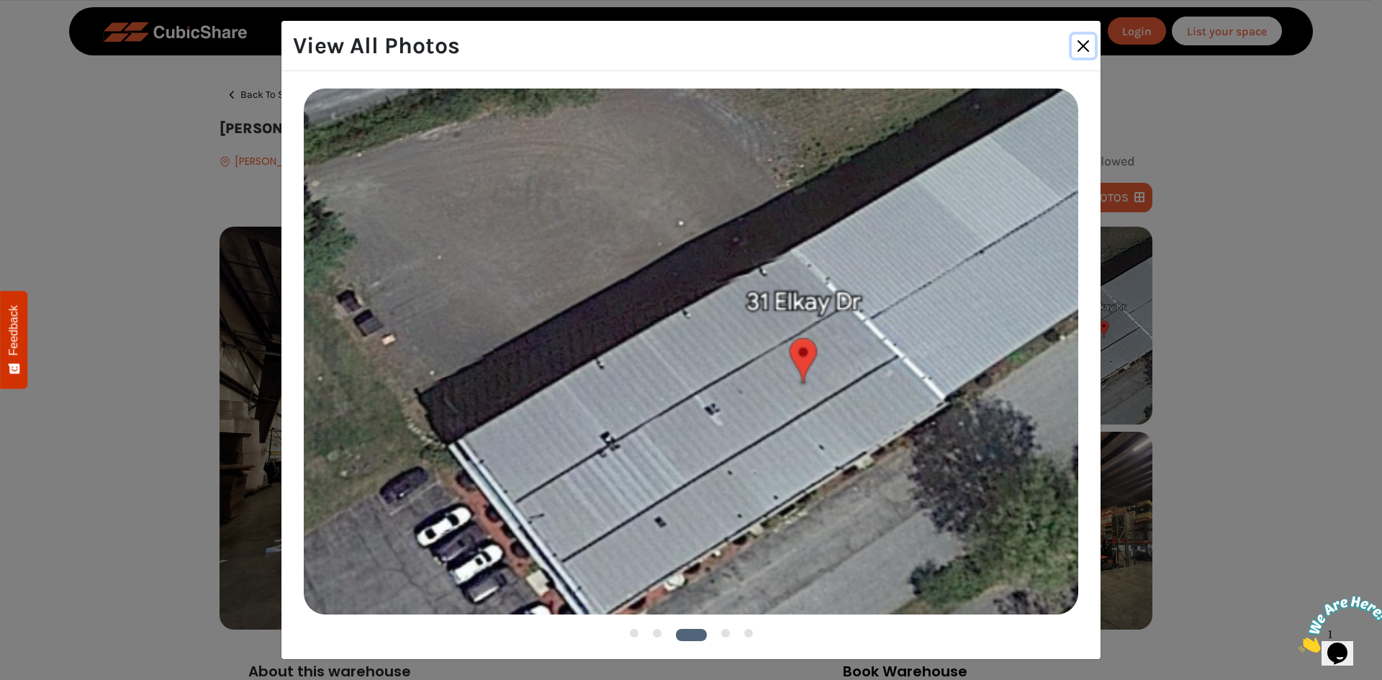
drag, startPoint x: 1080, startPoint y: 50, endPoint x: 1063, endPoint y: 72, distance: 27.7
click at [1079, 51] on button "Close" at bounding box center [1083, 46] width 23 height 23
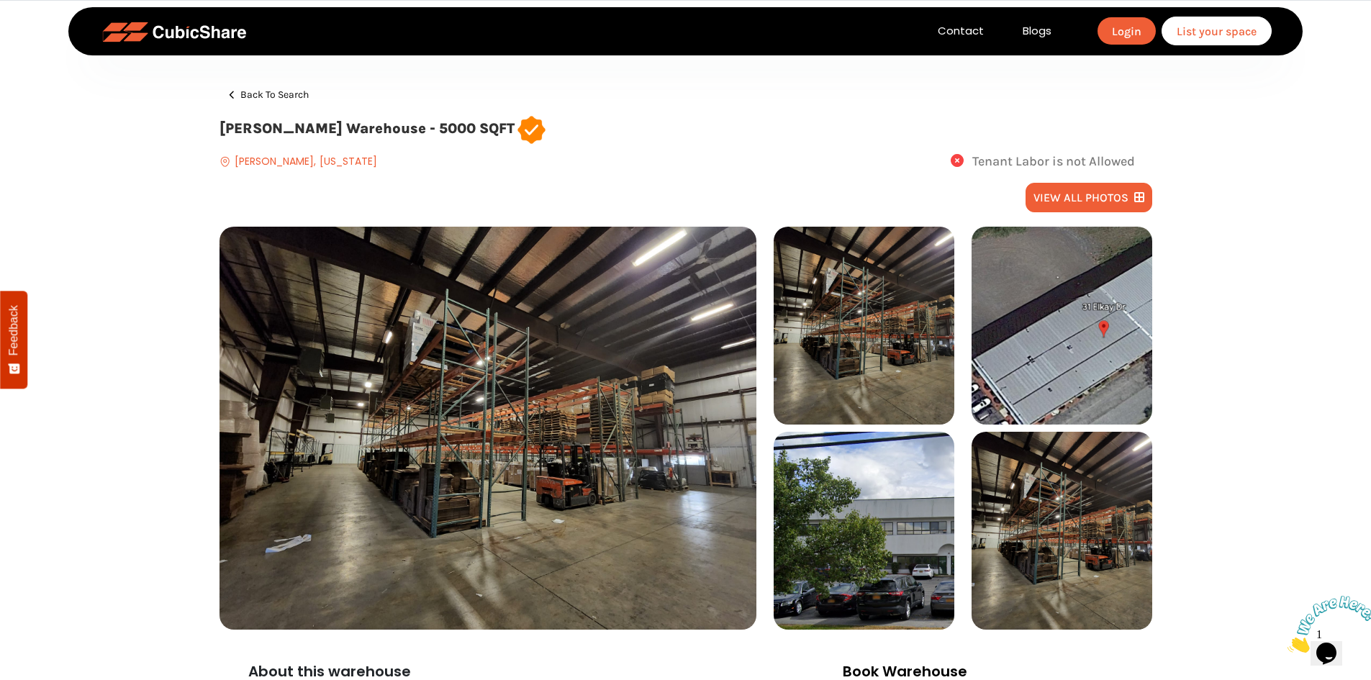
click at [1109, 191] on button "view all photos" at bounding box center [1089, 198] width 127 height 30
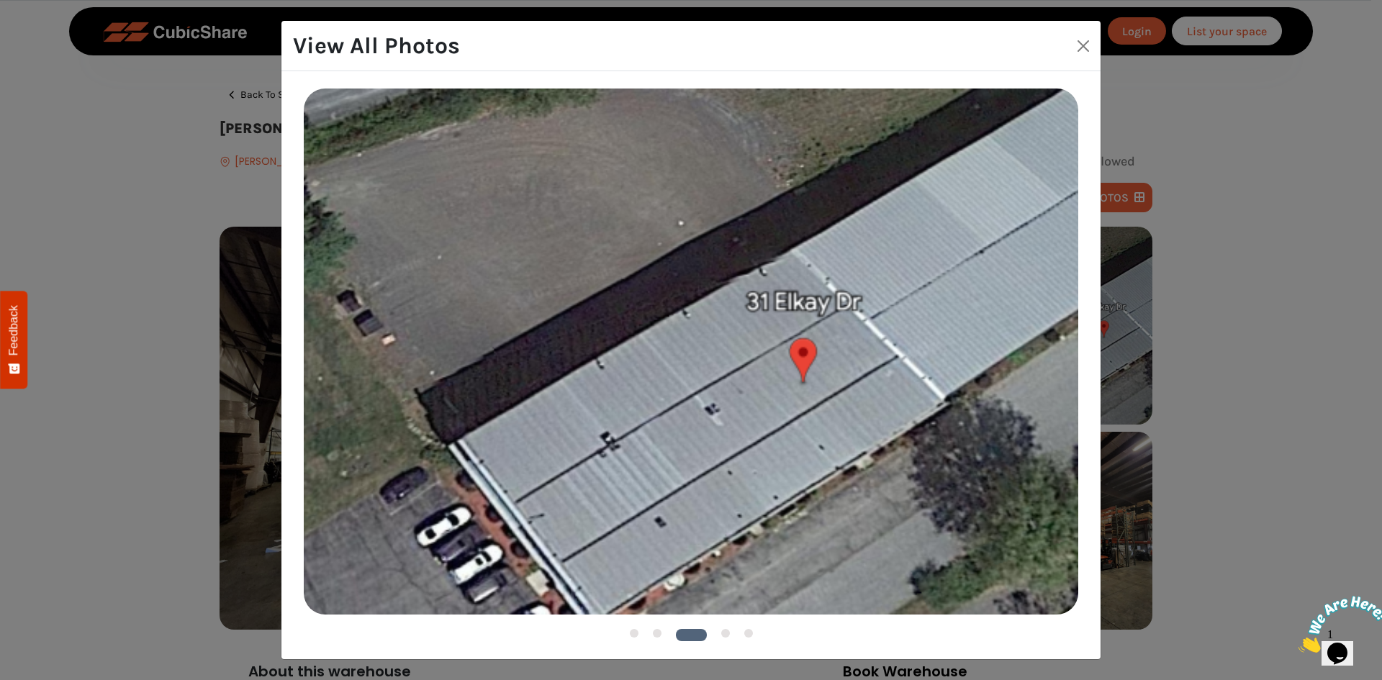
click at [726, 632] on button "4" at bounding box center [725, 633] width 9 height 9
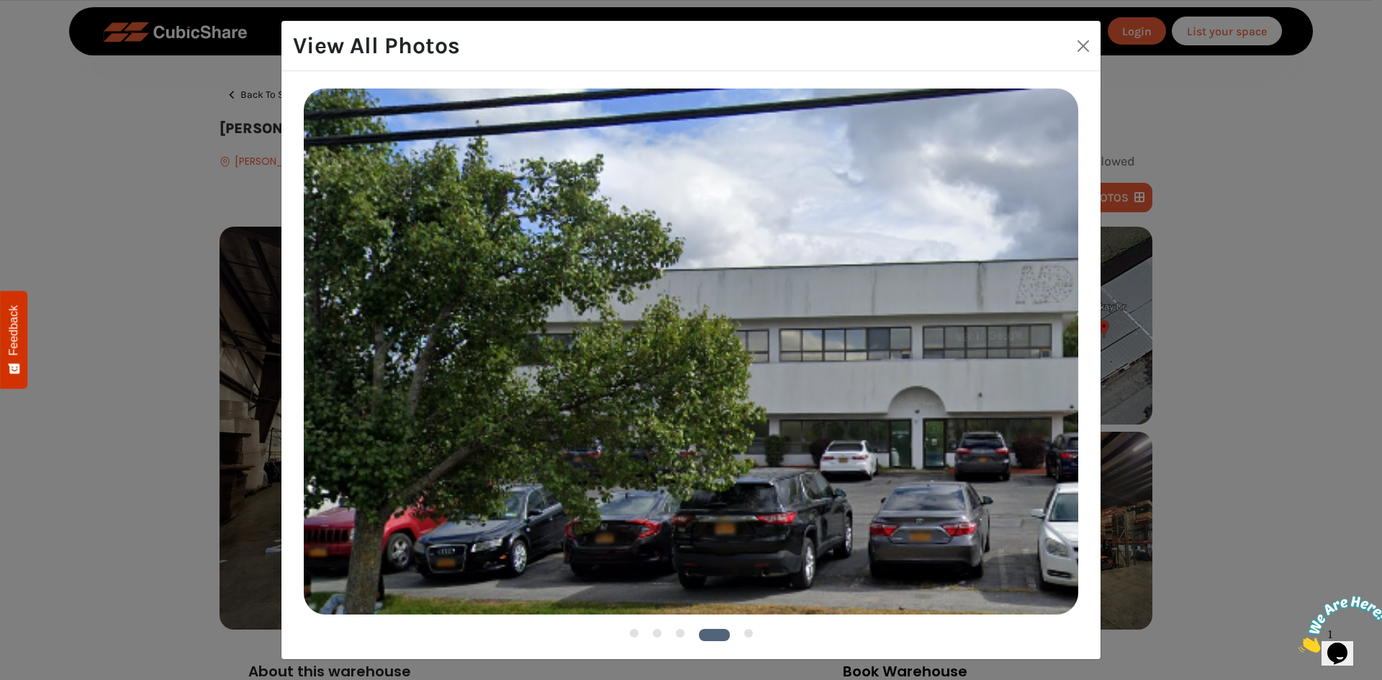
click at [746, 634] on button "5" at bounding box center [748, 633] width 9 height 9
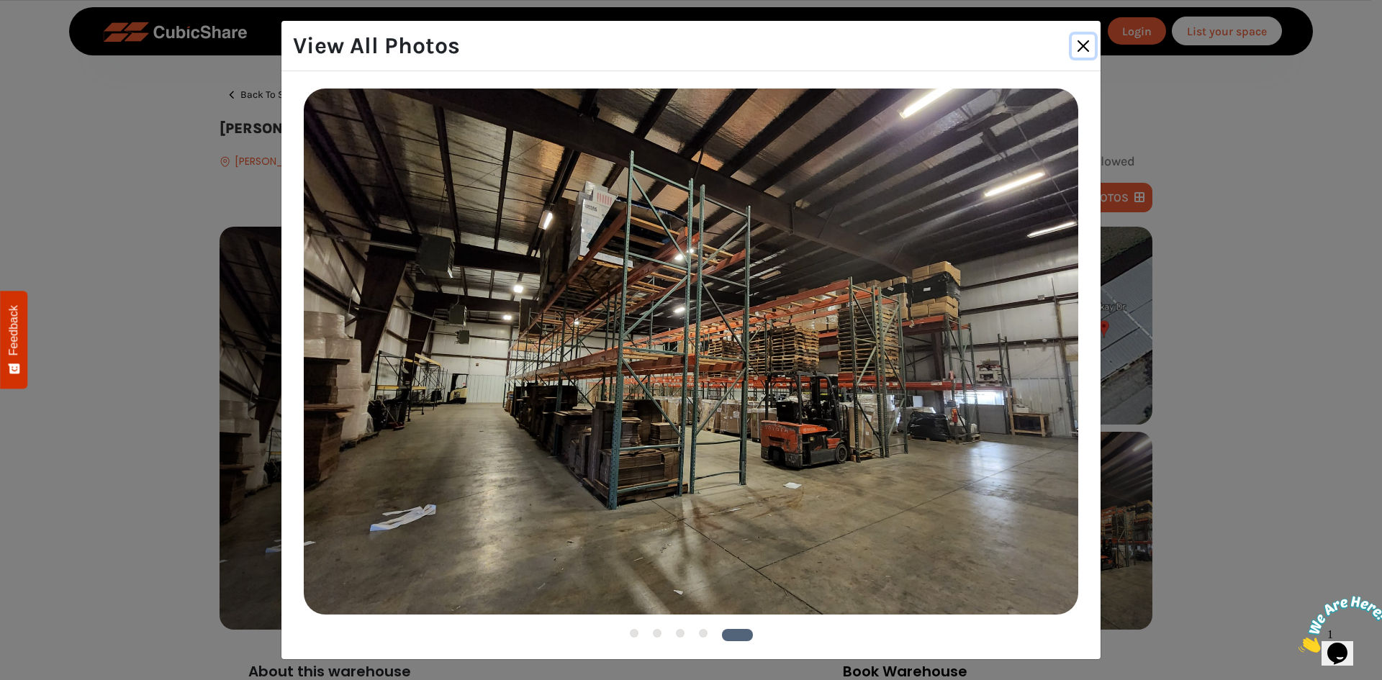
click at [1082, 49] on button "Close" at bounding box center [1083, 46] width 23 height 23
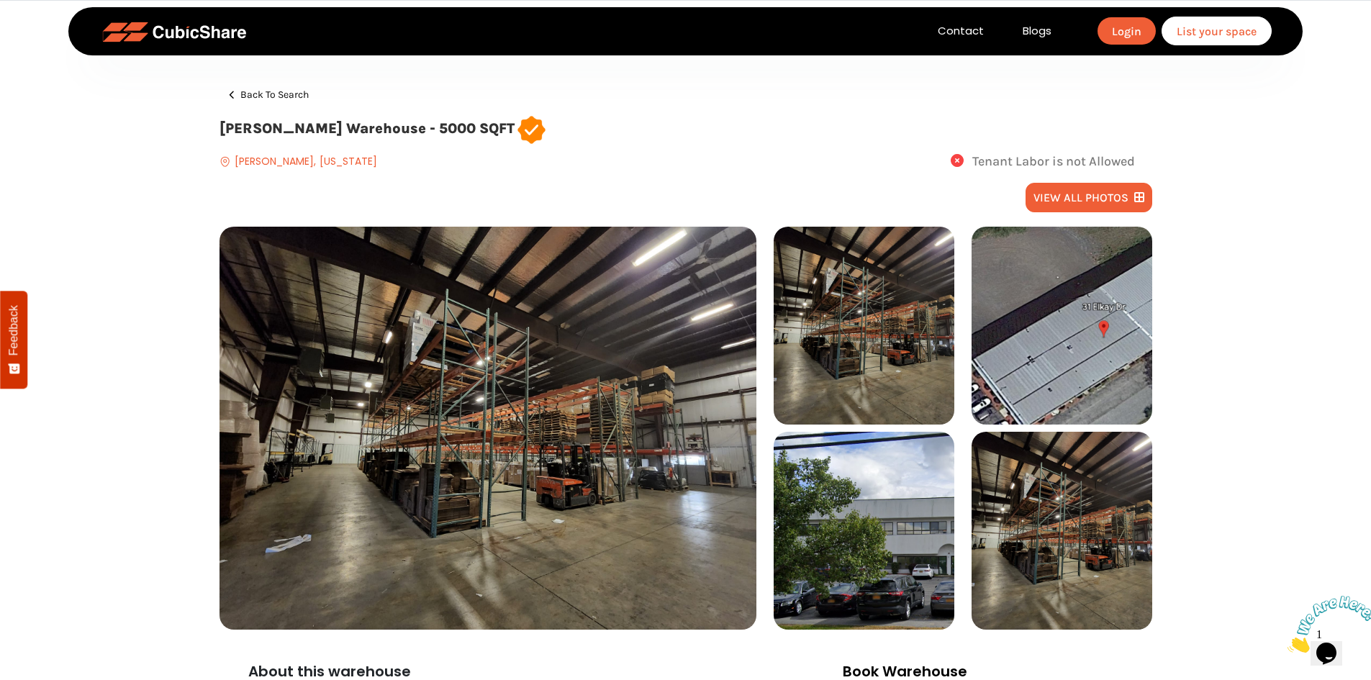
click at [261, 98] on span "Back to search" at bounding box center [274, 94] width 68 height 11
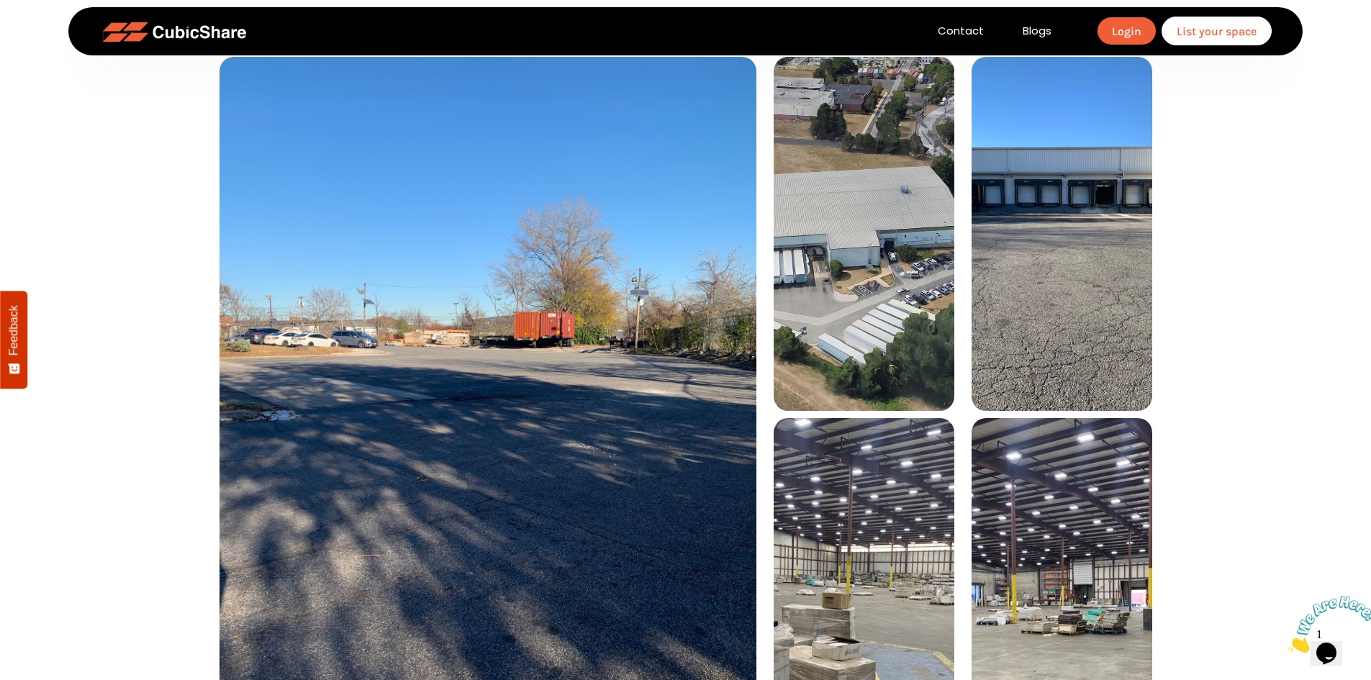
scroll to position [432, 0]
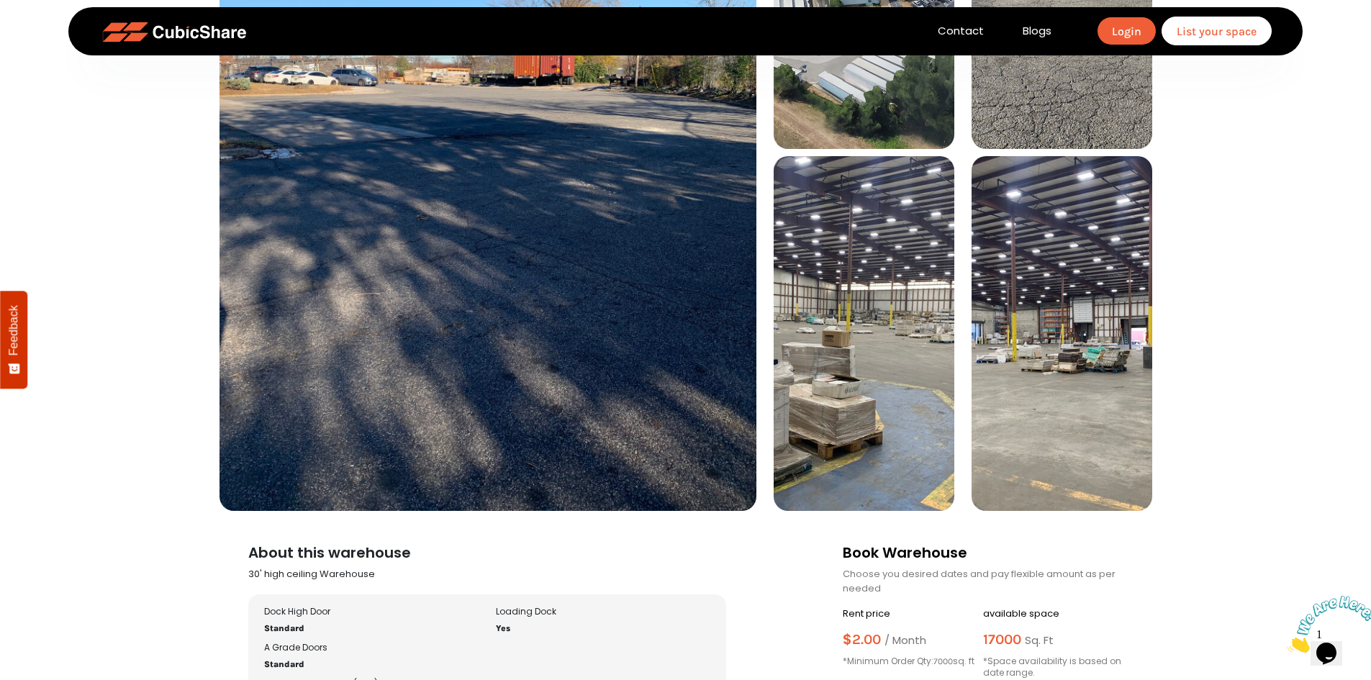
click at [896, 372] on img at bounding box center [864, 333] width 181 height 354
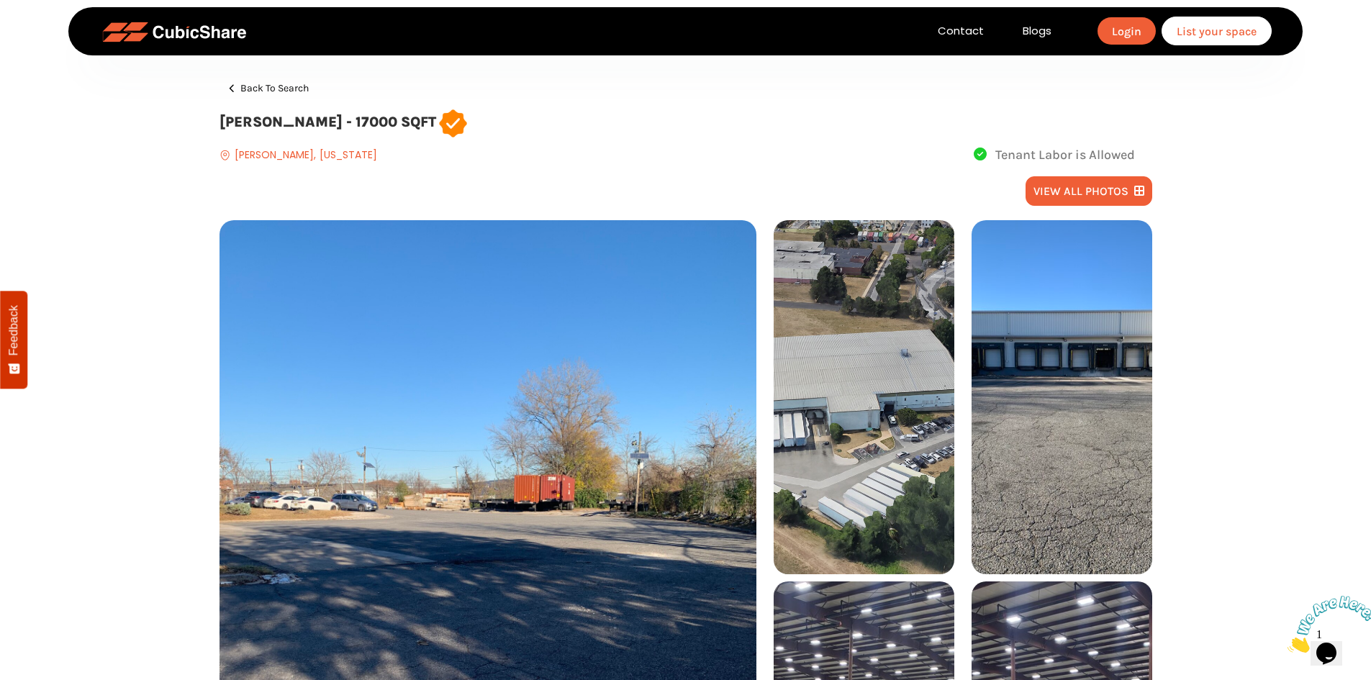
scroll to position [0, 0]
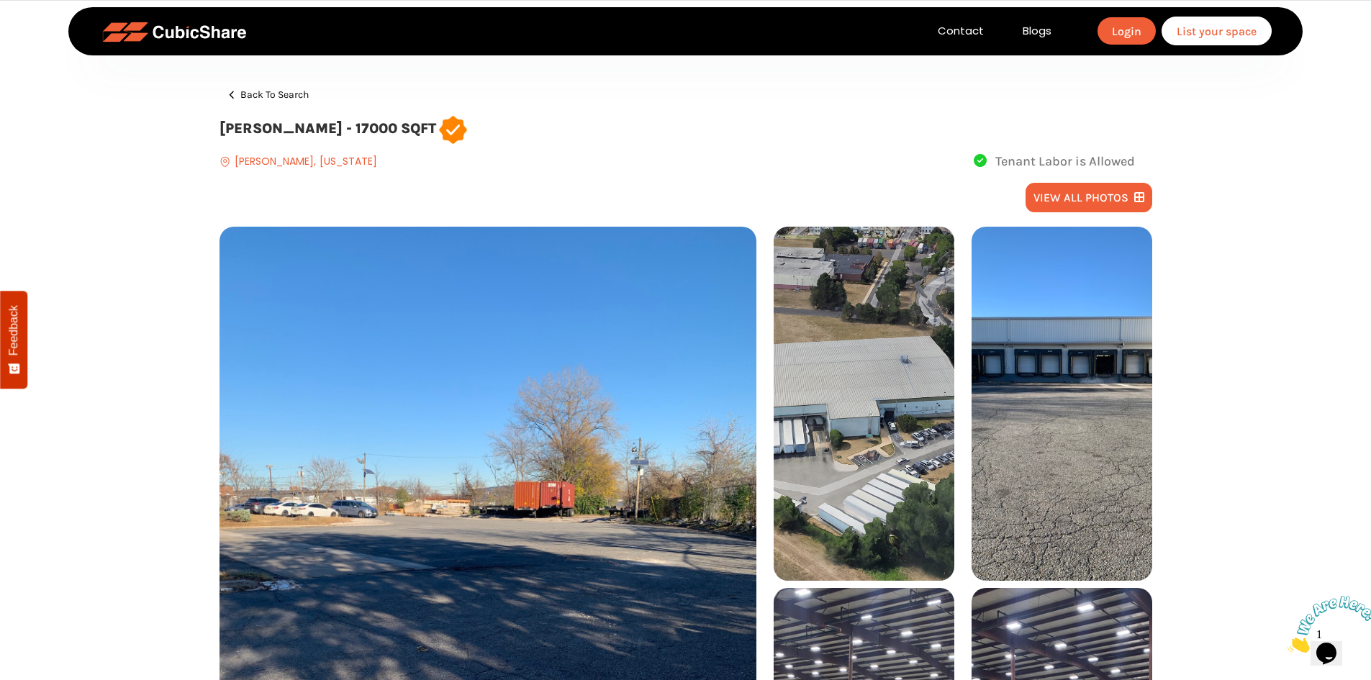
click at [1079, 194] on button "view all photos" at bounding box center [1089, 198] width 127 height 30
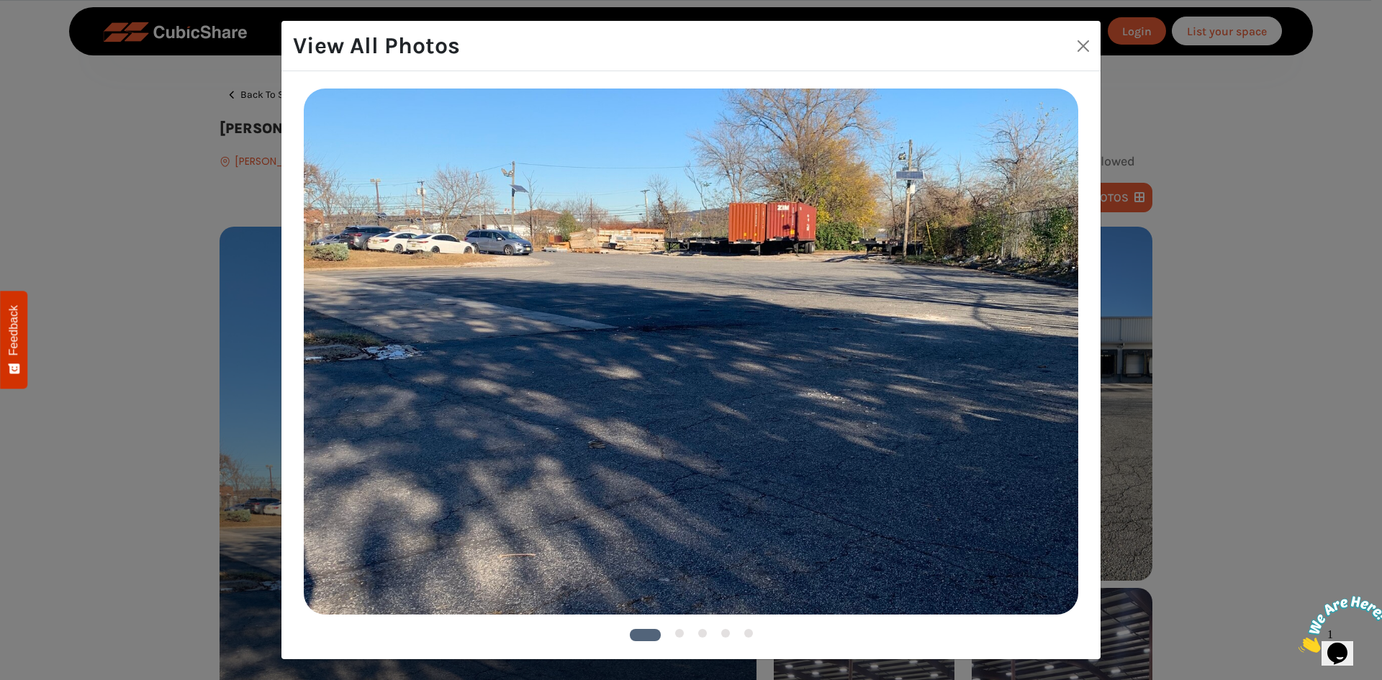
click at [398, 239] on img at bounding box center [691, 351] width 775 height 525
click at [397, 239] on img at bounding box center [691, 351] width 775 height 525
click at [397, 238] on img at bounding box center [691, 351] width 775 height 525
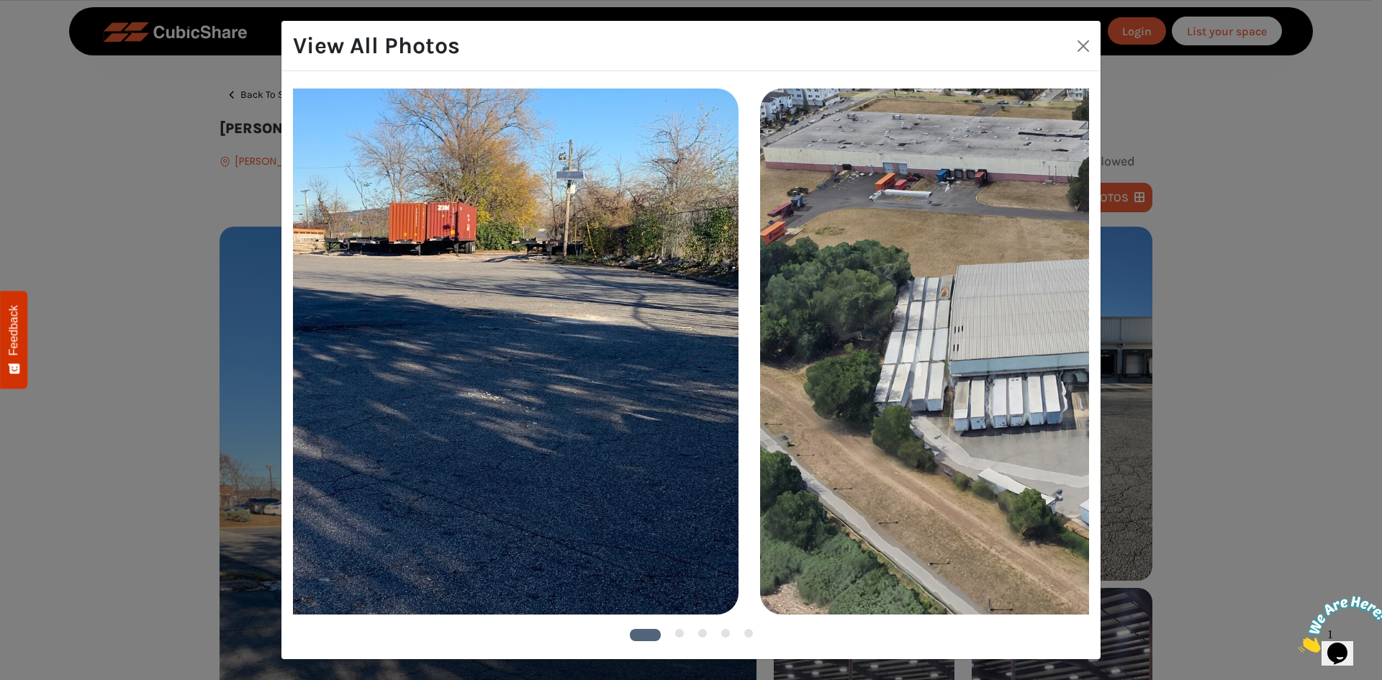
drag, startPoint x: 637, startPoint y: 207, endPoint x: 263, endPoint y: 224, distance: 374.7
click at [266, 222] on div "View All Photos 1 2 3" at bounding box center [691, 340] width 1382 height 680
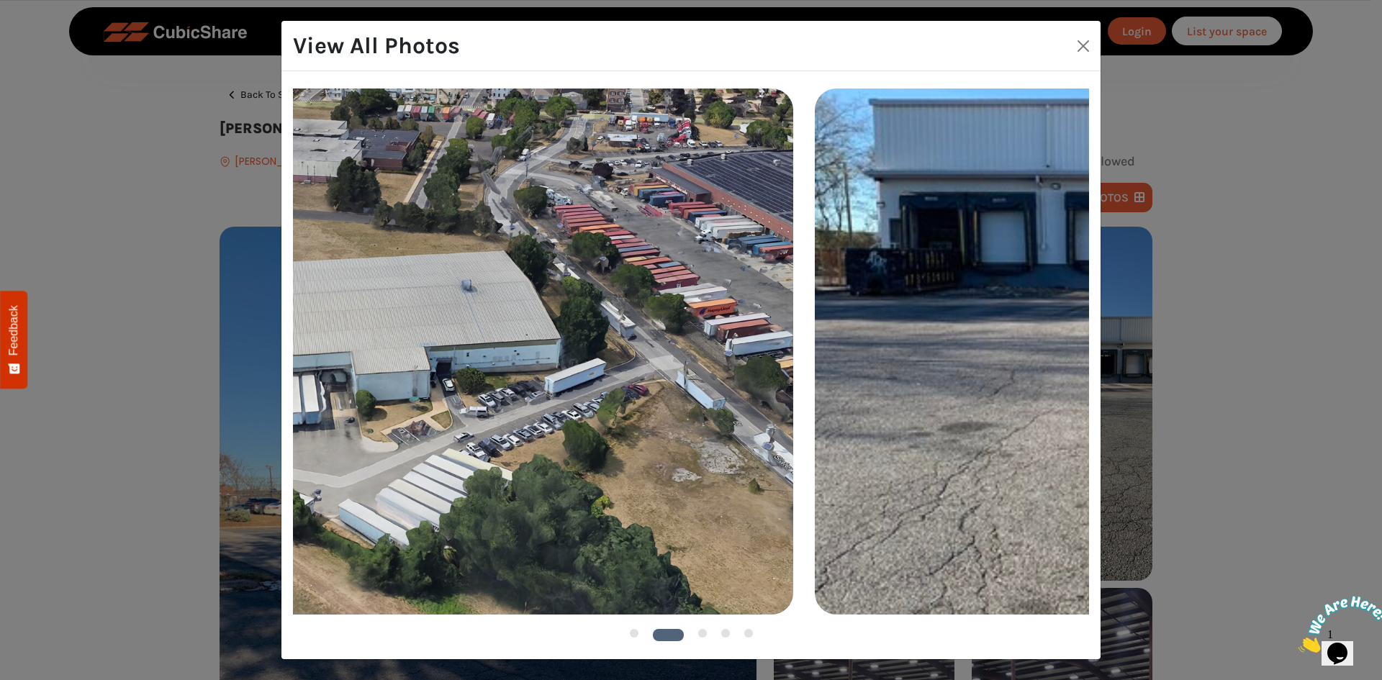
drag, startPoint x: 808, startPoint y: 304, endPoint x: 371, endPoint y: 284, distance: 437.4
click at [371, 284] on img at bounding box center [406, 351] width 775 height 525
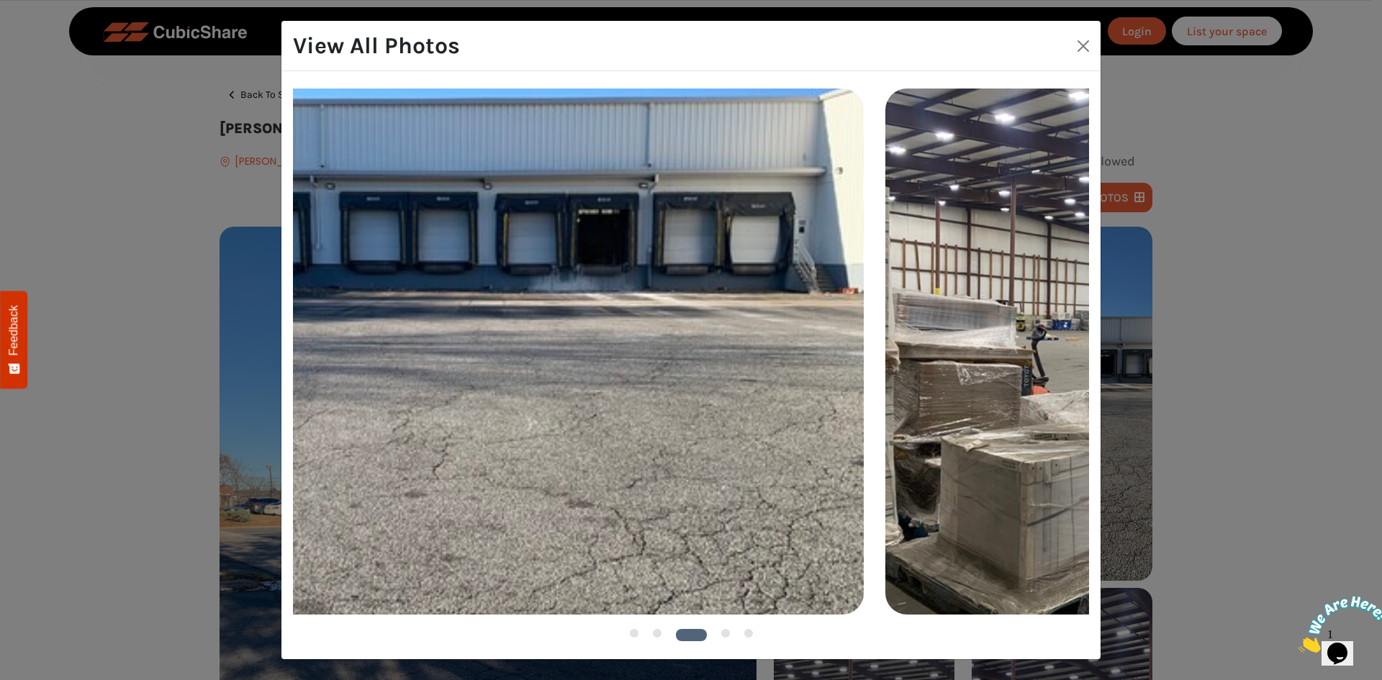
drag, startPoint x: 721, startPoint y: 296, endPoint x: 432, endPoint y: 276, distance: 290.0
click at [436, 276] on img at bounding box center [476, 351] width 775 height 525
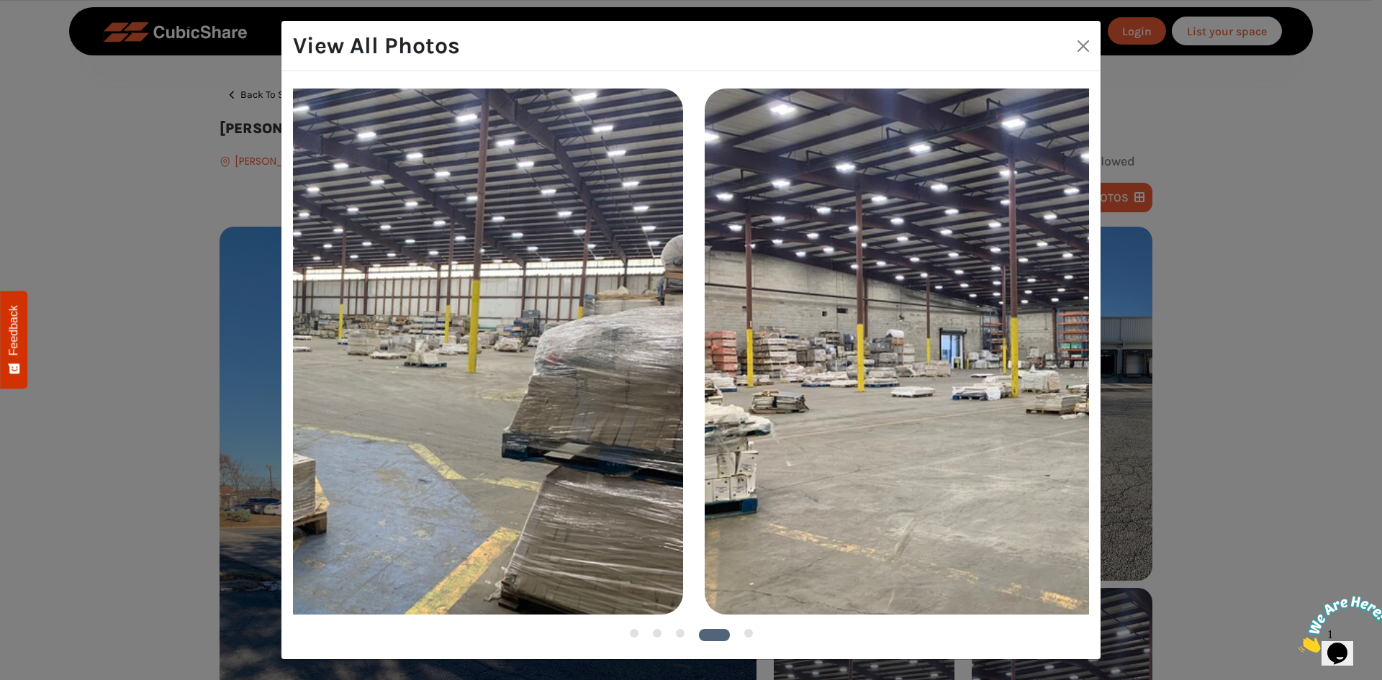
drag, startPoint x: 796, startPoint y: 334, endPoint x: 357, endPoint y: 303, distance: 440.2
click at [362, 305] on img at bounding box center [296, 351] width 775 height 525
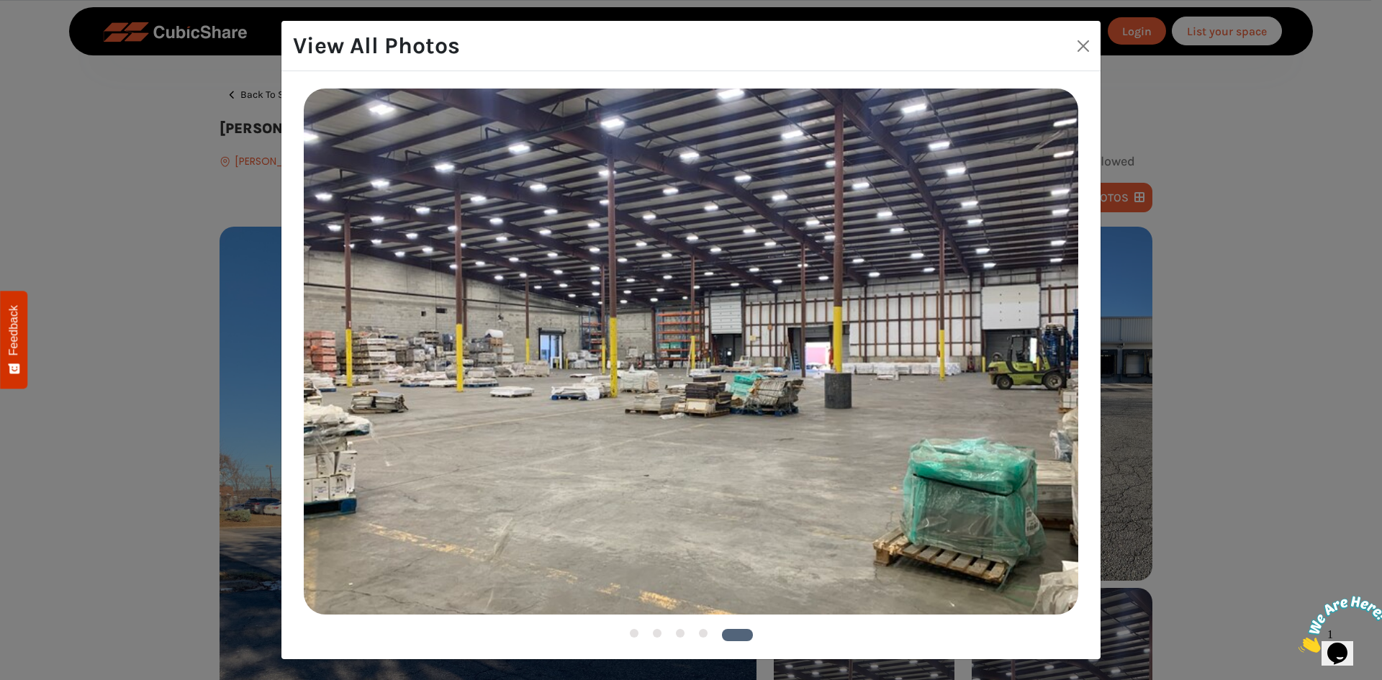
drag, startPoint x: 769, startPoint y: 343, endPoint x: 187, endPoint y: 300, distance: 583.2
click at [187, 300] on div "View All Photos 1 2 3" at bounding box center [691, 340] width 1382 height 680
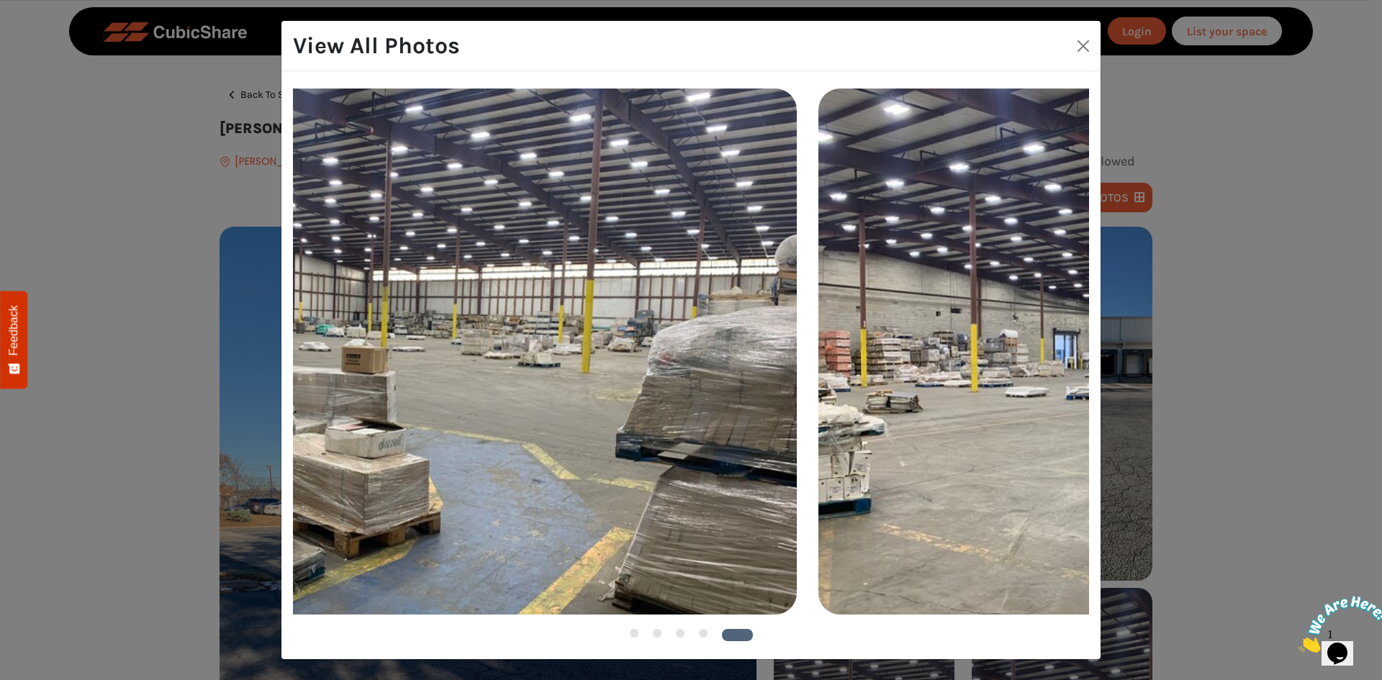
drag, startPoint x: 388, startPoint y: 289, endPoint x: 905, endPoint y: 318, distance: 517.6
click at [934, 325] on img at bounding box center [1205, 351] width 775 height 525
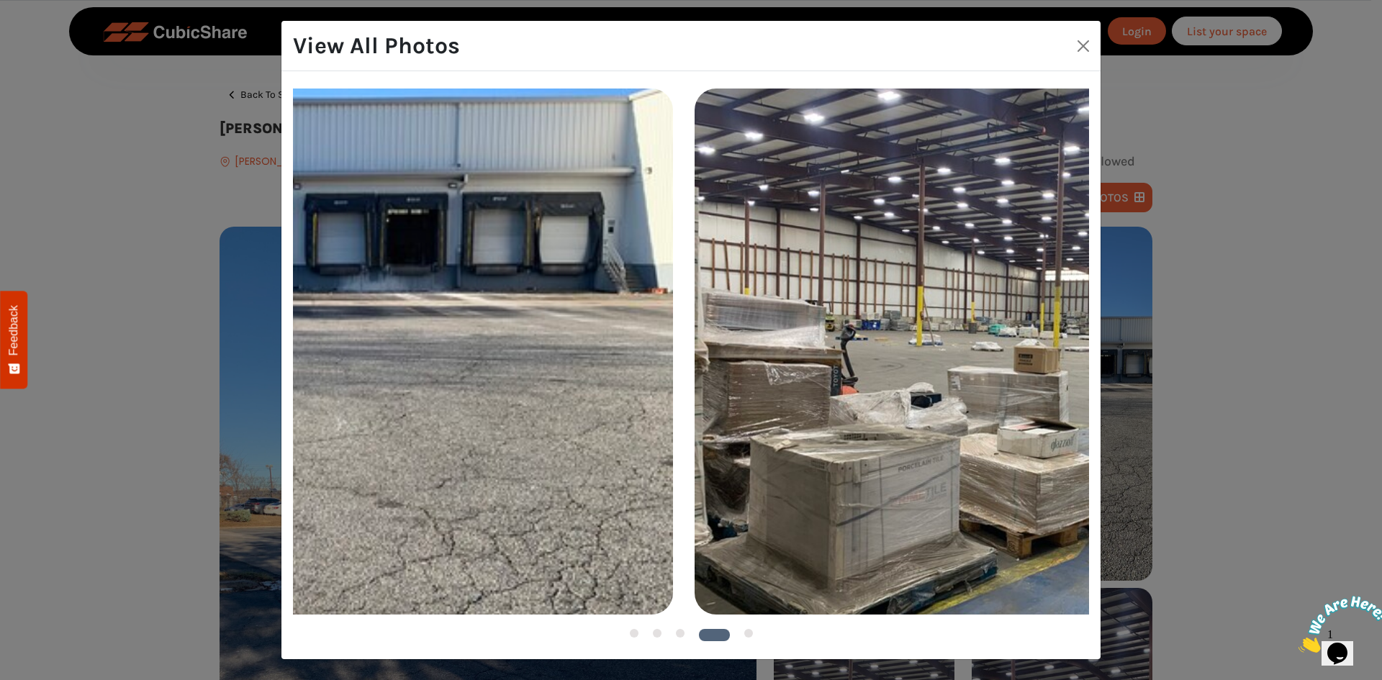
drag, startPoint x: 607, startPoint y: 293, endPoint x: 982, endPoint y: 326, distance: 376.5
click at [1039, 333] on img at bounding box center [1082, 351] width 775 height 525
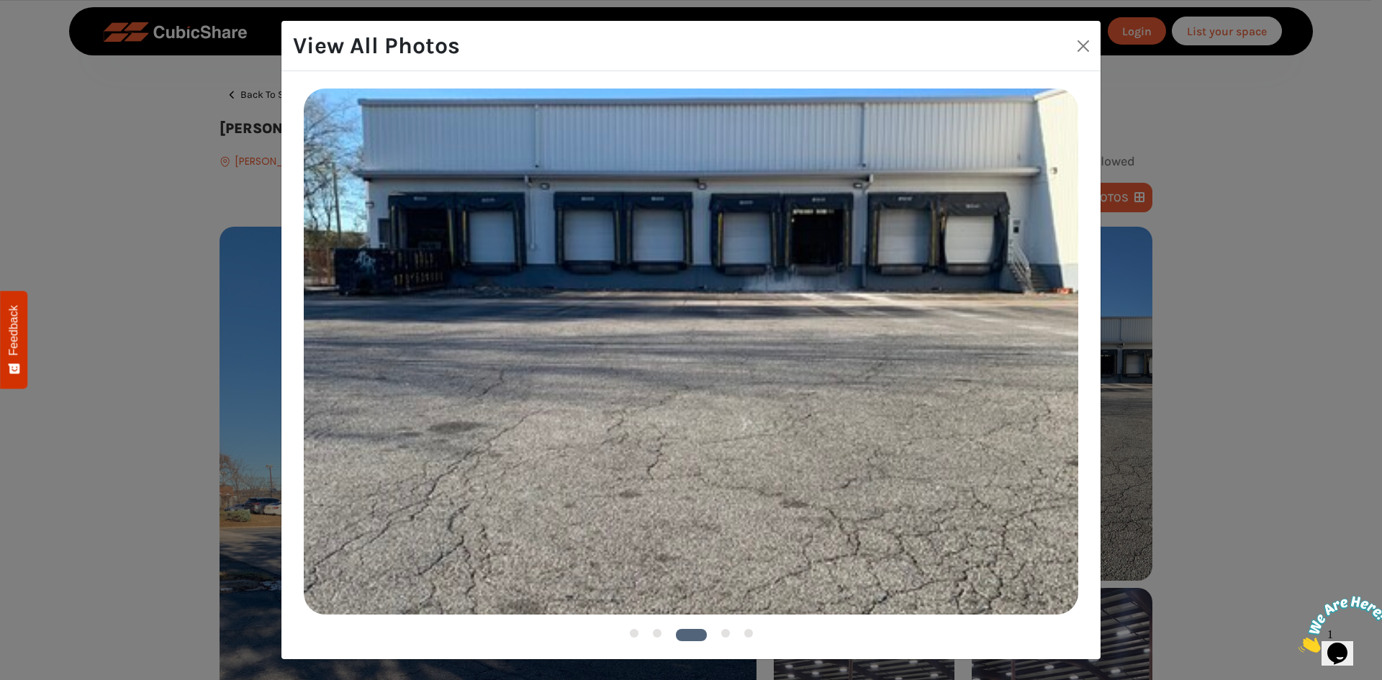
drag, startPoint x: 667, startPoint y: 302, endPoint x: 580, endPoint y: 311, distance: 86.9
click at [580, 311] on img at bounding box center [691, 351] width 775 height 525
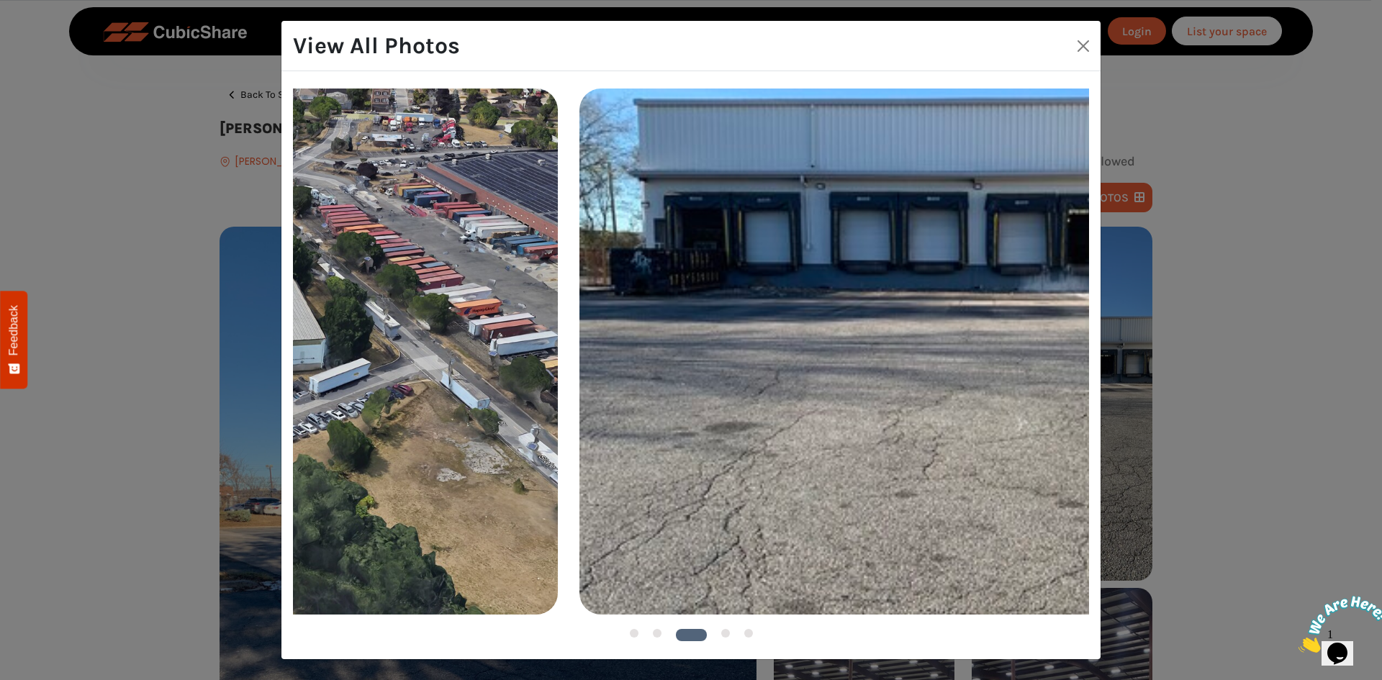
drag, startPoint x: 621, startPoint y: 337, endPoint x: 1033, endPoint y: 344, distance: 411.8
click at [1024, 346] on img at bounding box center [966, 351] width 775 height 525
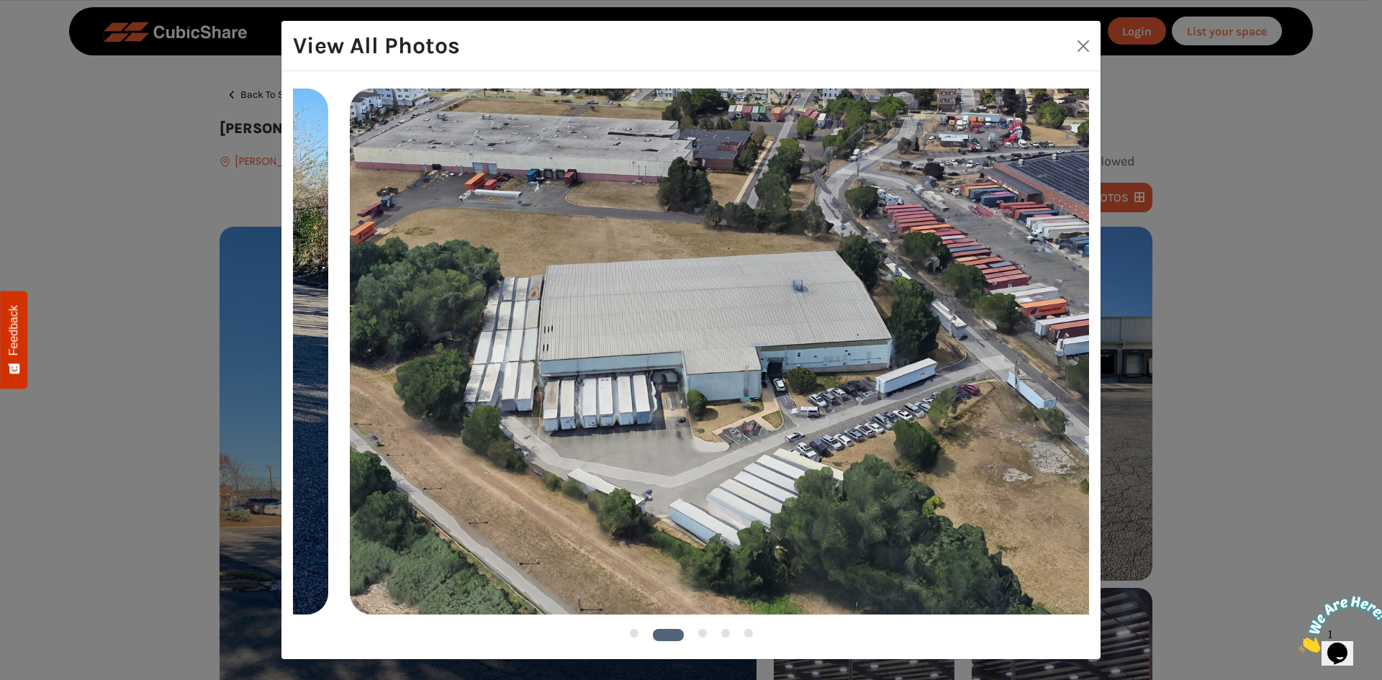
drag, startPoint x: 616, startPoint y: 321, endPoint x: 1145, endPoint y: 310, distance: 528.5
click at [1168, 317] on div "View All Photos 1 2 3" at bounding box center [691, 340] width 1382 height 680
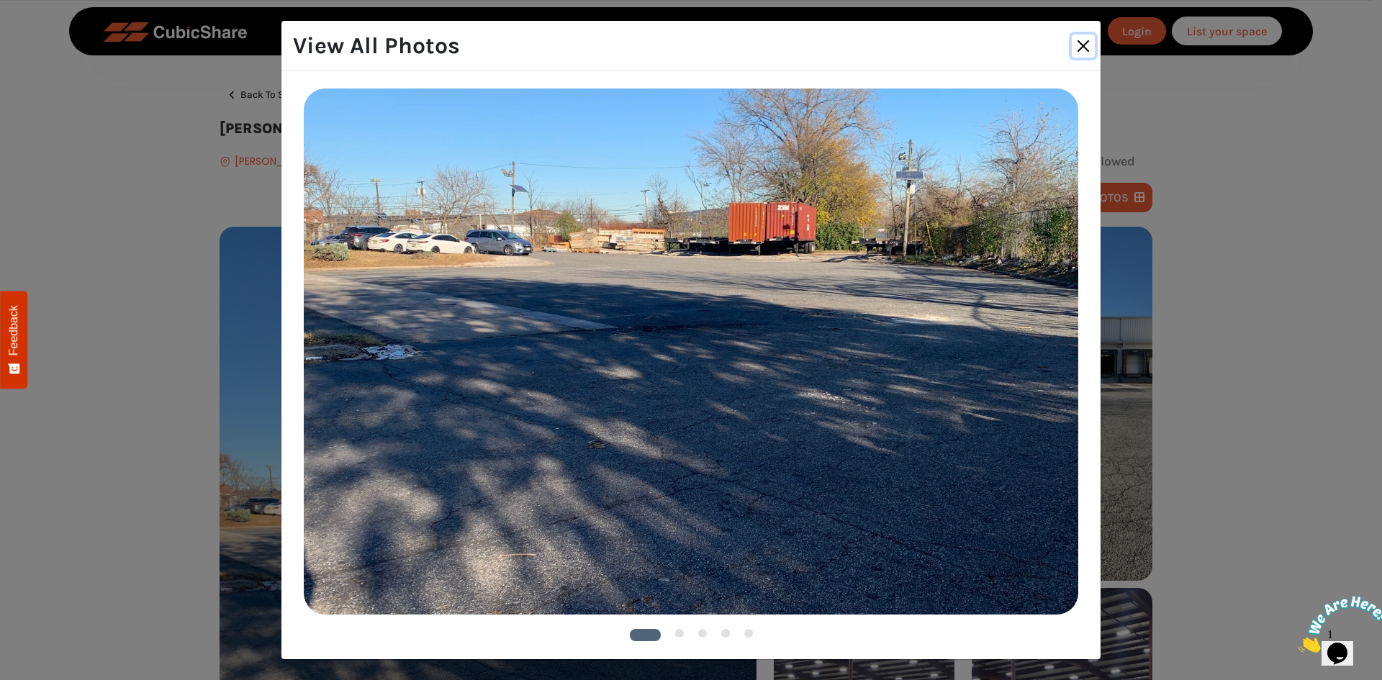
click at [1080, 46] on button "Close" at bounding box center [1083, 46] width 23 height 23
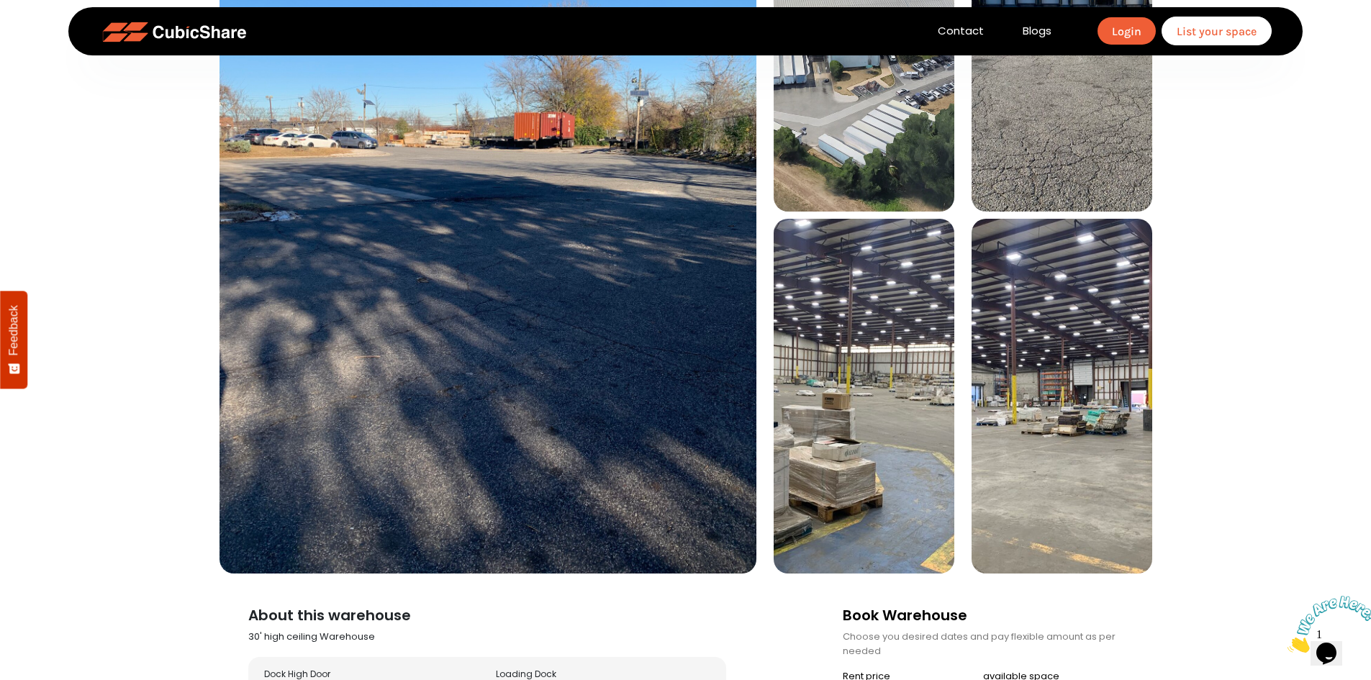
scroll to position [288, 0]
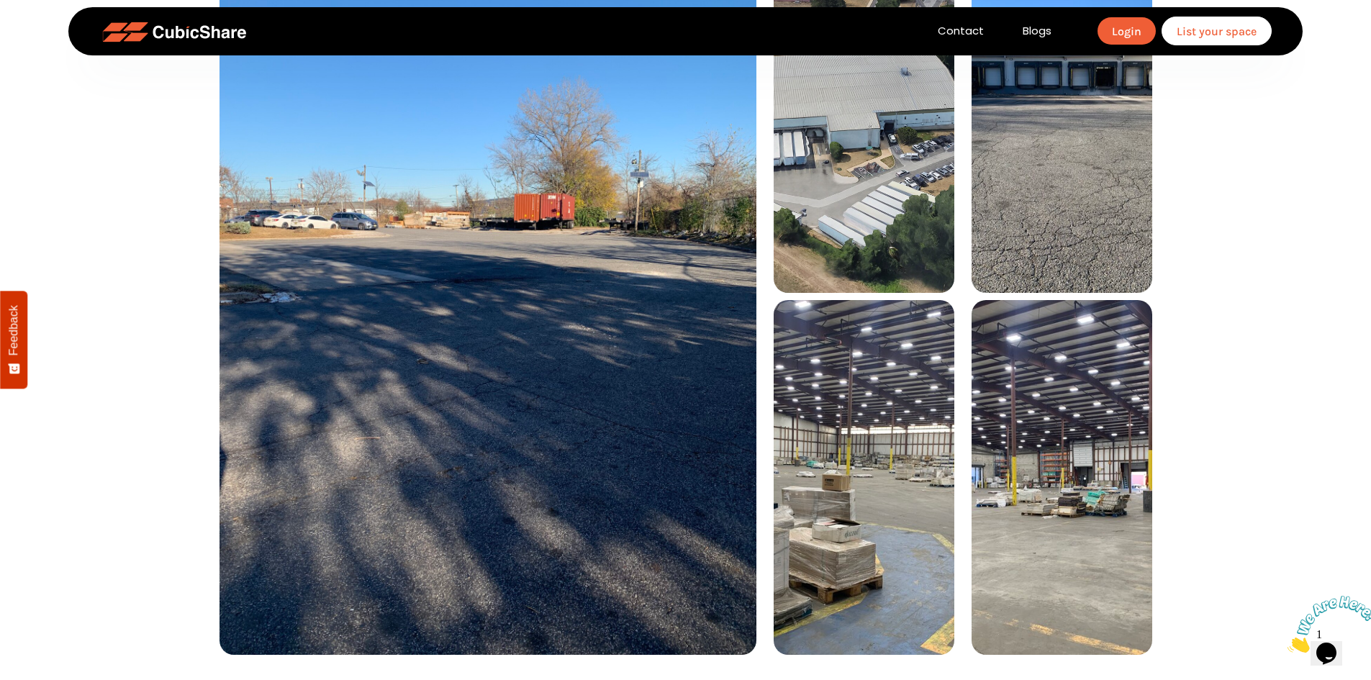
click at [840, 226] on img at bounding box center [864, 116] width 181 height 354
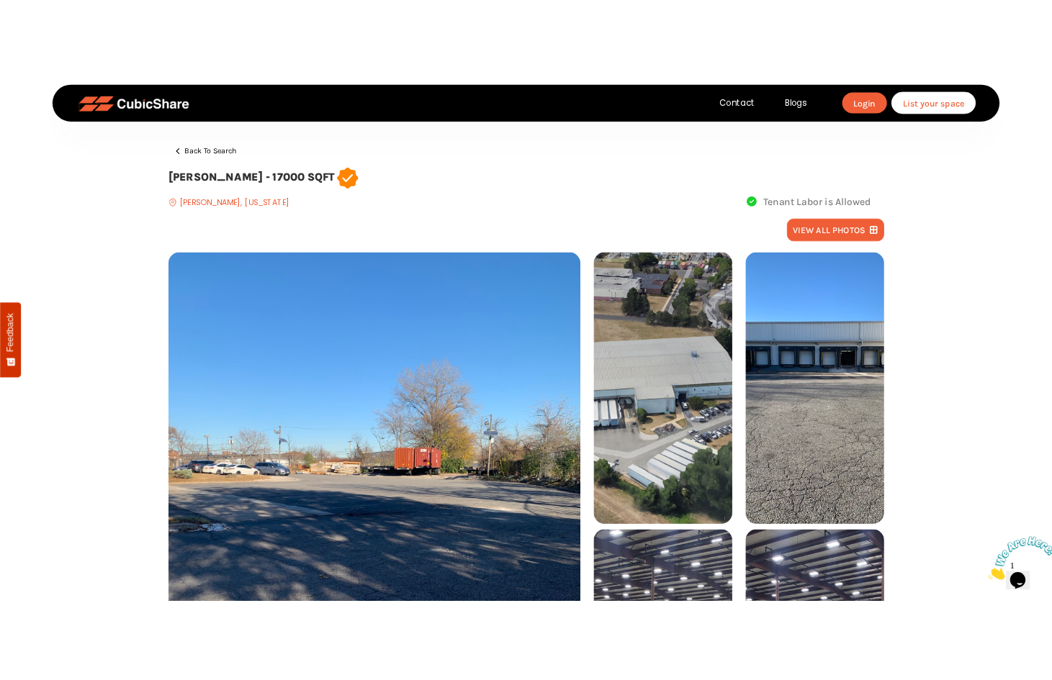
scroll to position [0, 0]
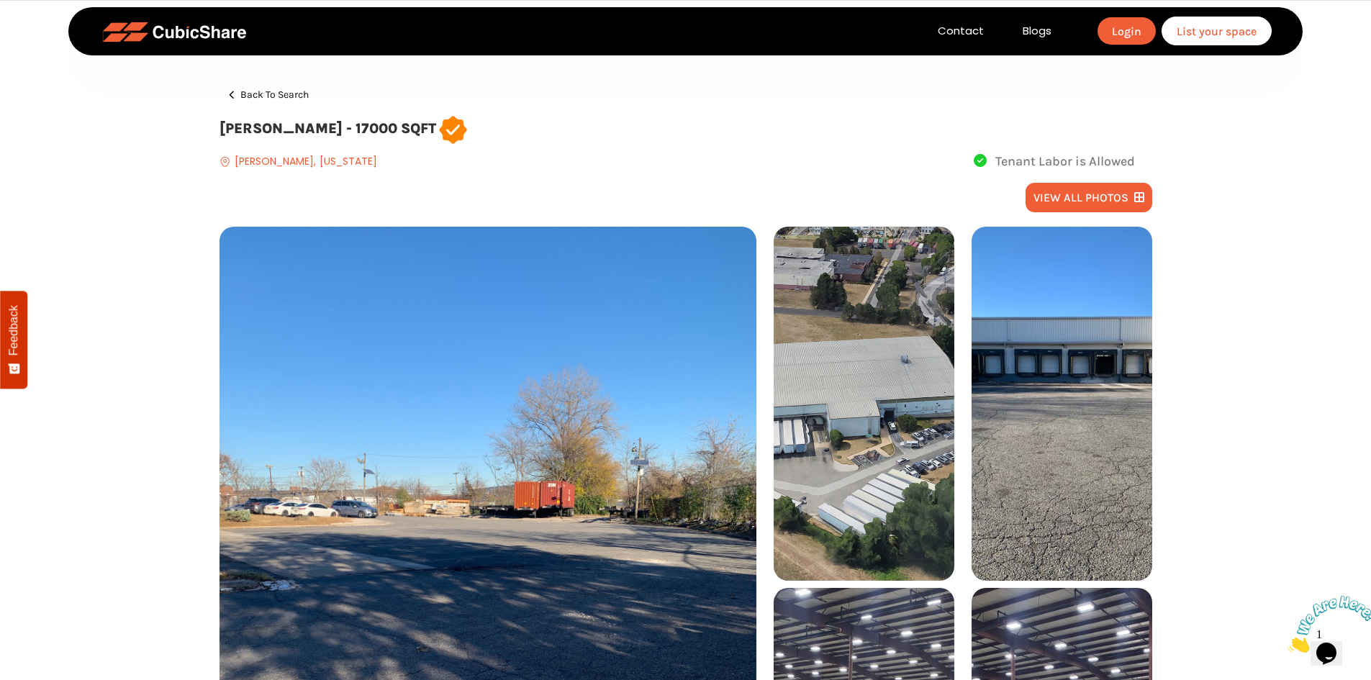
click at [1072, 194] on button "view all photos" at bounding box center [1089, 198] width 127 height 30
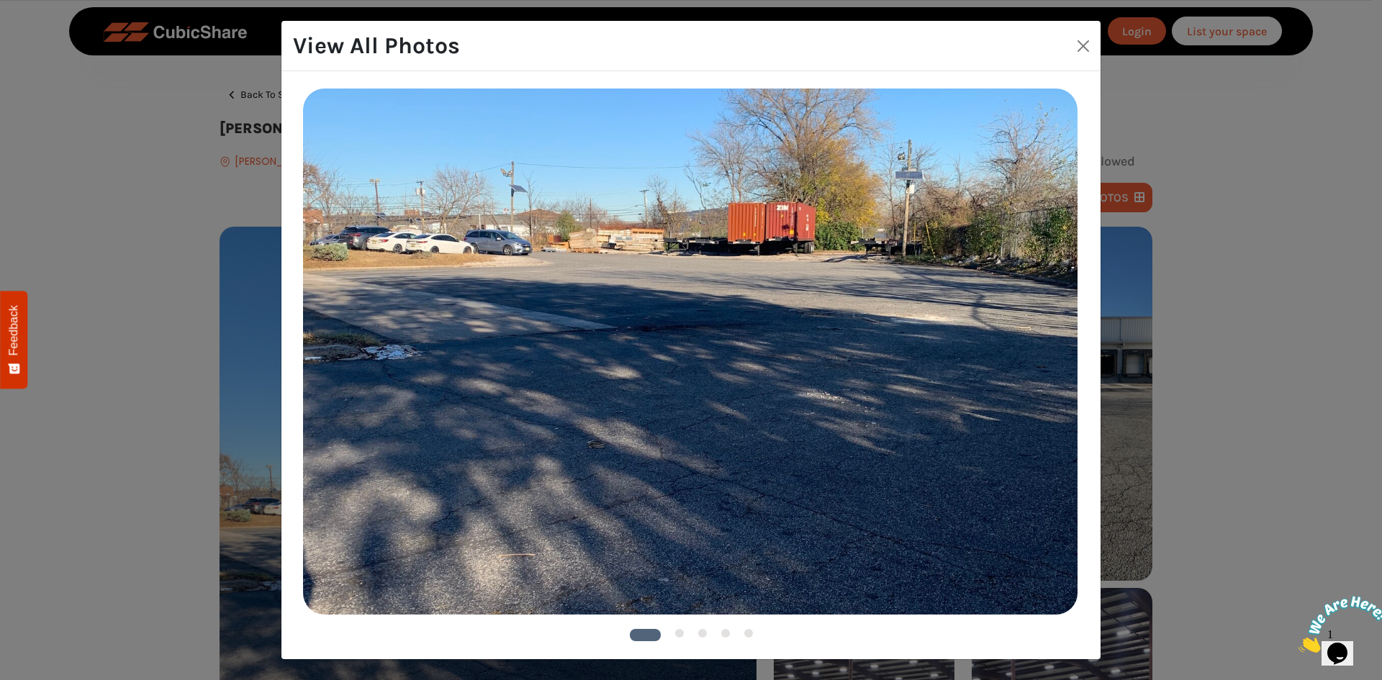
drag, startPoint x: 855, startPoint y: 356, endPoint x: 348, endPoint y: 346, distance: 507.6
click at [355, 346] on img at bounding box center [690, 351] width 775 height 525
